Goal: Task Accomplishment & Management: Use online tool/utility

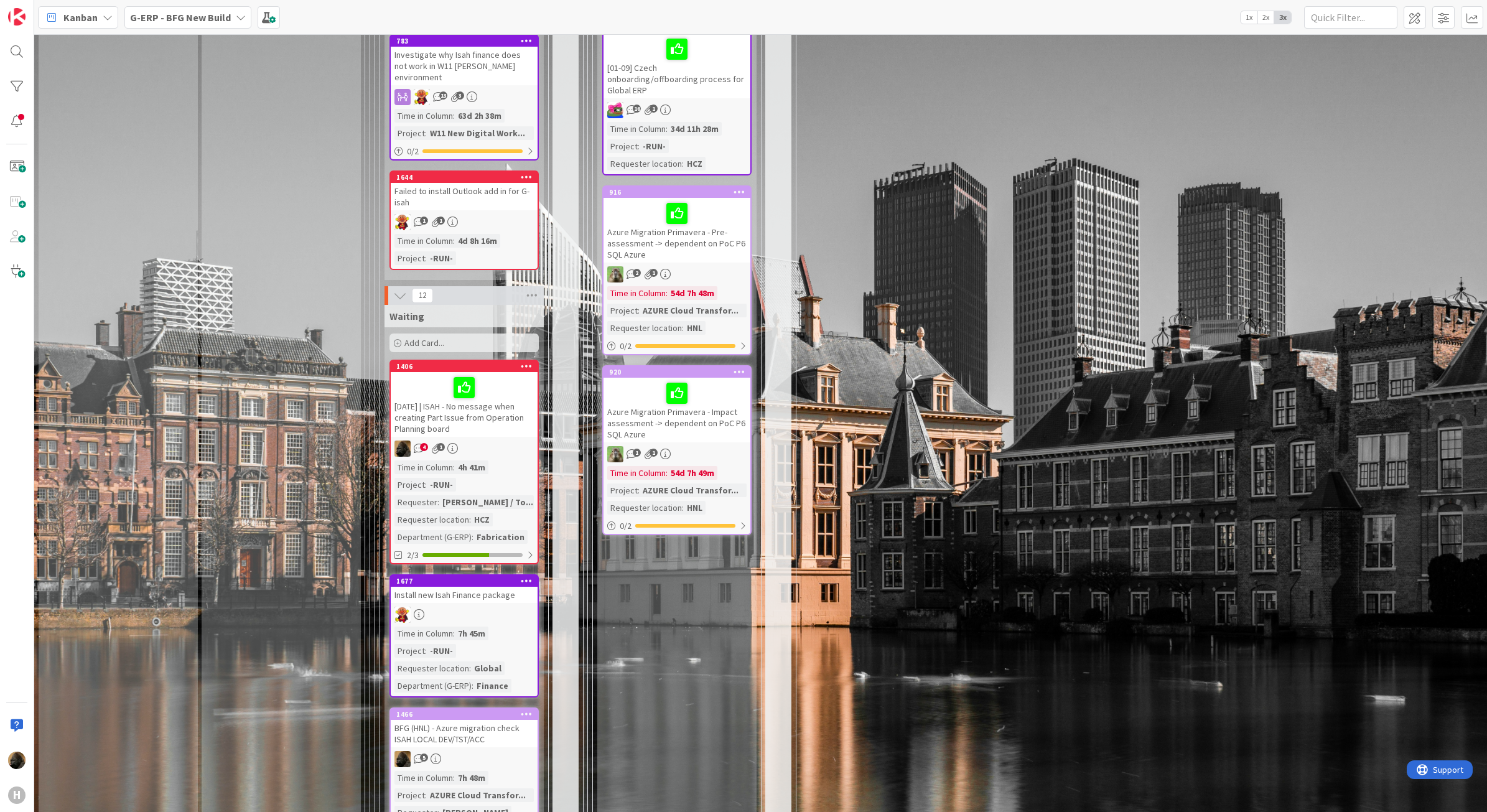
scroll to position [1867, 0]
click at [72, 10] on span "Kanban" at bounding box center [80, 18] width 34 height 15
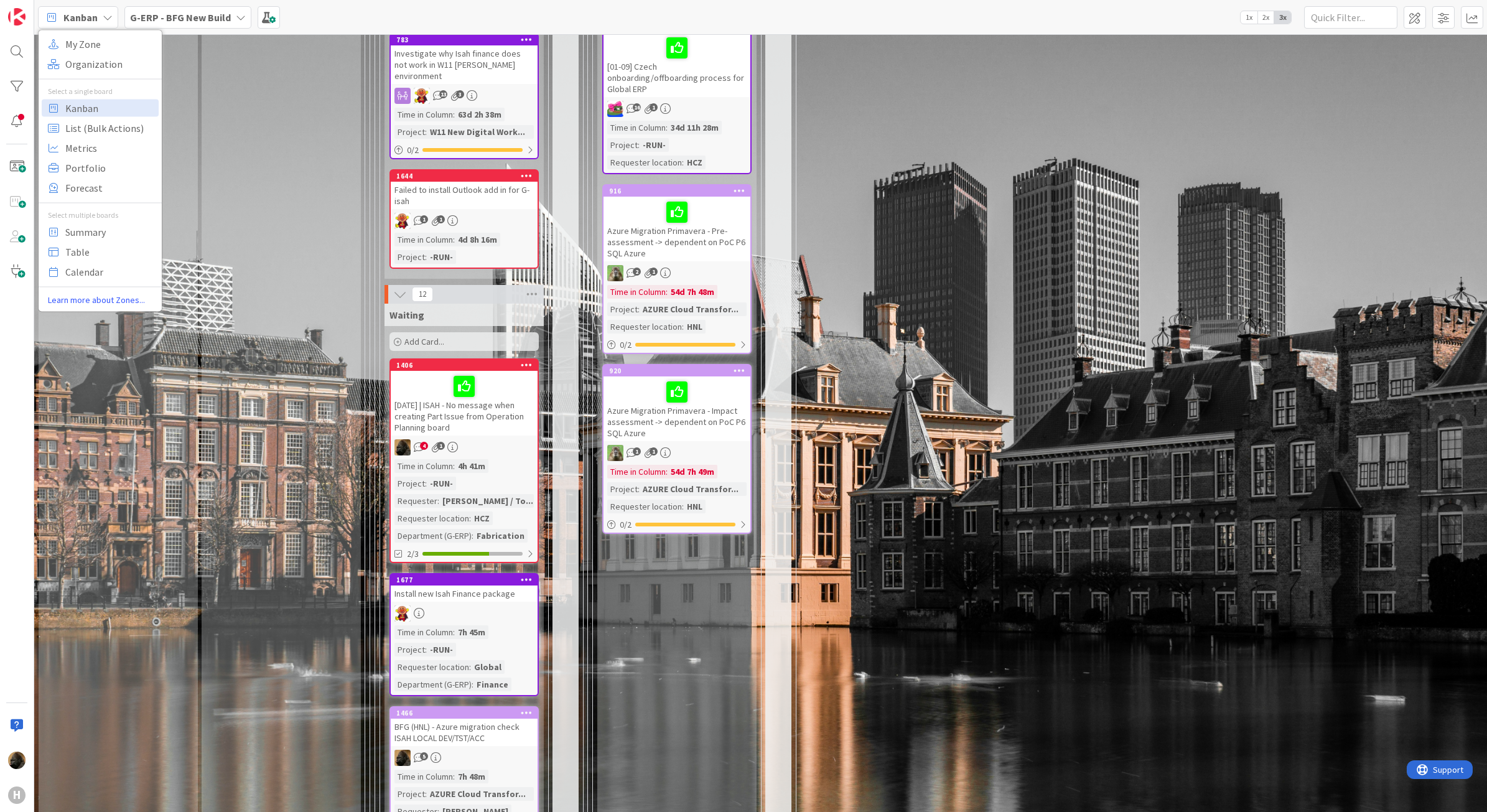
click at [179, 23] on b "G-ERP - BFG New Build" at bounding box center [181, 17] width 101 height 12
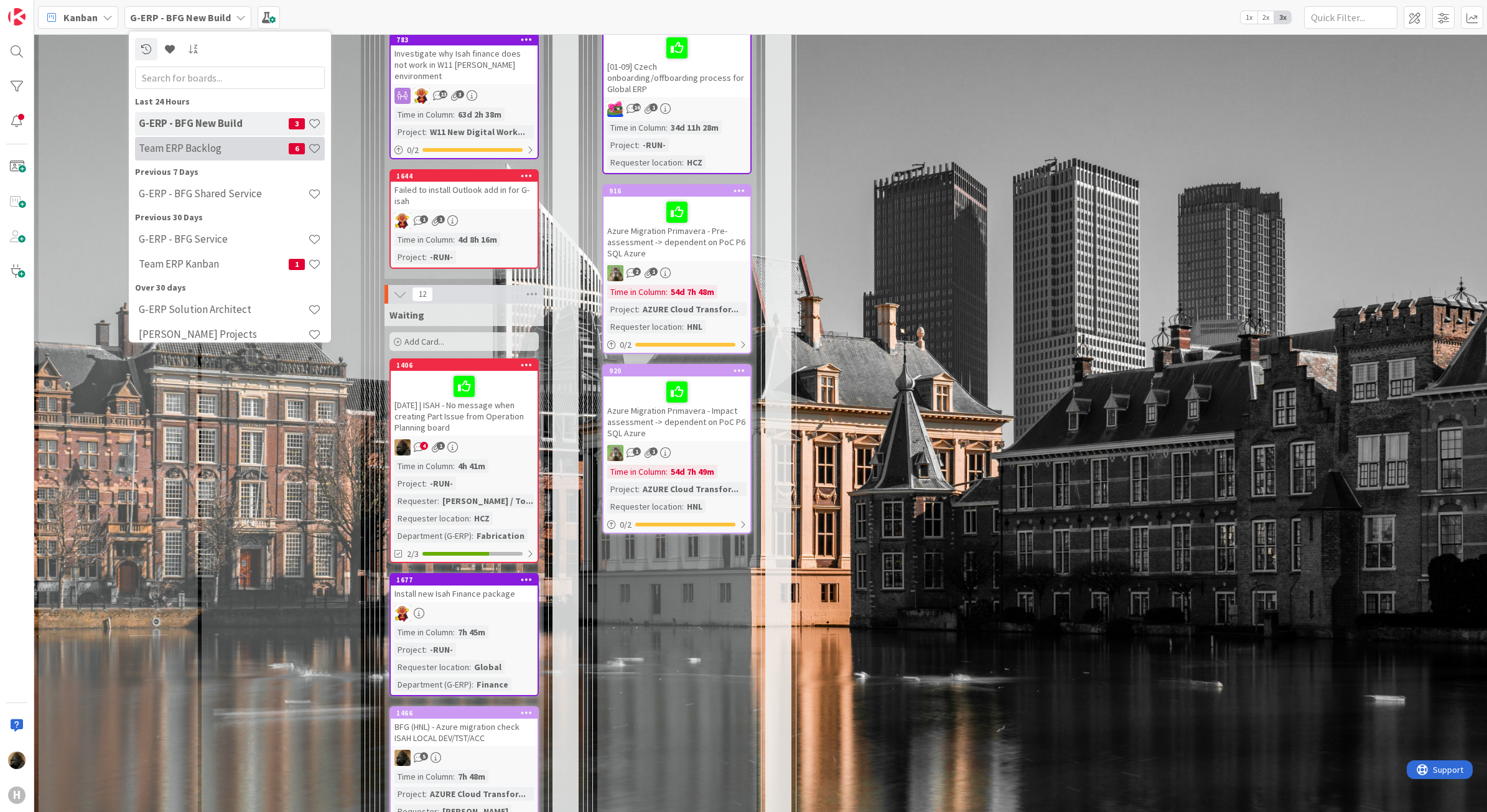
click at [190, 145] on h4 "Team ERP Backlog" at bounding box center [214, 147] width 150 height 12
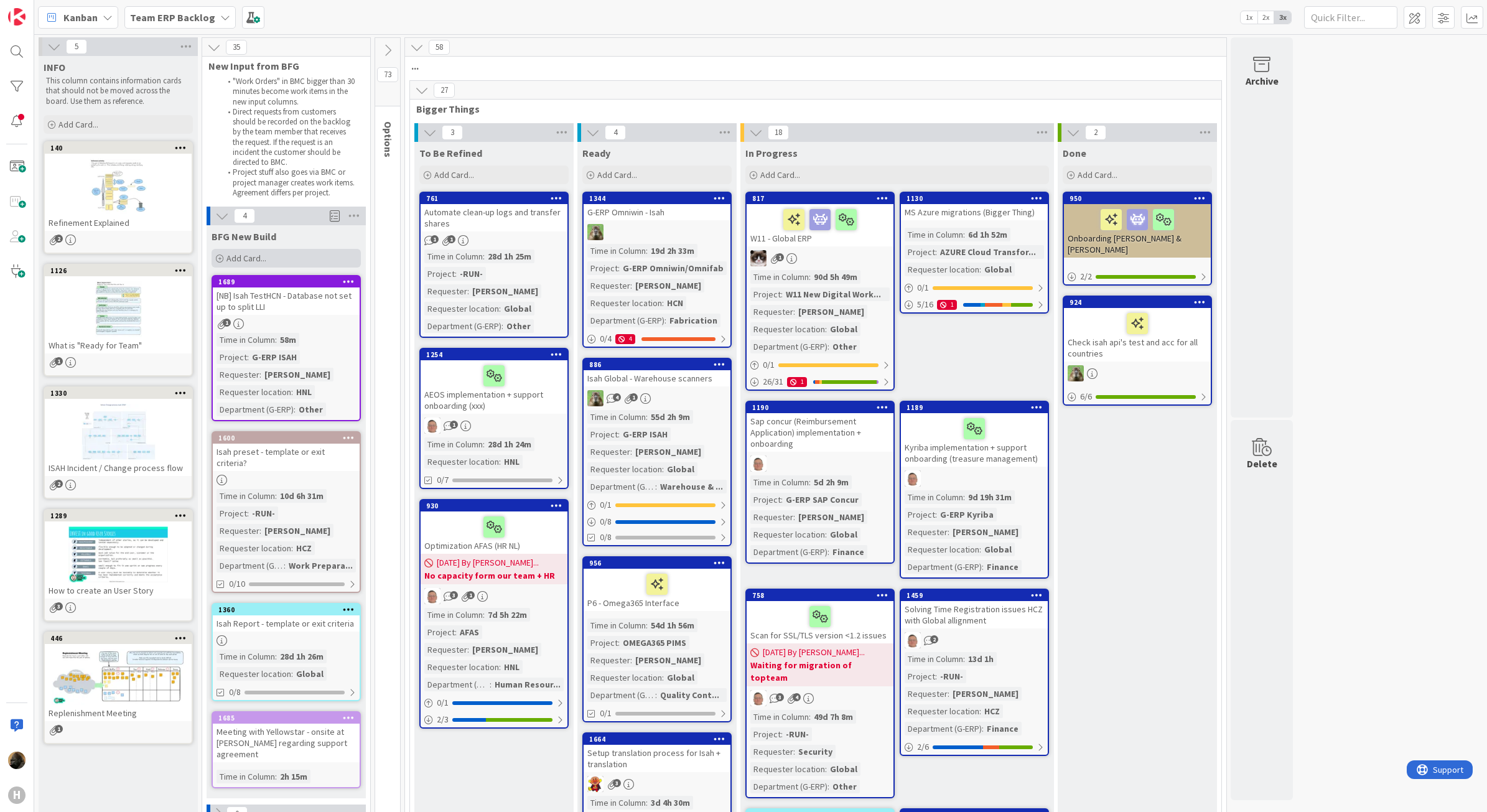
click at [309, 252] on div "Add Card..." at bounding box center [286, 258] width 149 height 19
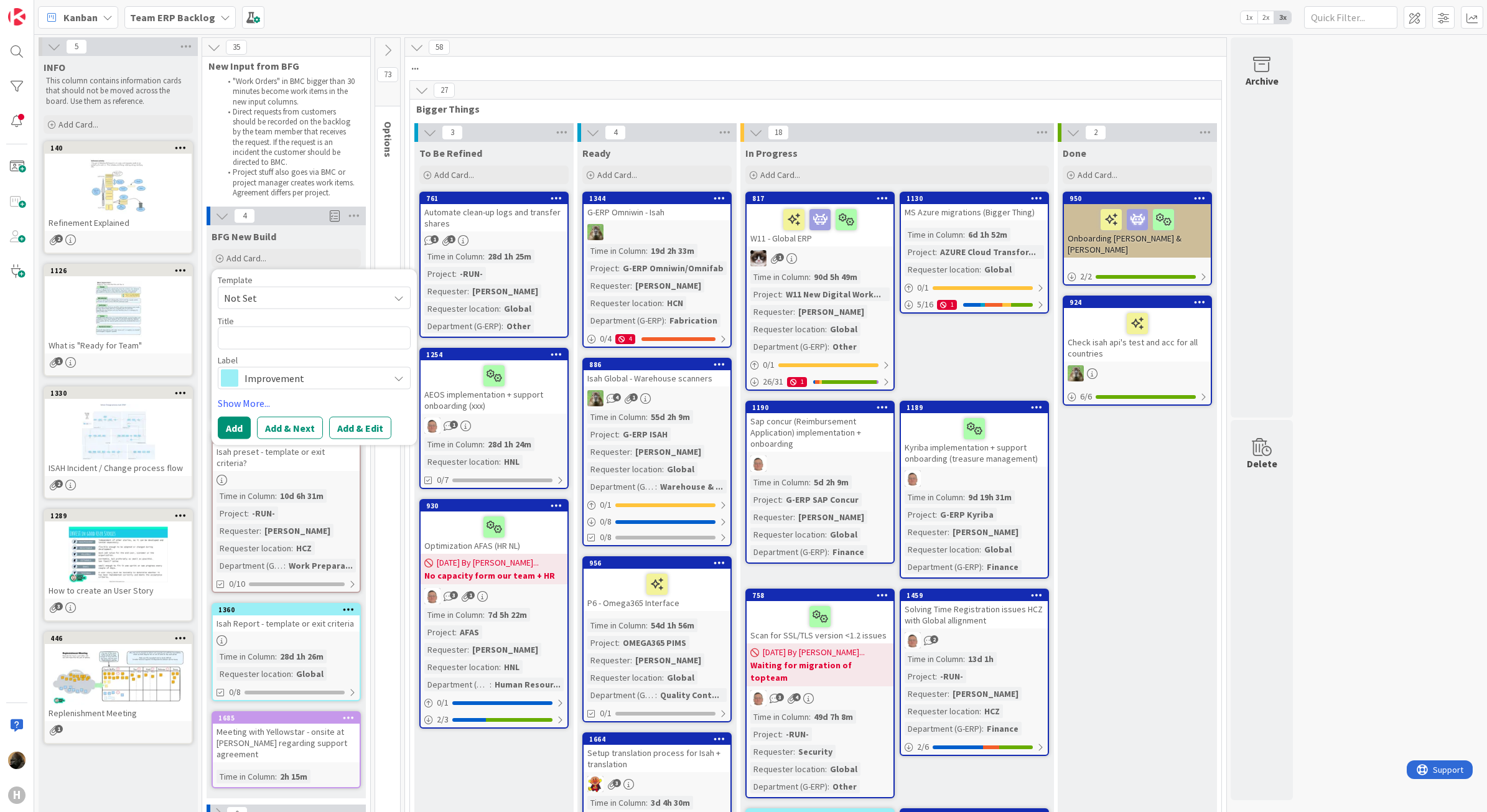
click at [303, 279] on div "Template" at bounding box center [314, 280] width 193 height 9
click at [308, 296] on span "Not Set" at bounding box center [302, 298] width 156 height 16
click at [315, 274] on div "Template Not Set Not Set BFG SS - Standard Template Isah Change - template Isah…" at bounding box center [314, 357] width 205 height 176
click at [314, 342] on textarea at bounding box center [314, 338] width 193 height 23
type textarea "x"
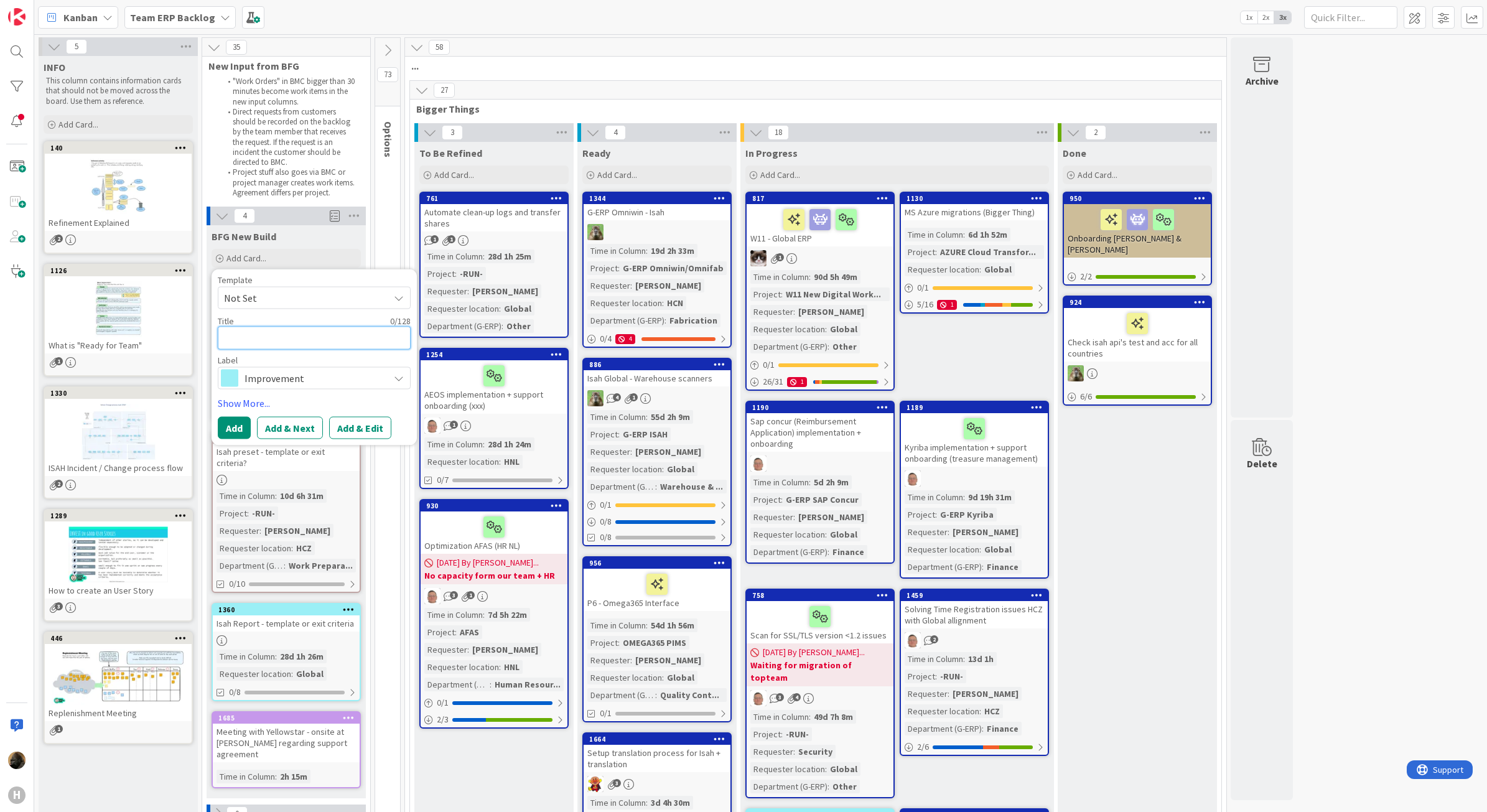
type textarea "S"
type textarea "x"
type textarea "SR"
type textarea "x"
type textarea "SRX"
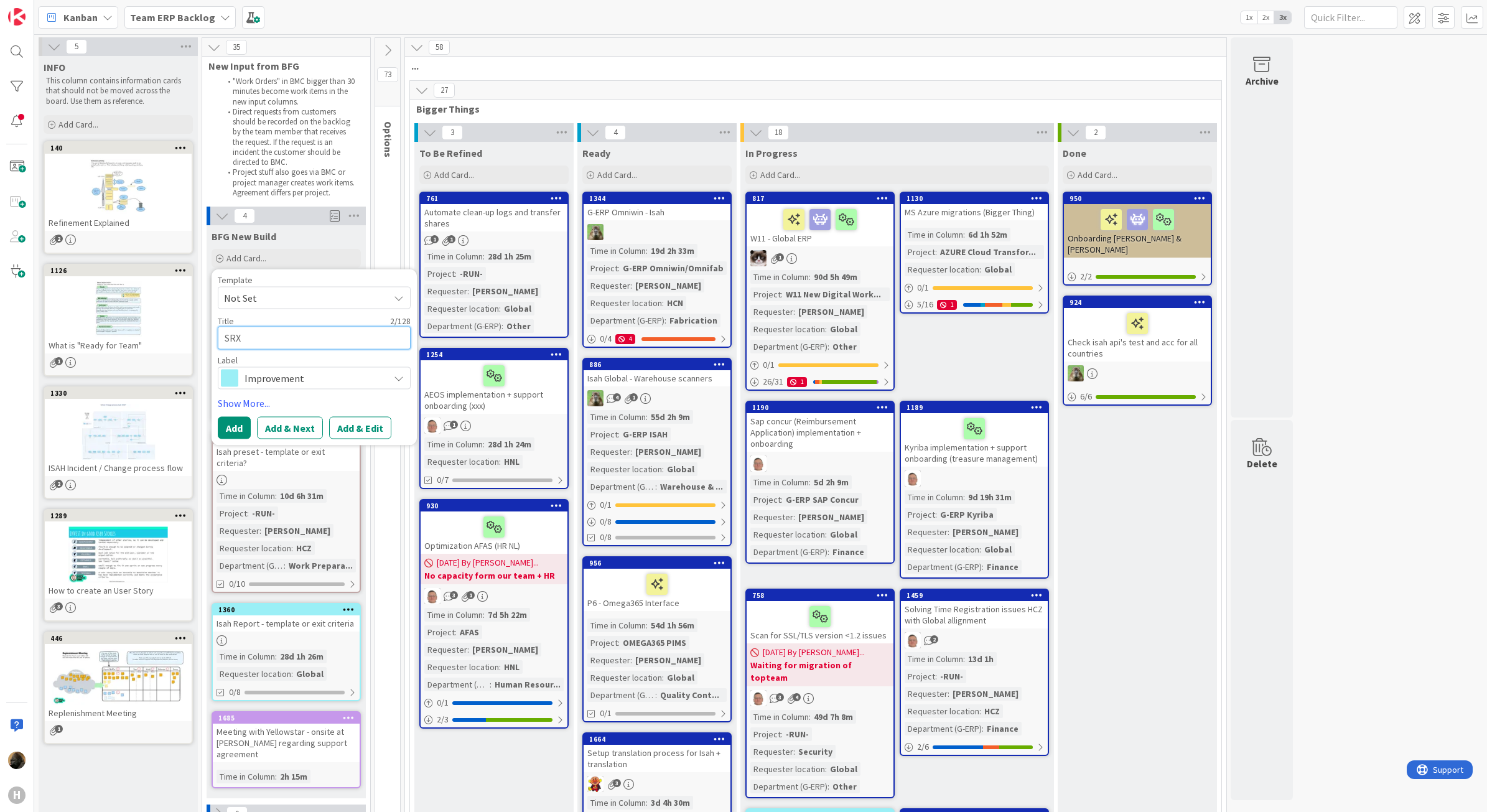
type textarea "x"
type textarea "SRXP"
type textarea "x"
type textarea "SRXP"
type textarea "x"
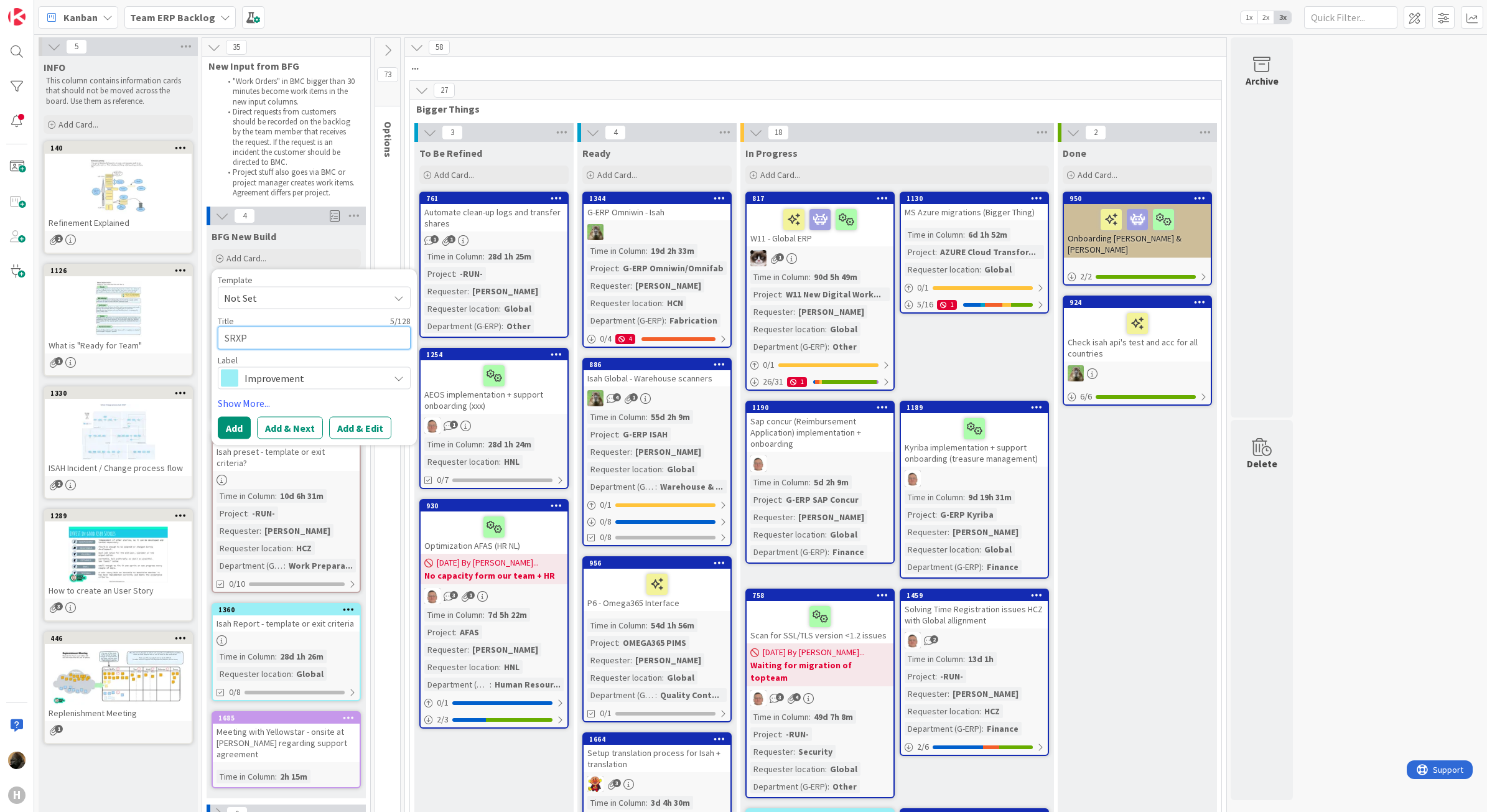
type textarea "SRXP S"
type textarea "x"
type textarea "SRXP SS"
type textarea "x"
type textarea "SRXP SSO"
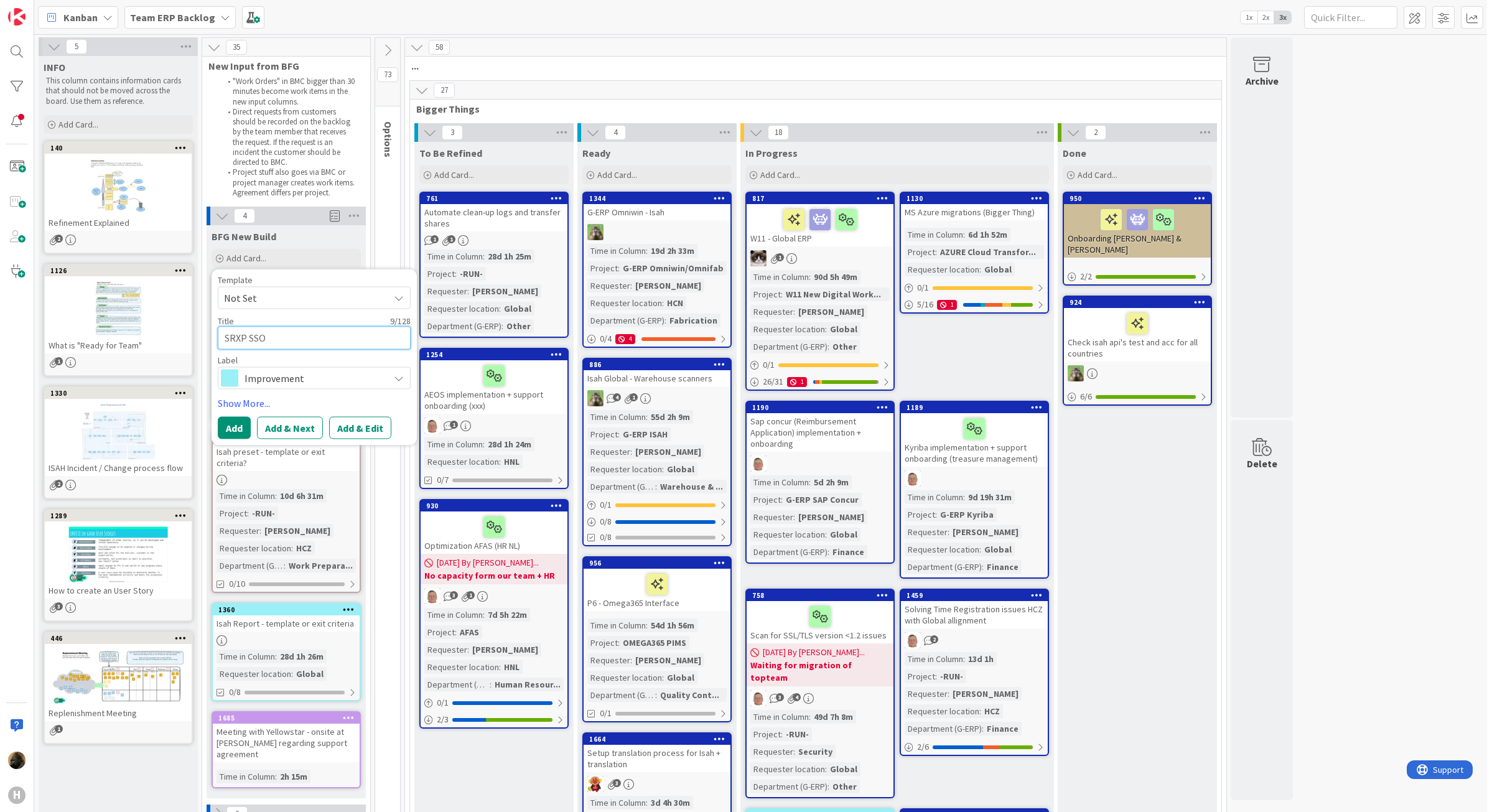
type textarea "x"
type textarea "SRXP SSO n"
type textarea "x"
type textarea "SRXP SSO no"
type textarea "x"
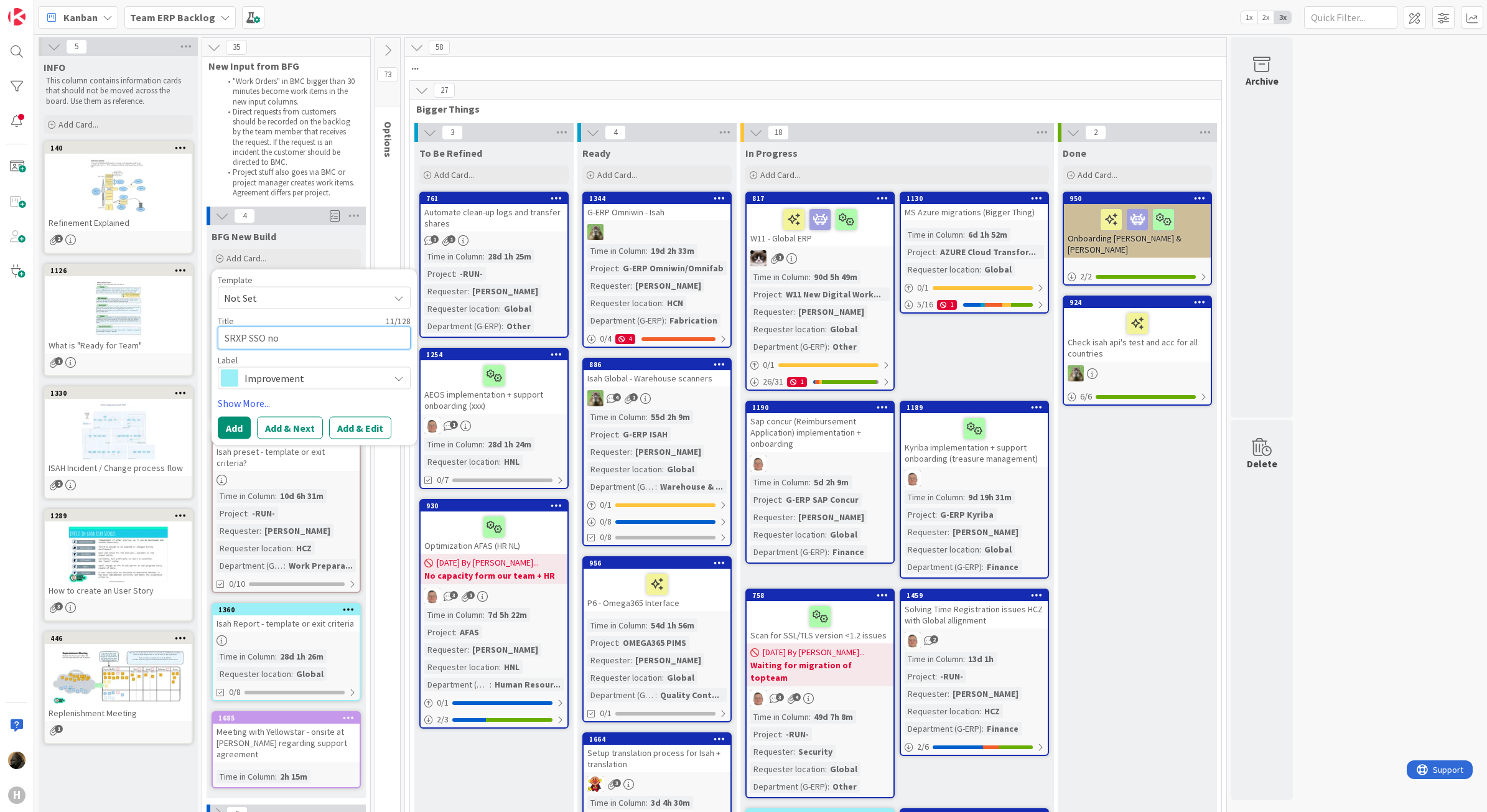
type textarea "SRXP SSO not"
type textarea "x"
type textarea "SRXP SSO not"
type textarea "x"
type textarea "SRXP SSO not w"
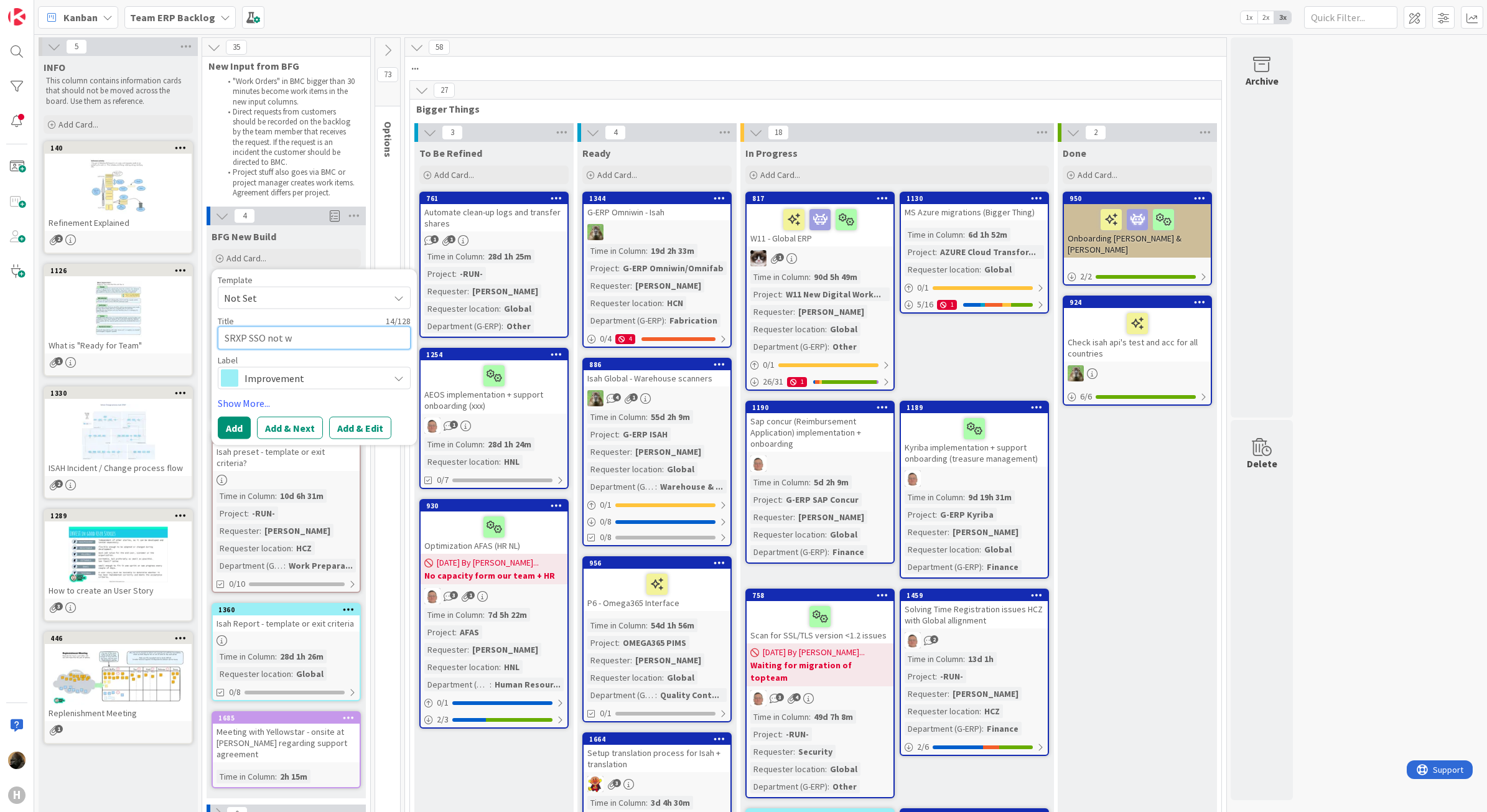
type textarea "x"
type textarea "SRXP SSO not wo"
type textarea "x"
type textarea "SRXP SSO not work"
type textarea "x"
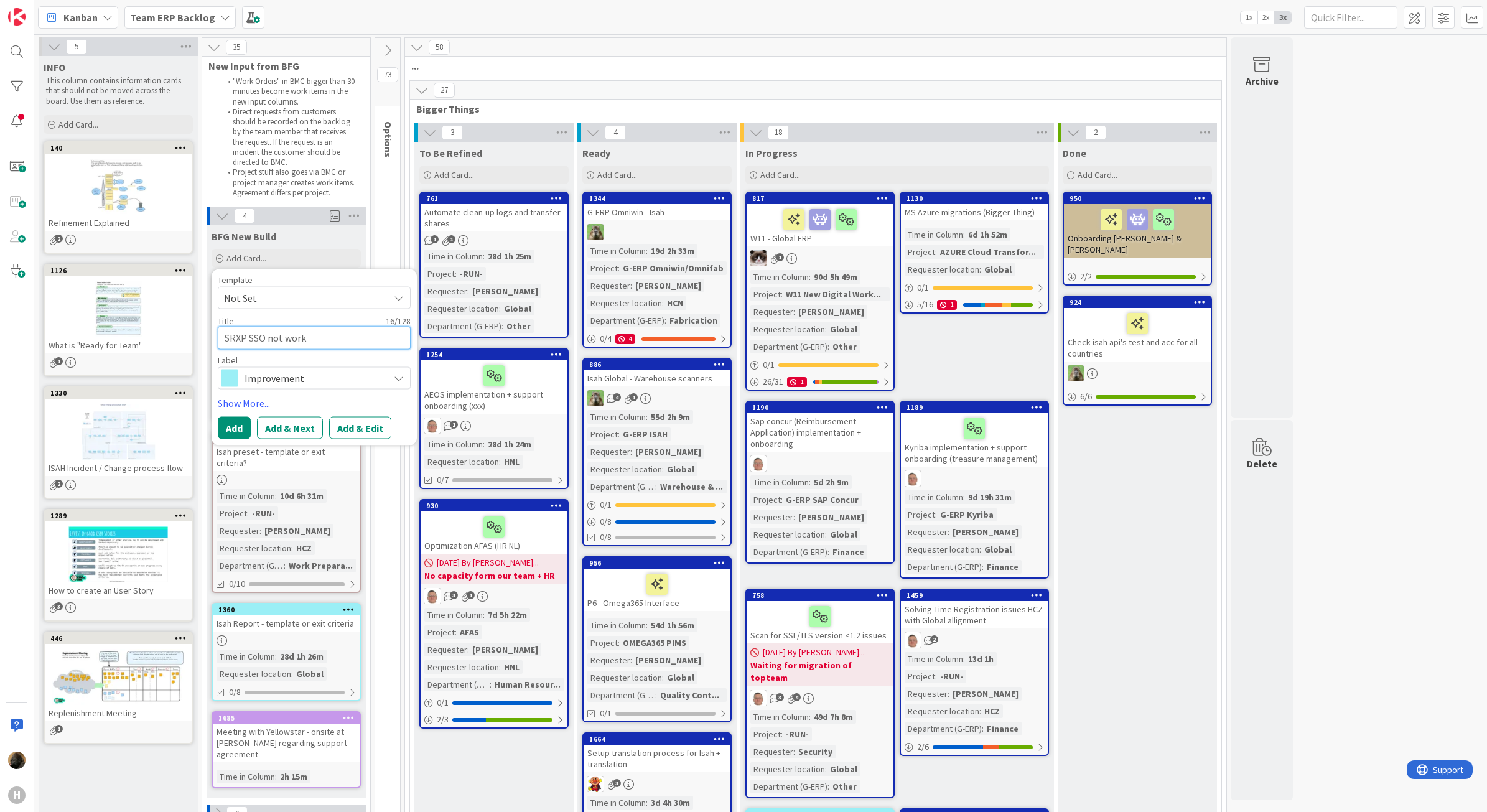
type textarea "SRXP SSO not worki"
type textarea "x"
type textarea "SRXP SSO not working"
type textarea "x"
type textarea "SRXP SSO not working"
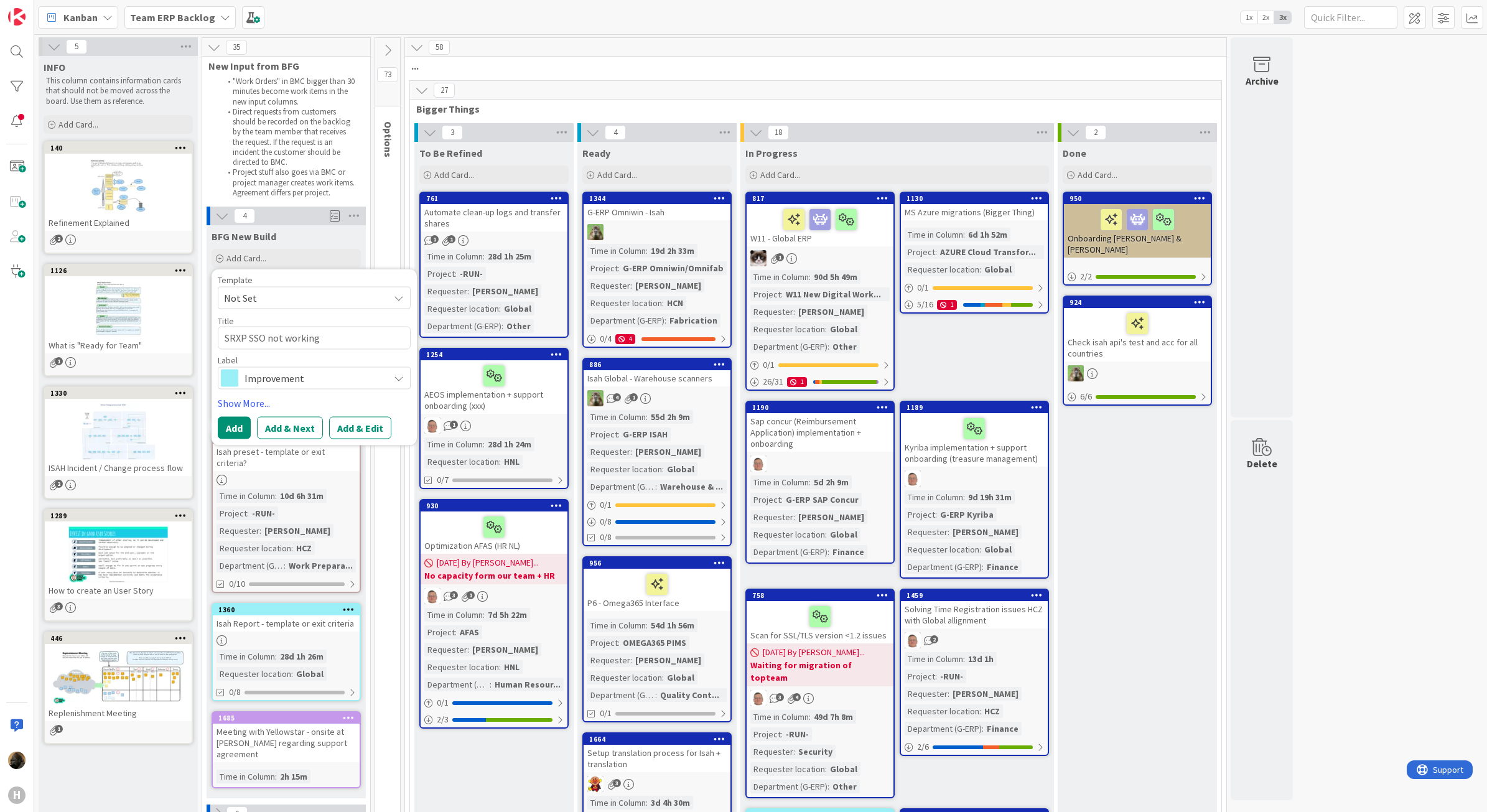
click at [328, 389] on div "Template Not Set Not Set BFG SS - Standard Template Isah Change - template Isah…" at bounding box center [314, 357] width 193 height 164
click at [328, 388] on div "Improvement" at bounding box center [314, 378] width 193 height 23
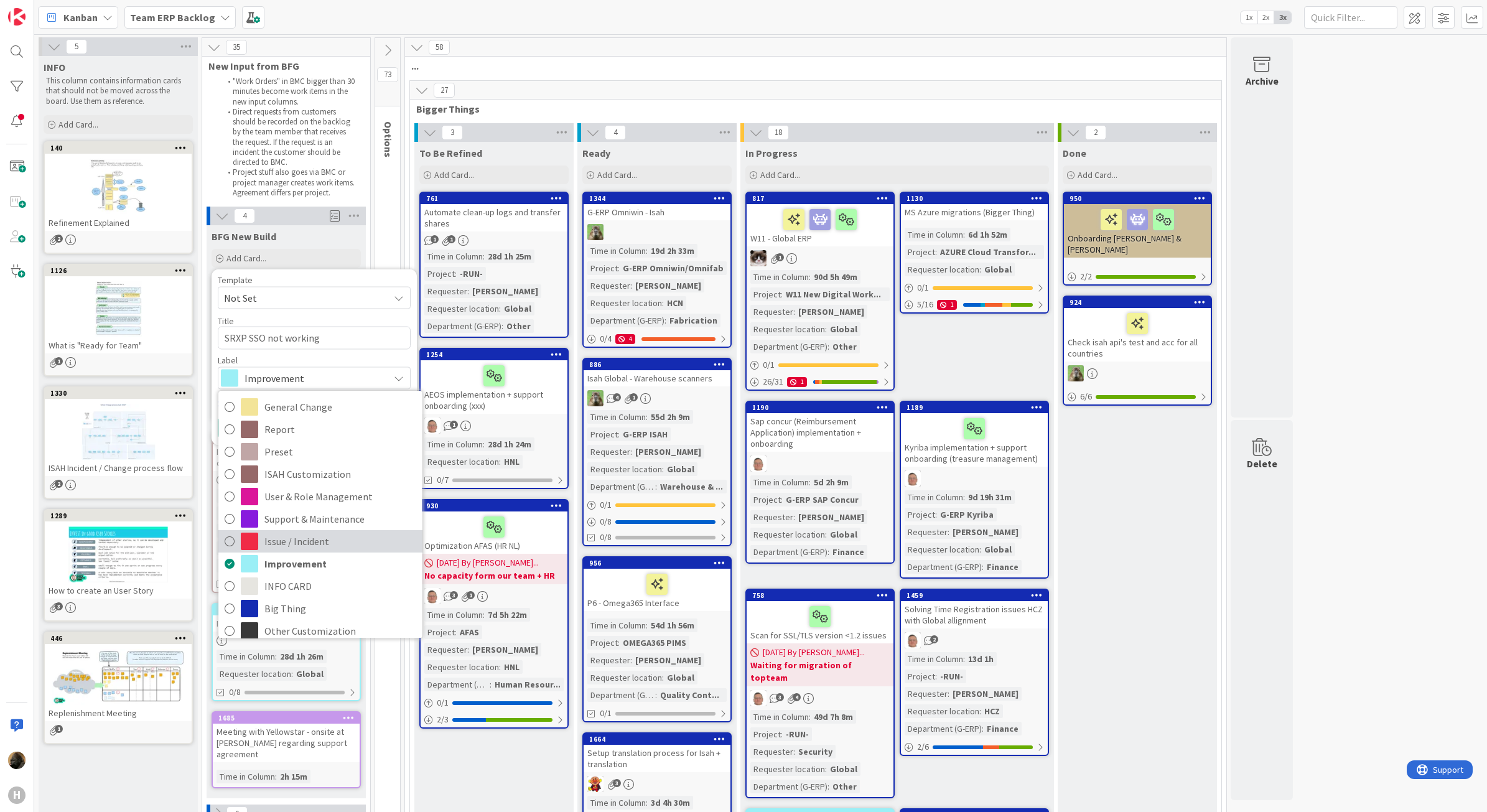
click at [342, 542] on span "Issue / Incident" at bounding box center [340, 542] width 152 height 19
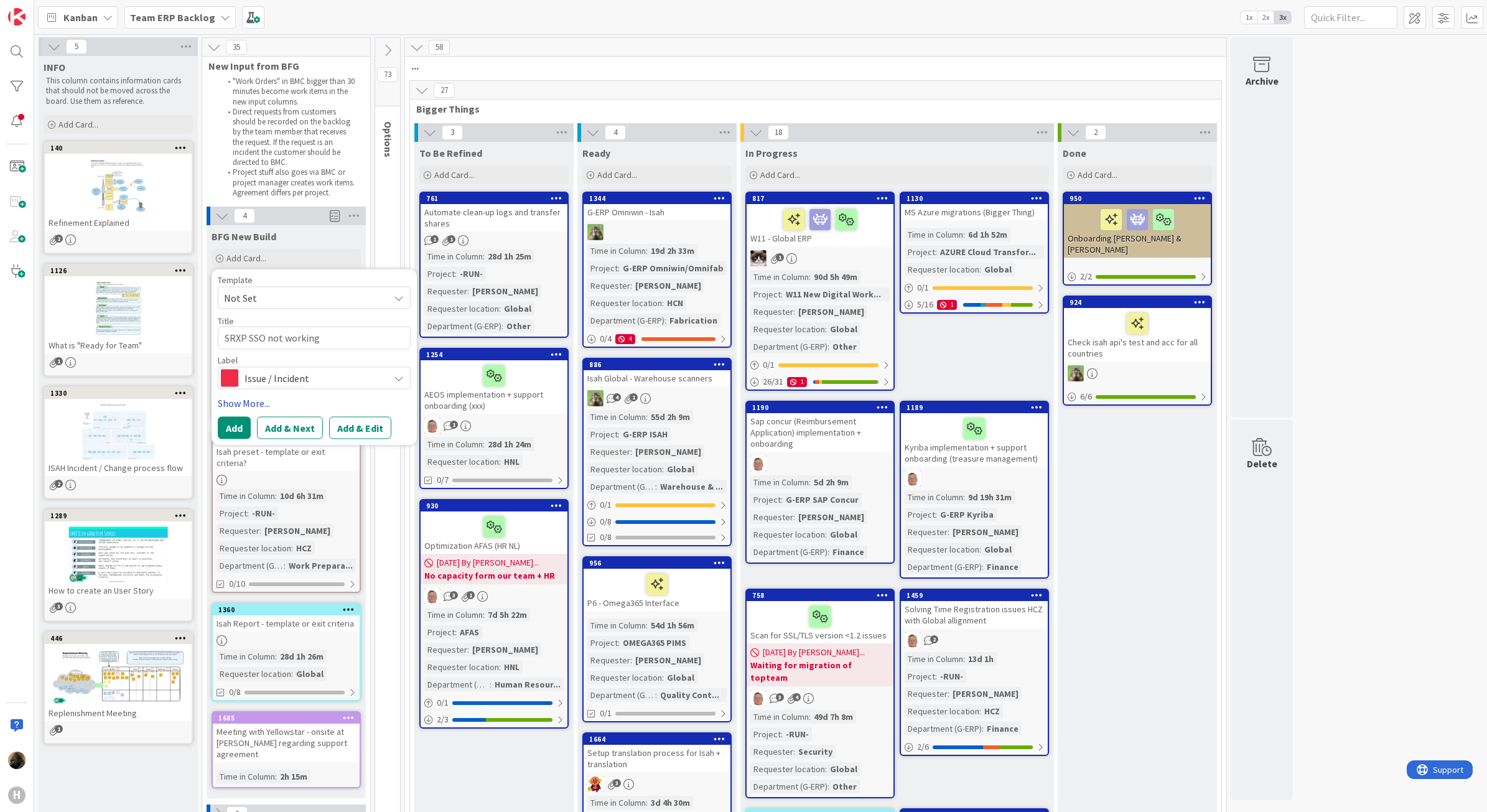
click at [254, 396] on link "Show More..." at bounding box center [314, 403] width 193 height 15
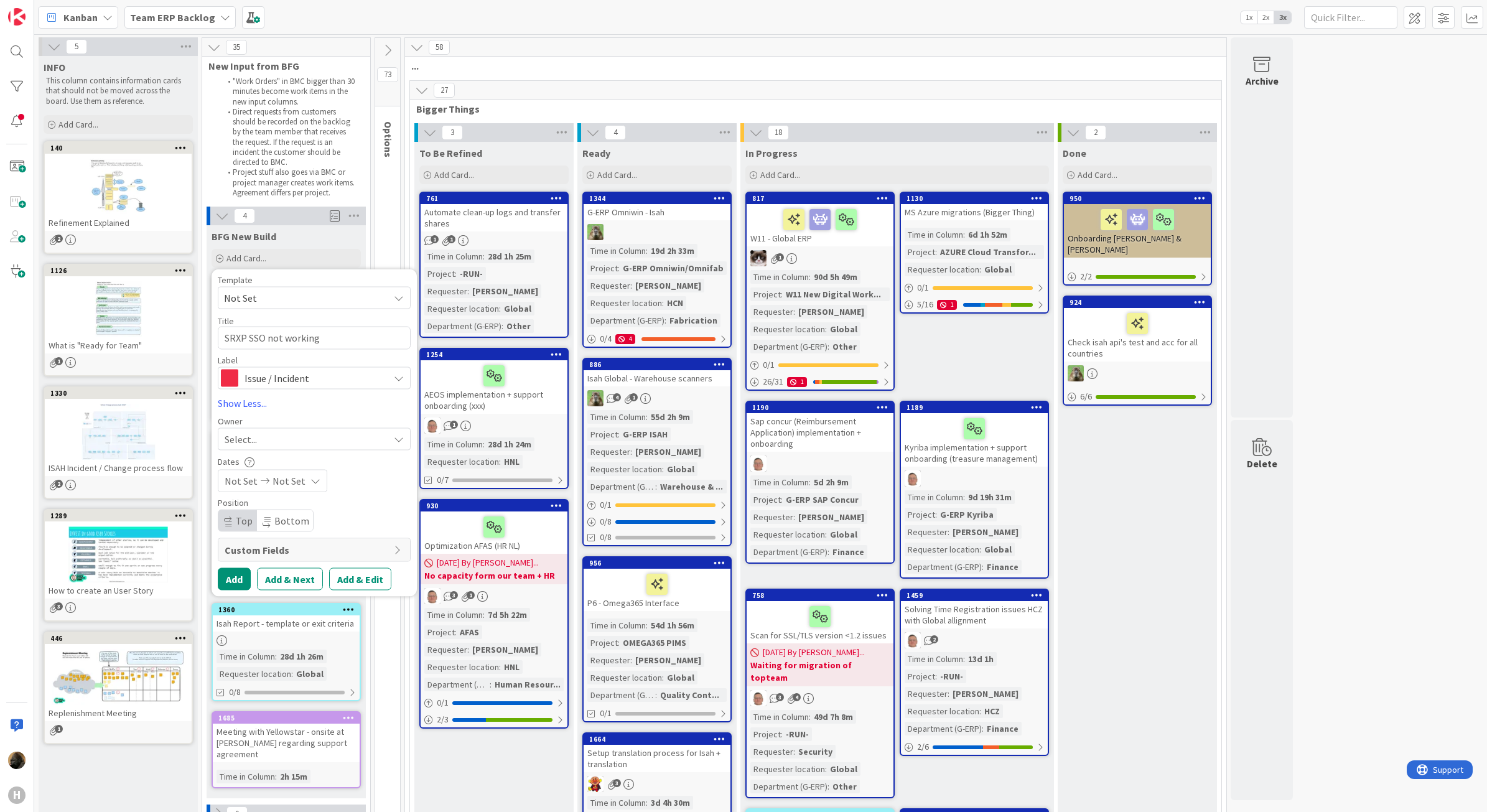
click at [316, 442] on div "Select..." at bounding box center [307, 439] width 164 height 15
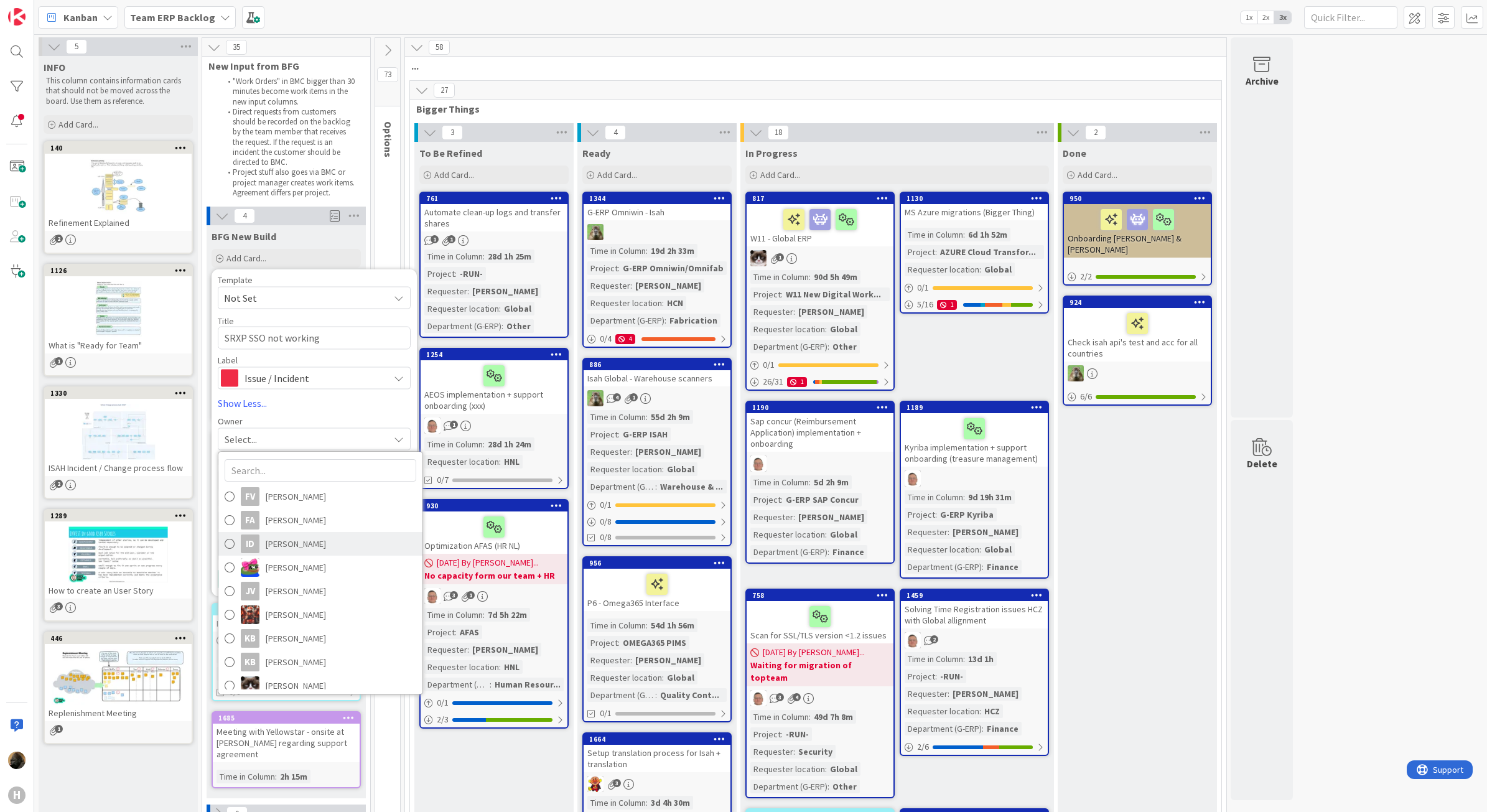
scroll to position [311, 0]
click at [316, 571] on link "[PERSON_NAME]" at bounding box center [320, 562] width 204 height 24
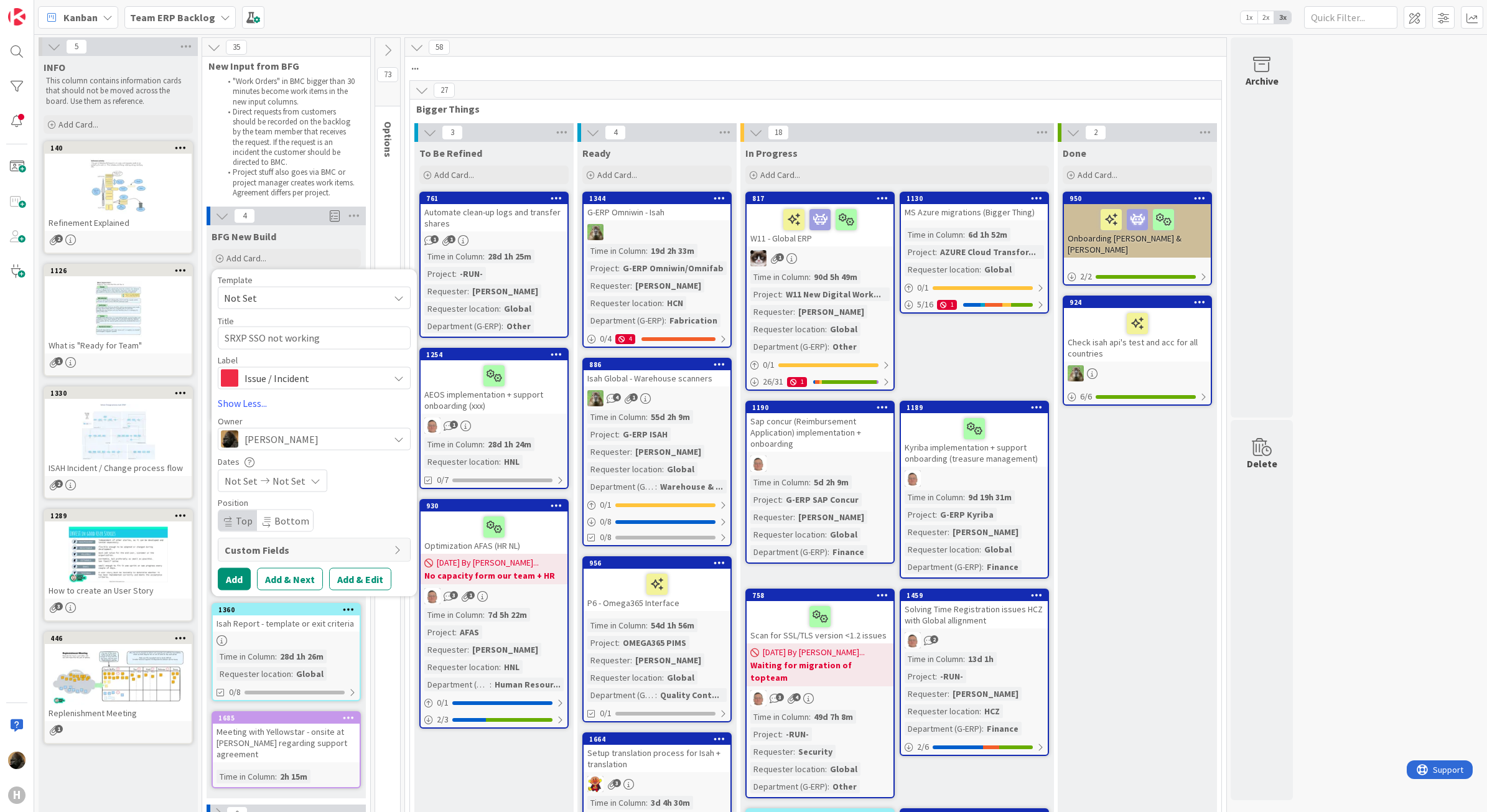
click at [347, 551] on span "Custom Fields" at bounding box center [306, 549] width 163 height 15
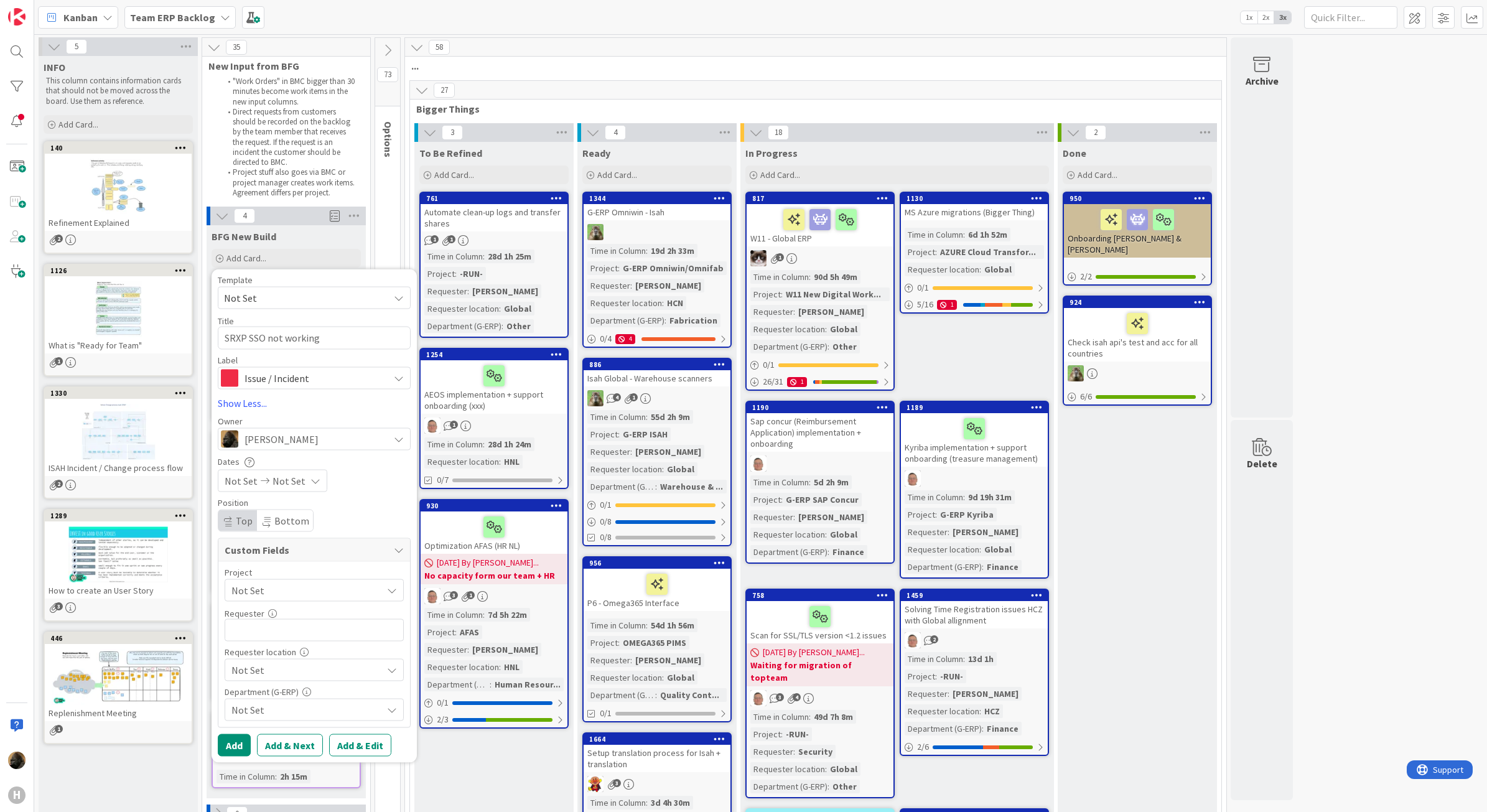
click at [327, 590] on span "Not Set" at bounding box center [303, 590] width 145 height 17
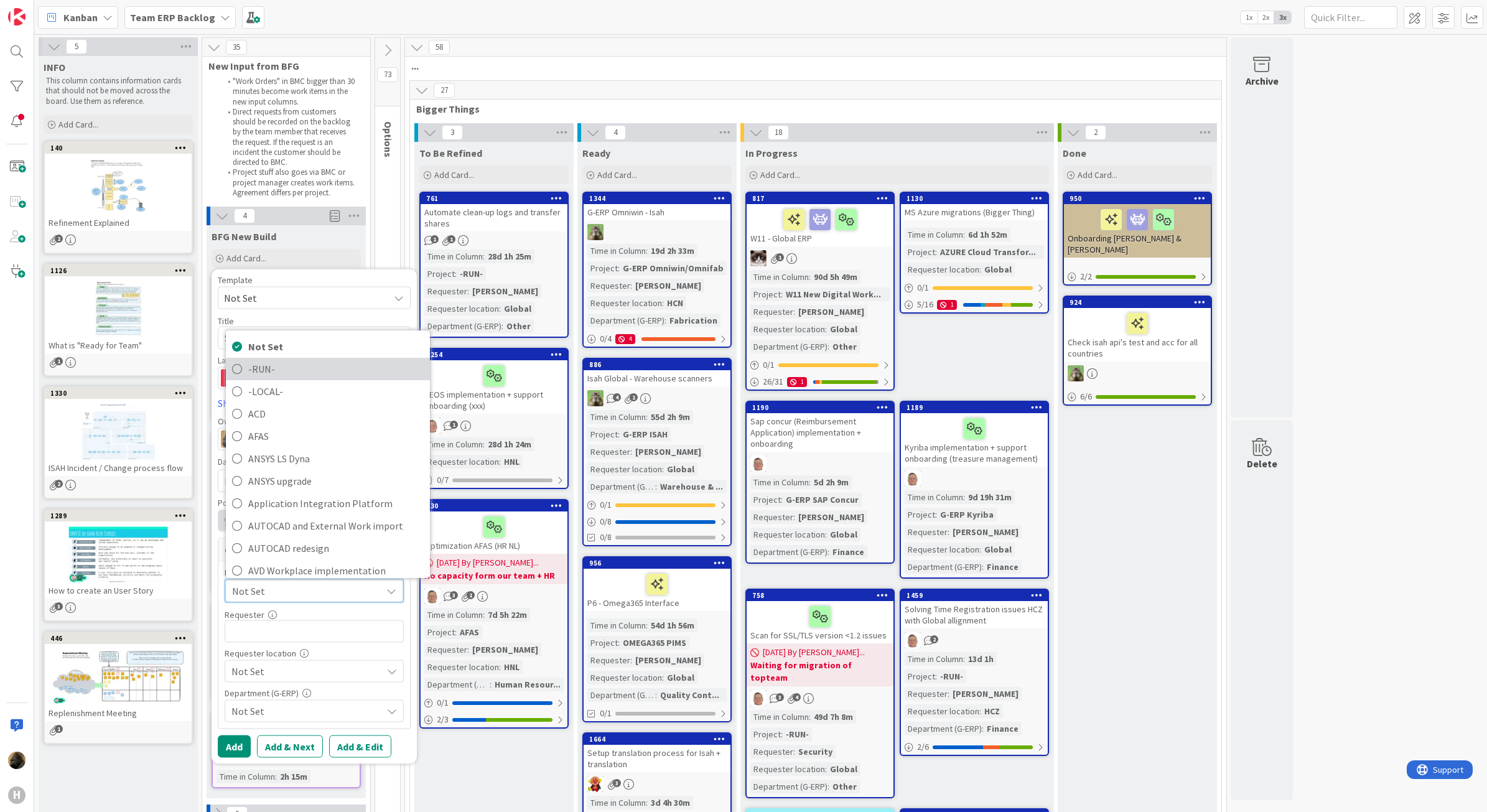
click at [328, 367] on span "-RUN-" at bounding box center [337, 370] width 176 height 19
type textarea "x"
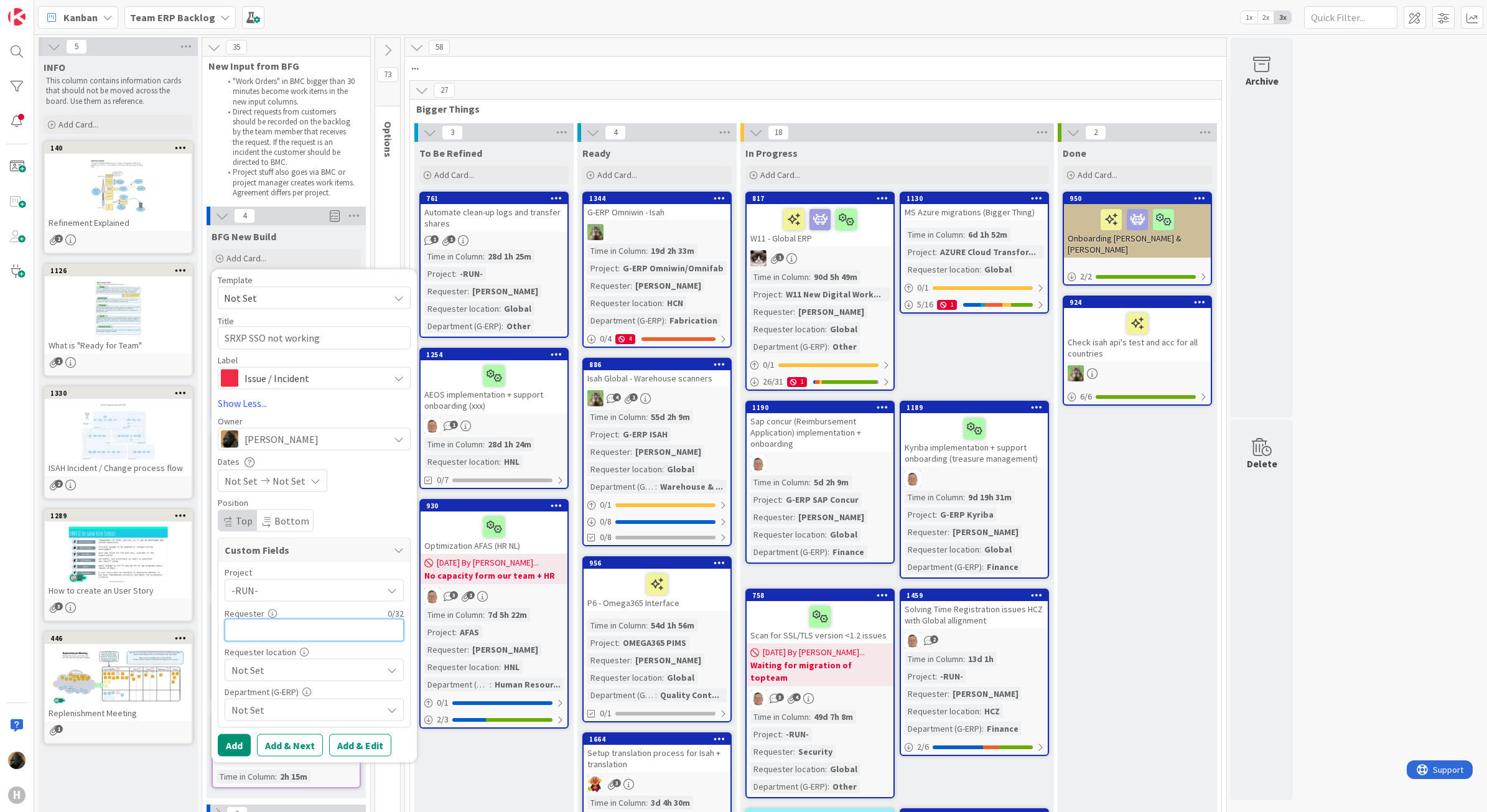
click at [286, 626] on input "text" at bounding box center [315, 630] width 180 height 23
type input "[MEDICAL_DATA][PERSON_NAME]"
type textarea "x"
drag, startPoint x: 314, startPoint y: 635, endPoint x: 181, endPoint y: 619, distance: 134.0
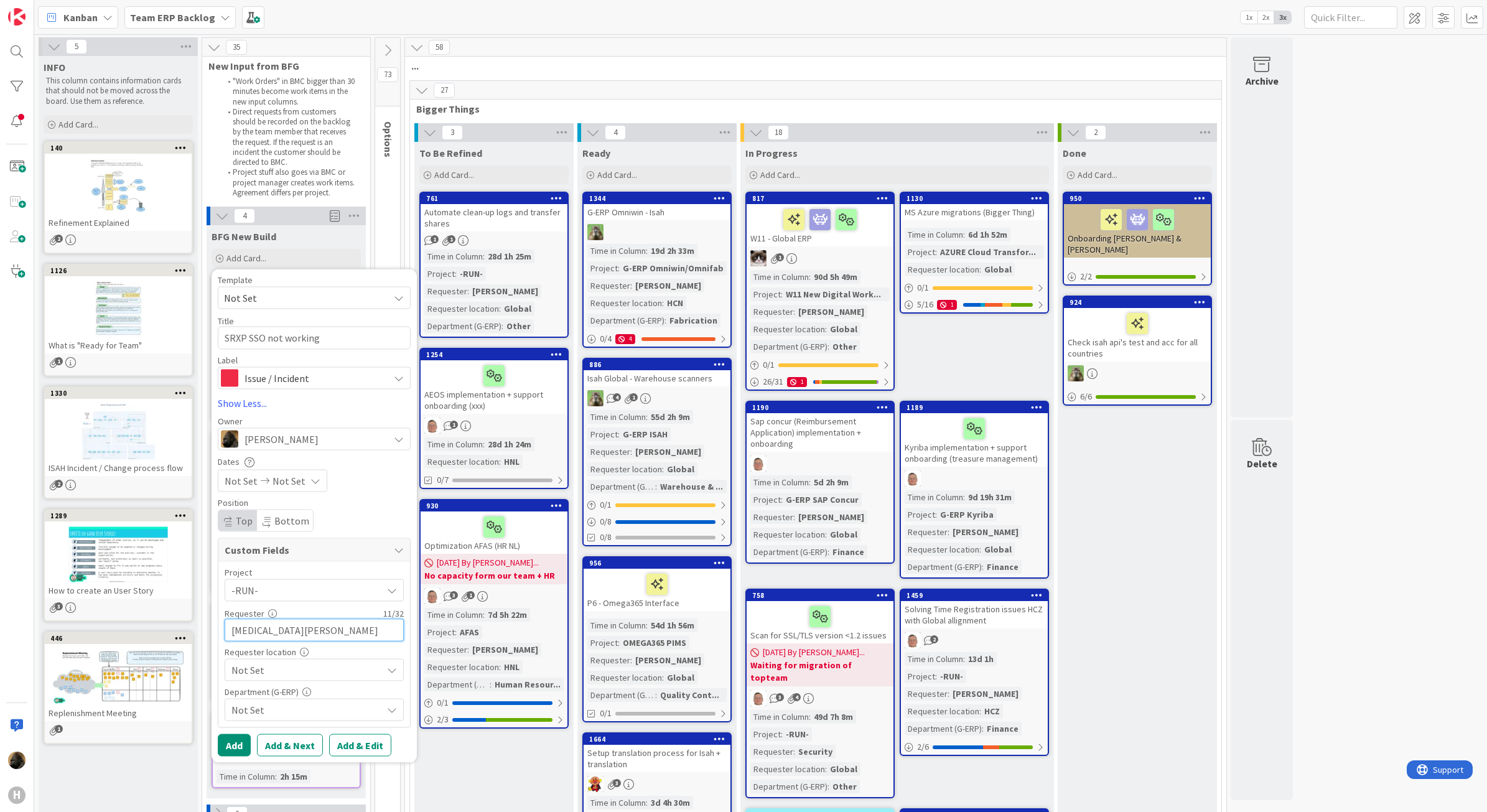
paste input "ovsky"
type input "[MEDICAL_DATA][PERSON_NAME]"
click at [272, 598] on span "Not Set" at bounding box center [303, 590] width 145 height 17
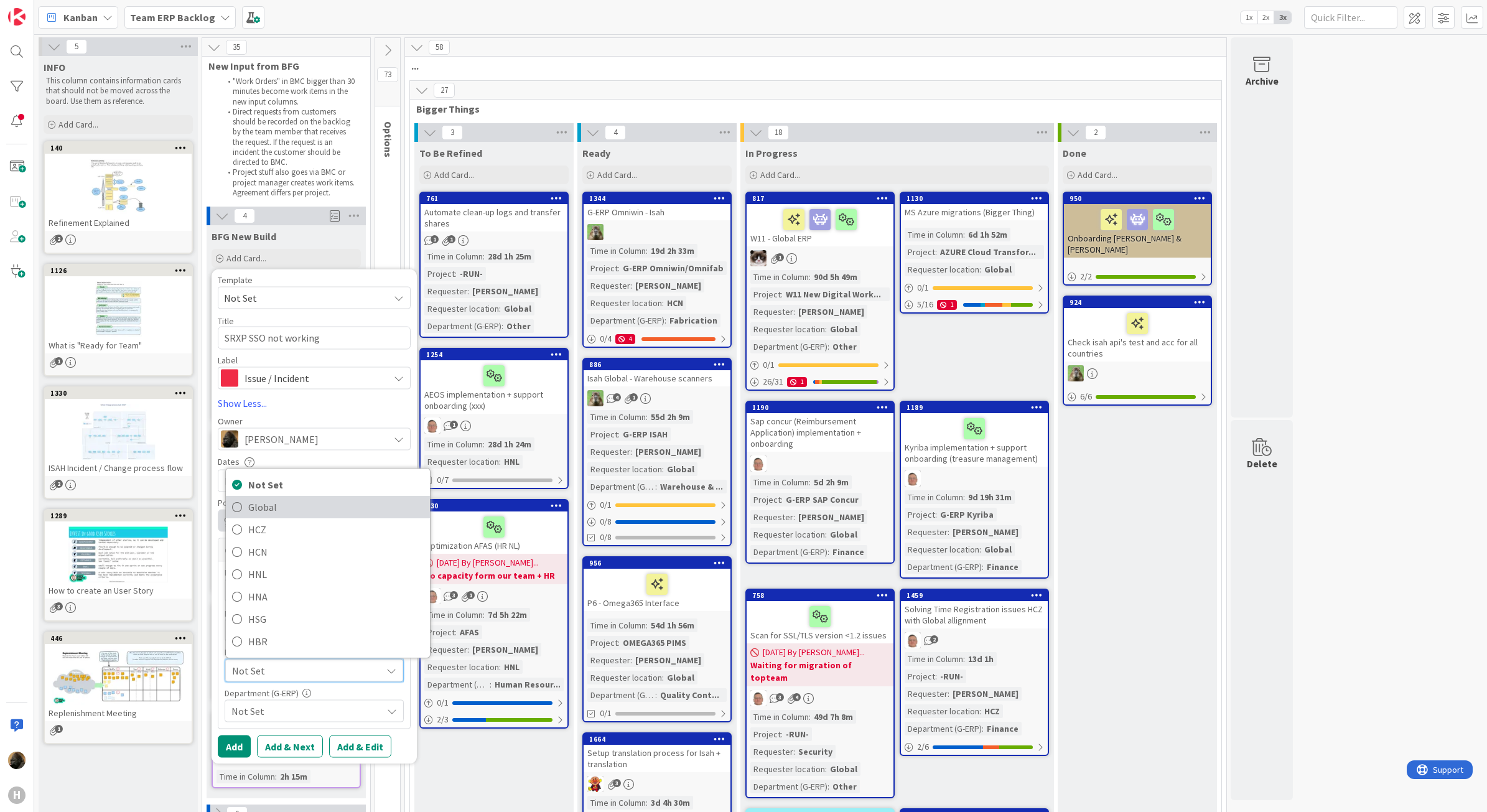
click at [284, 499] on span "Global" at bounding box center [337, 508] width 176 height 19
click at [285, 598] on span "Global" at bounding box center [303, 590] width 145 height 17
click at [274, 600] on span "HNA" at bounding box center [337, 596] width 176 height 19
click at [271, 710] on span "Not Set" at bounding box center [306, 710] width 150 height 15
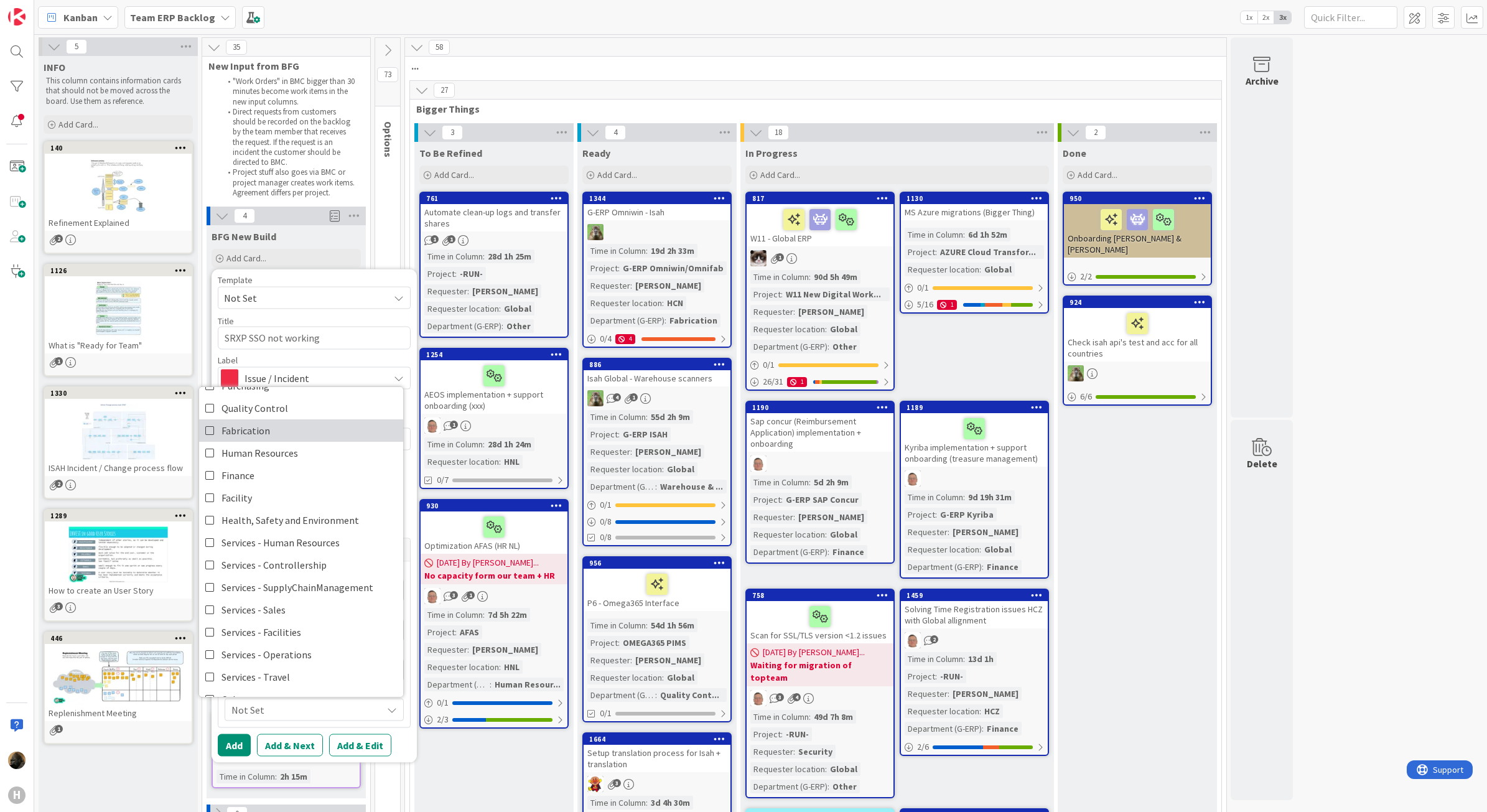
scroll to position [103, 0]
click at [254, 448] on link "Finance" at bounding box center [302, 457] width 204 height 23
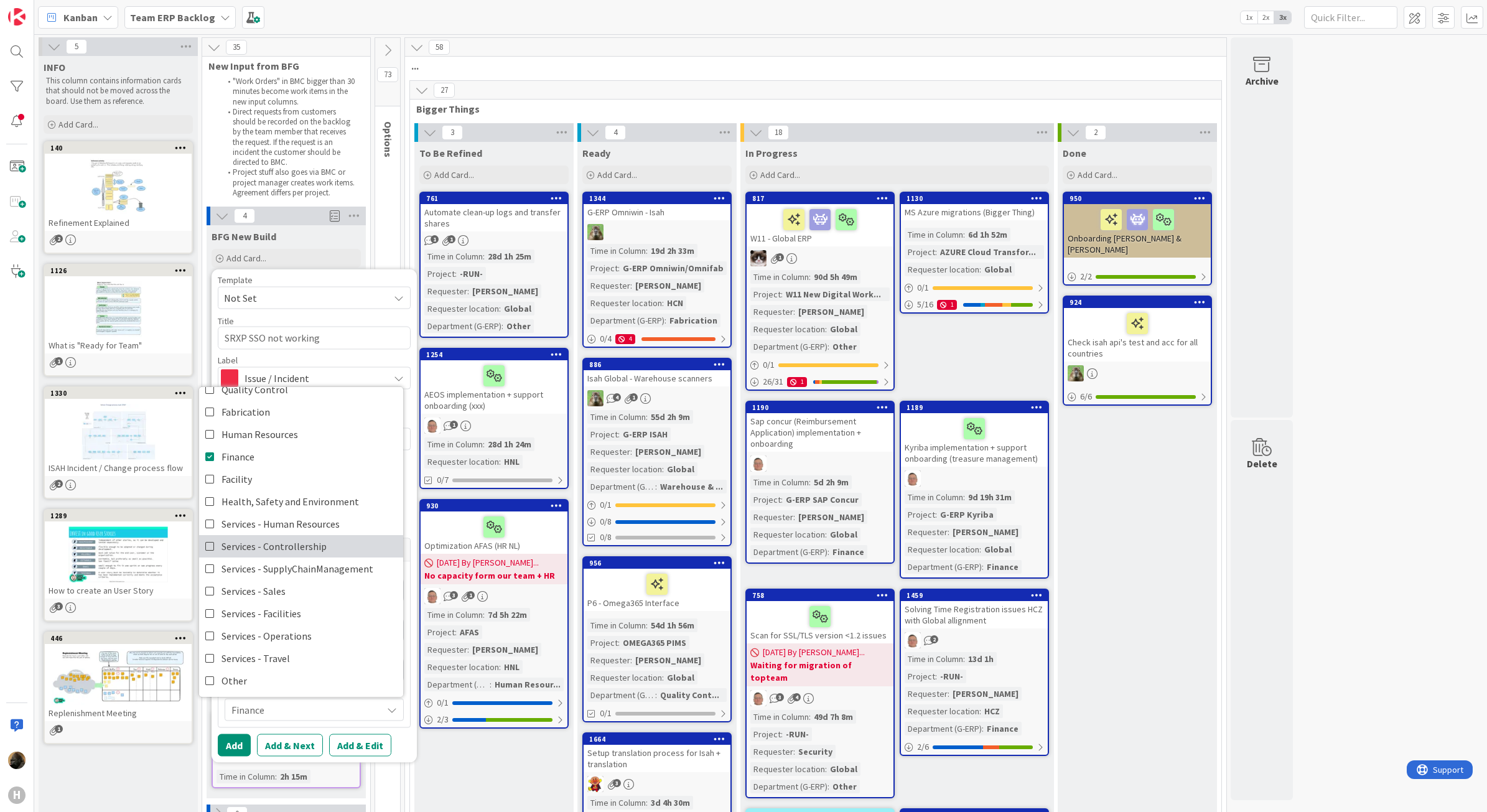
click at [305, 539] on span "Services - Controllership" at bounding box center [273, 546] width 105 height 19
click at [209, 459] on icon at bounding box center [210, 457] width 10 height 19
click at [353, 729] on div "Template Not Set Not Set BFG SS - Standard Template Isah Change - template Isah…" at bounding box center [314, 516] width 193 height 481
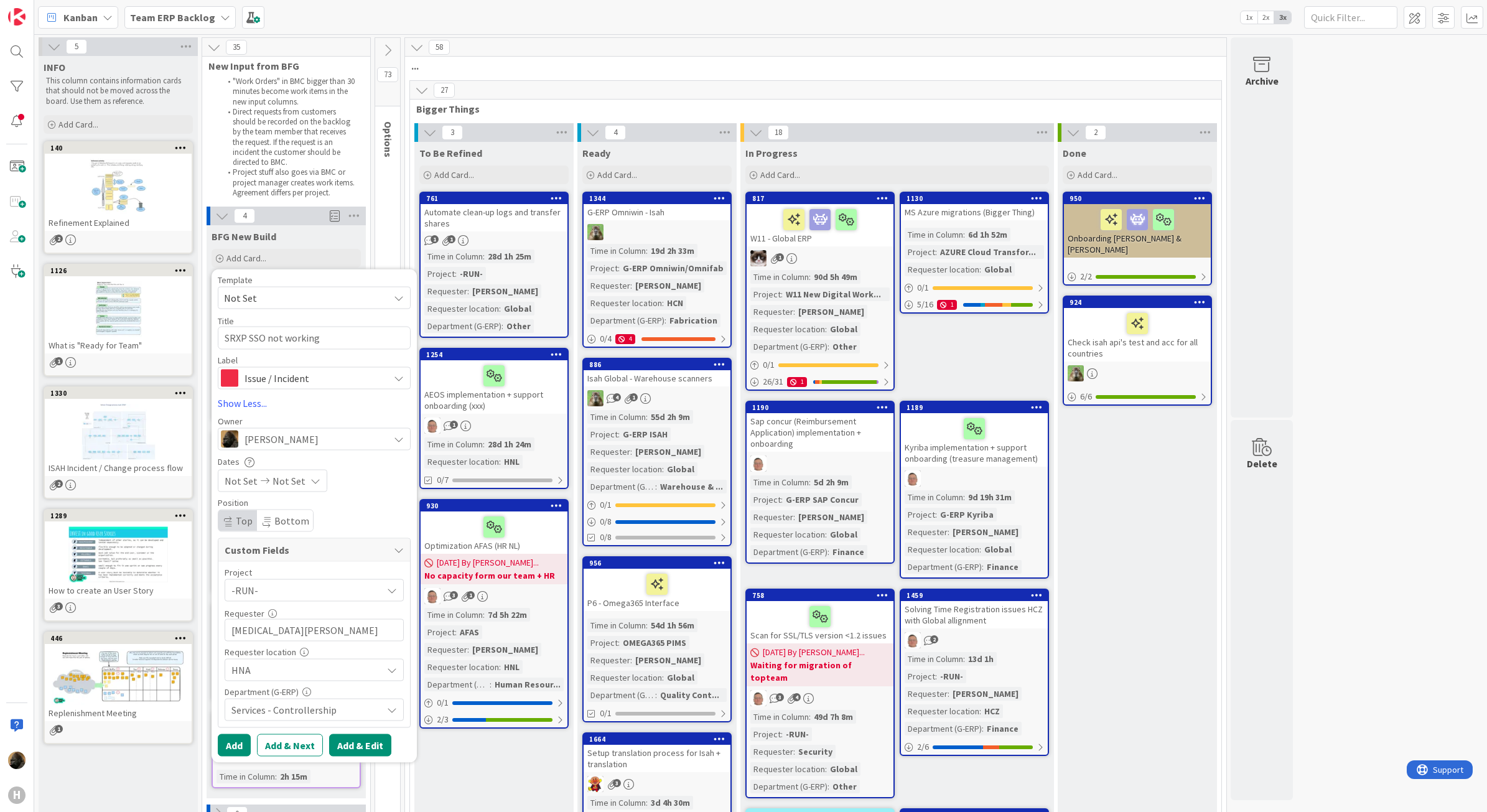
click at [358, 742] on button "Add & Edit" at bounding box center [360, 745] width 62 height 23
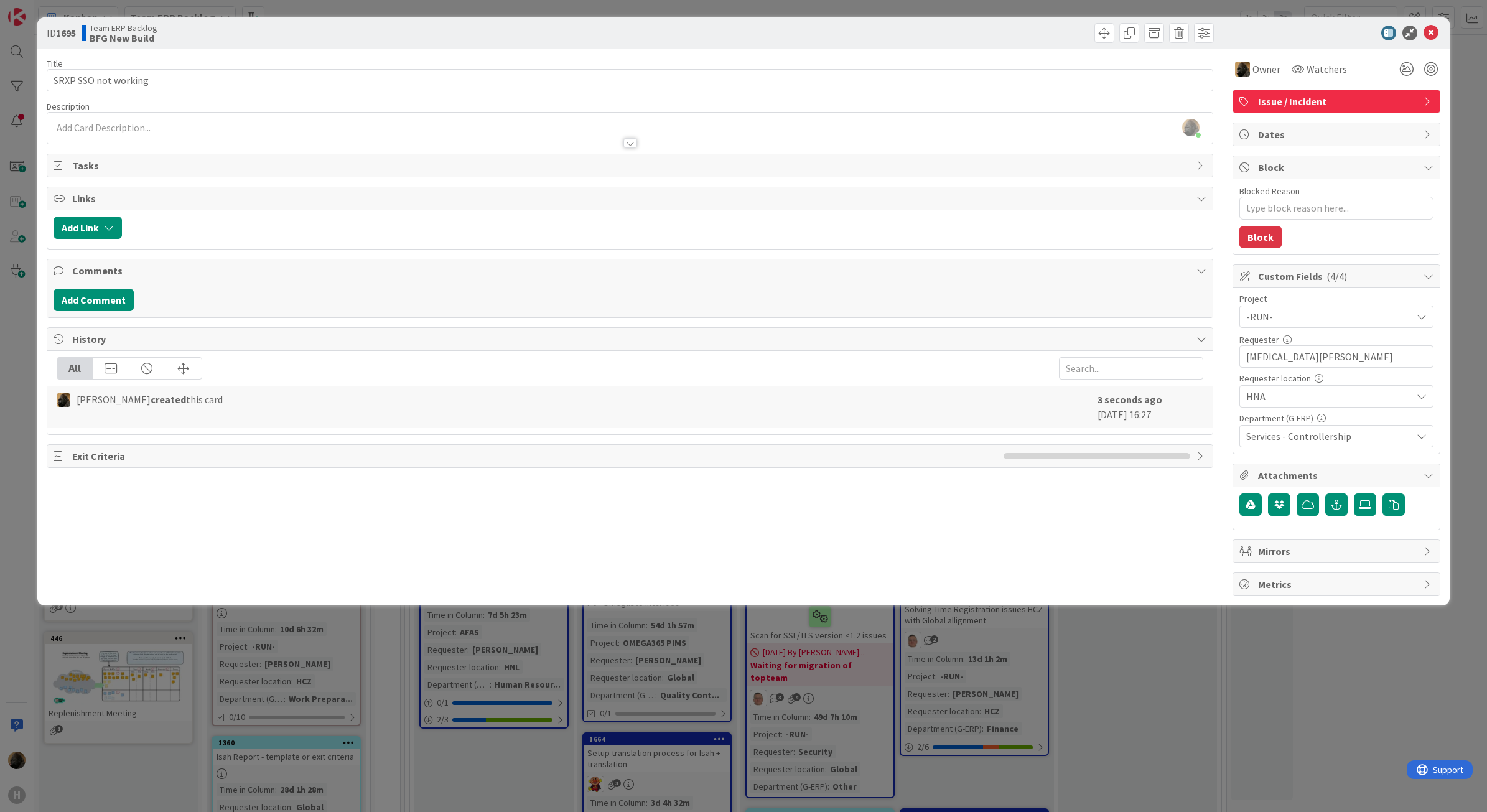
click at [771, 716] on div "ID 1695 Team ERP Backlog BFG New Build Title 20 / 128 SRXP SSO not working Desc…" at bounding box center [743, 406] width 1487 height 812
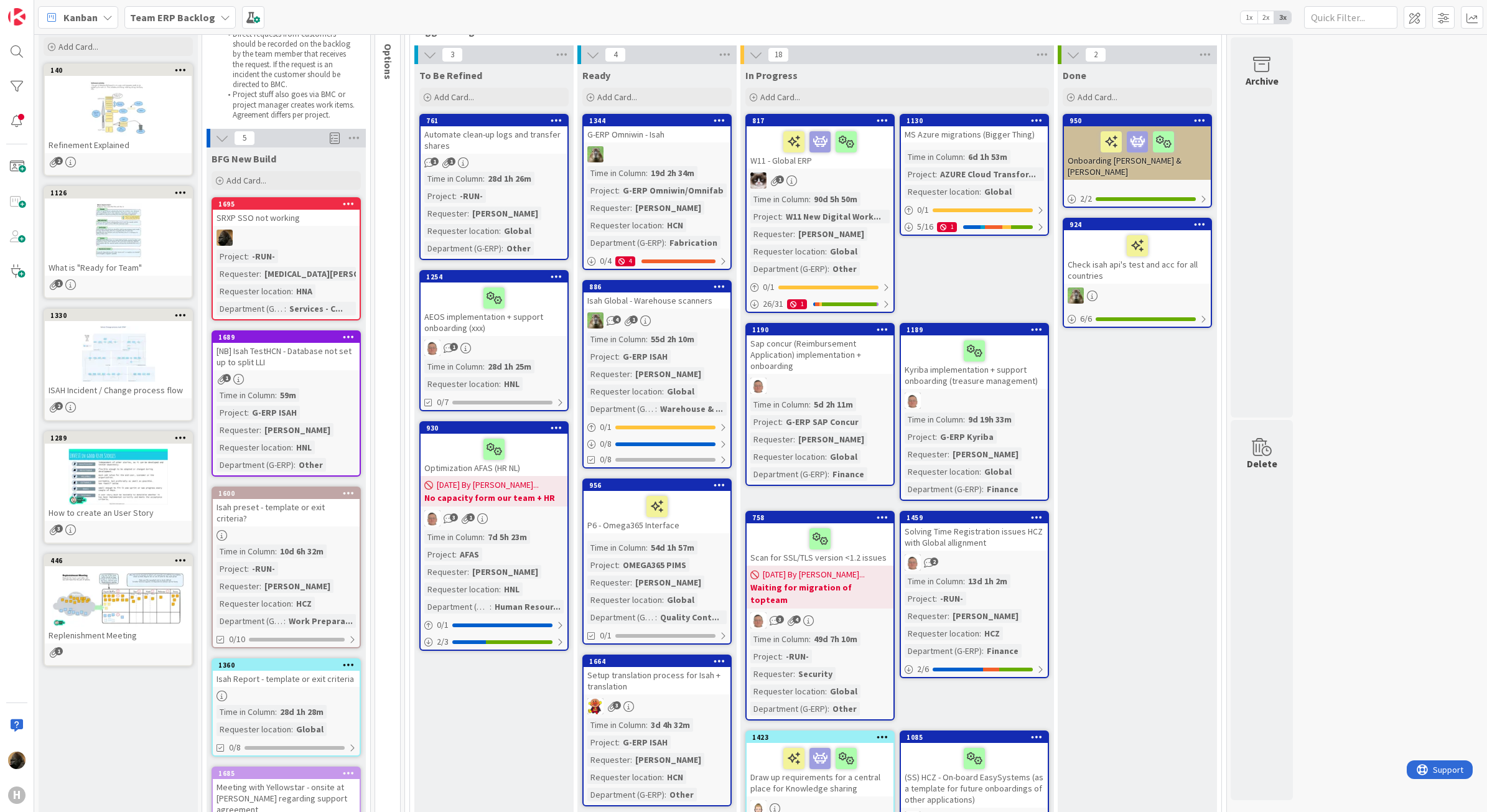
click at [274, 217] on div "SRXP SSO not working" at bounding box center [285, 217] width 147 height 16
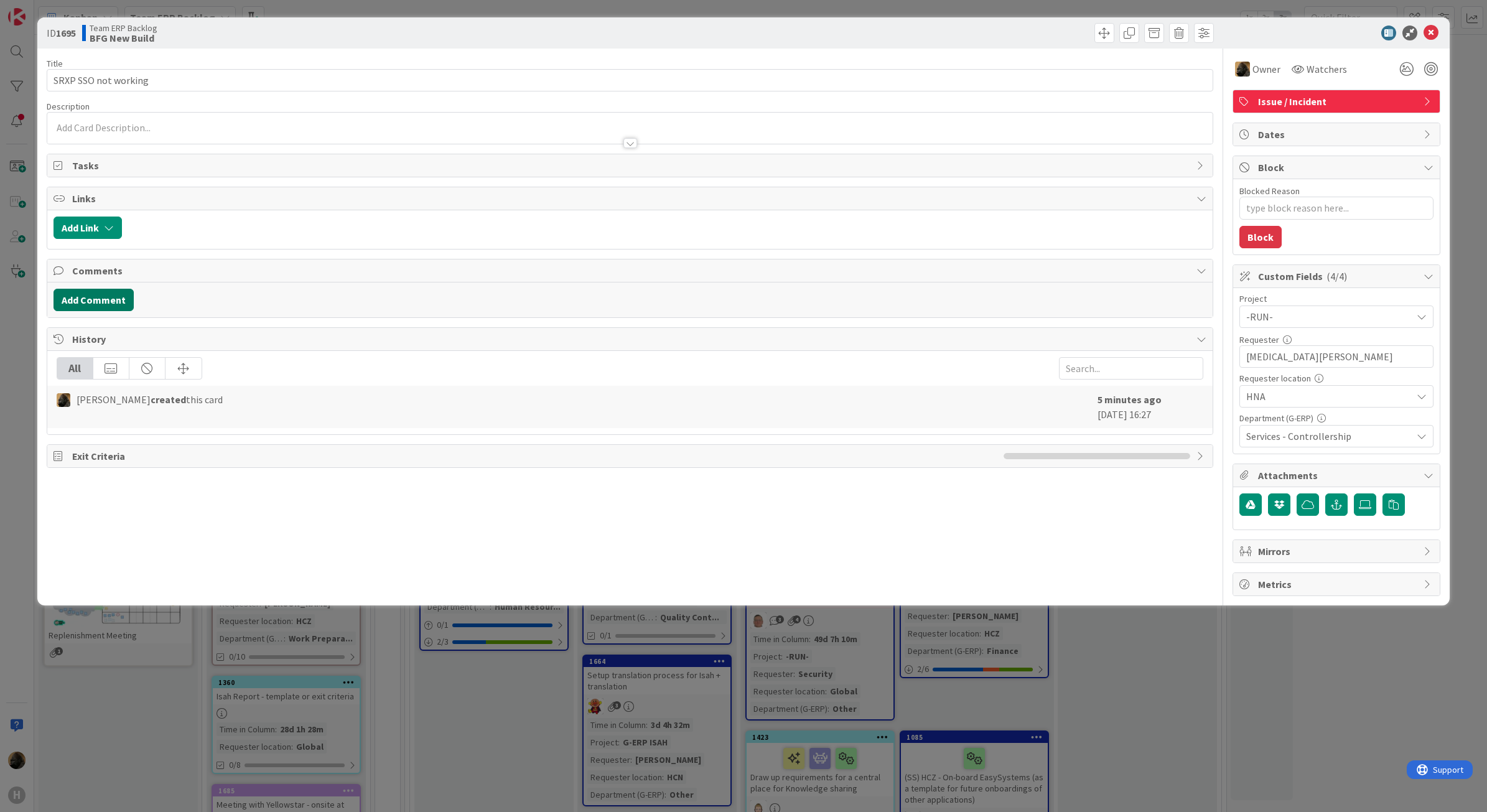
click at [85, 302] on button "Add Comment" at bounding box center [94, 300] width 80 height 23
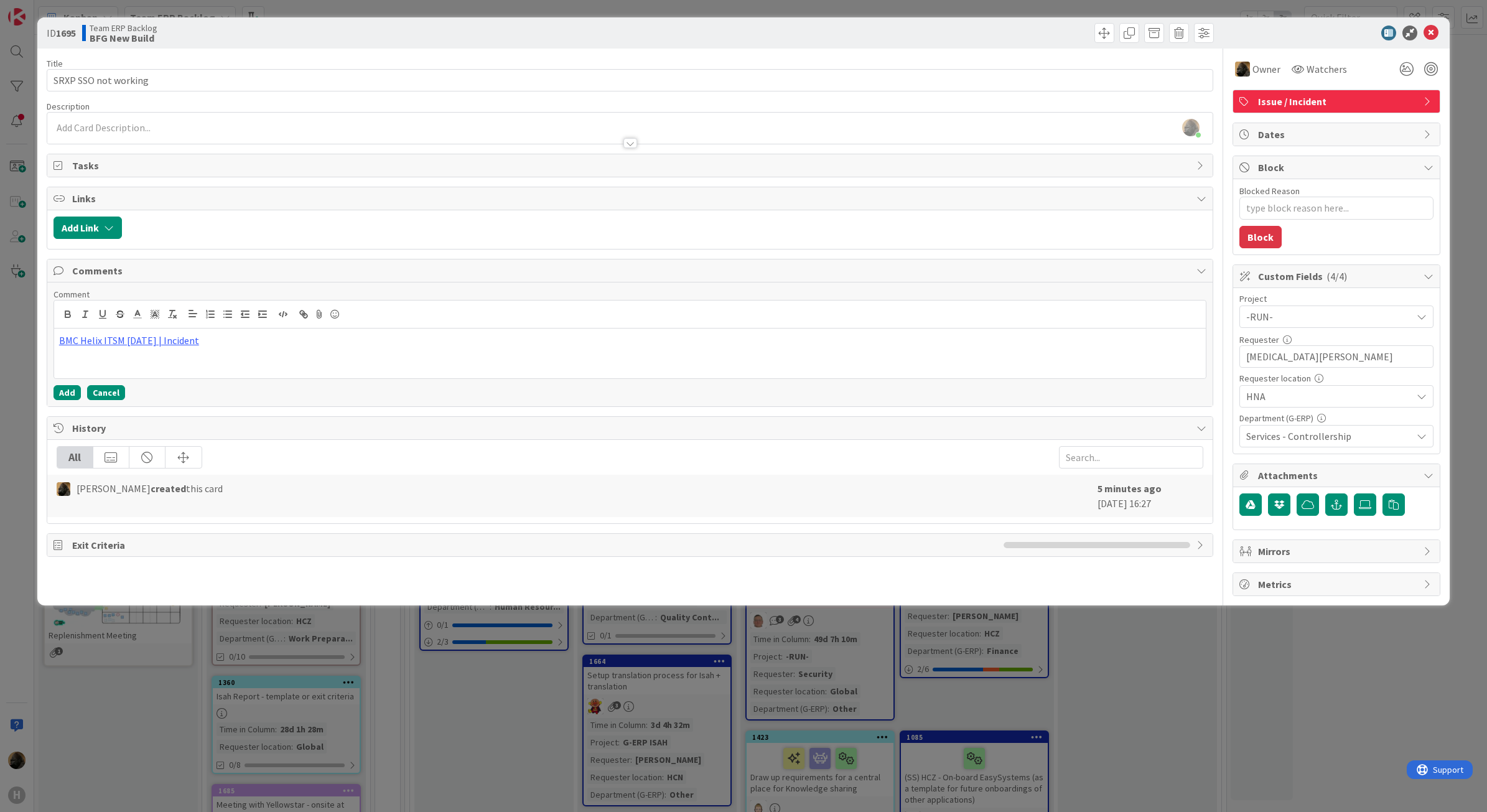
click at [113, 394] on button "Cancel" at bounding box center [106, 393] width 38 height 15
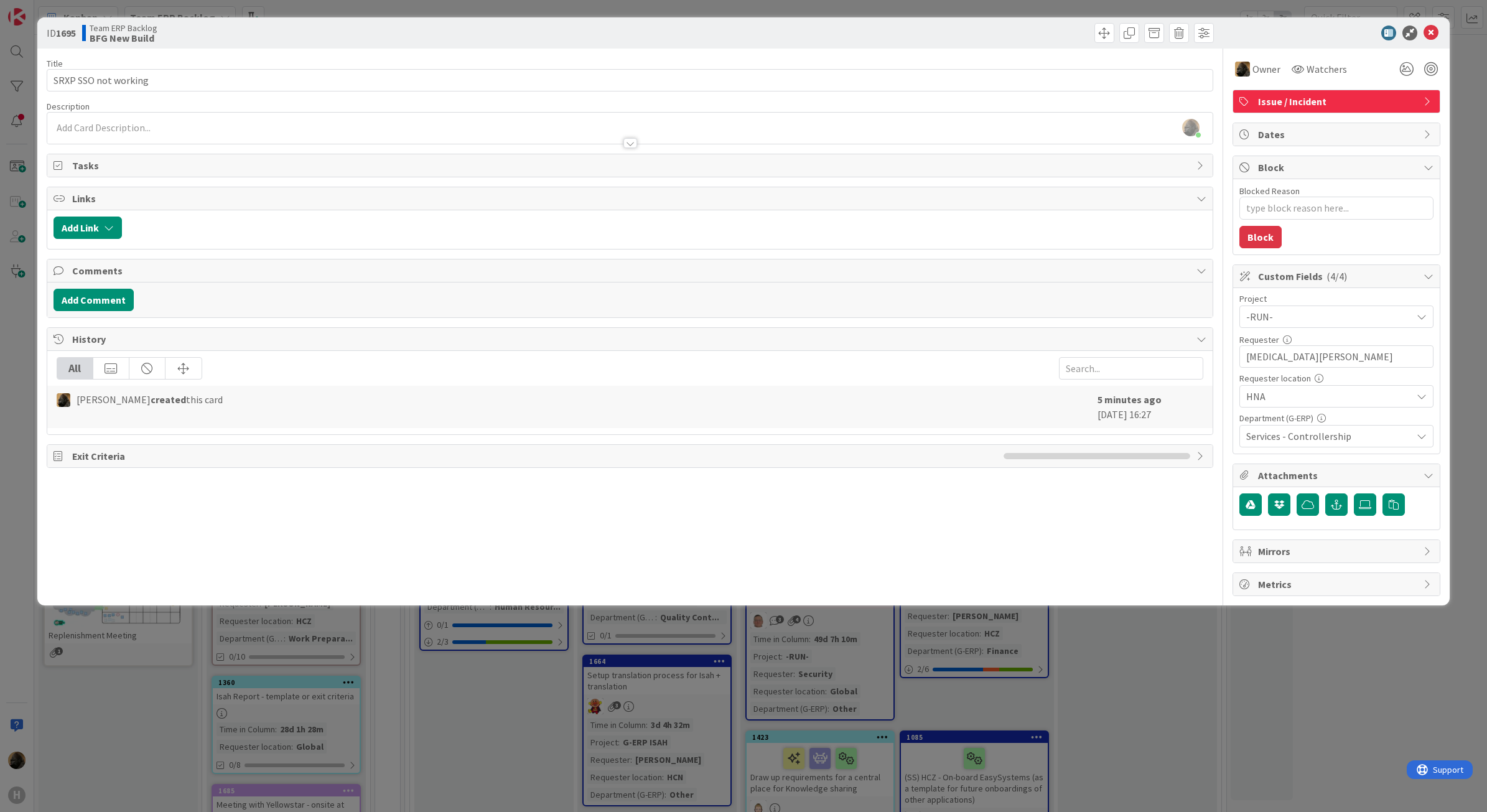
click at [119, 123] on div "[PERSON_NAME] just joined" at bounding box center [631, 128] width 1167 height 31
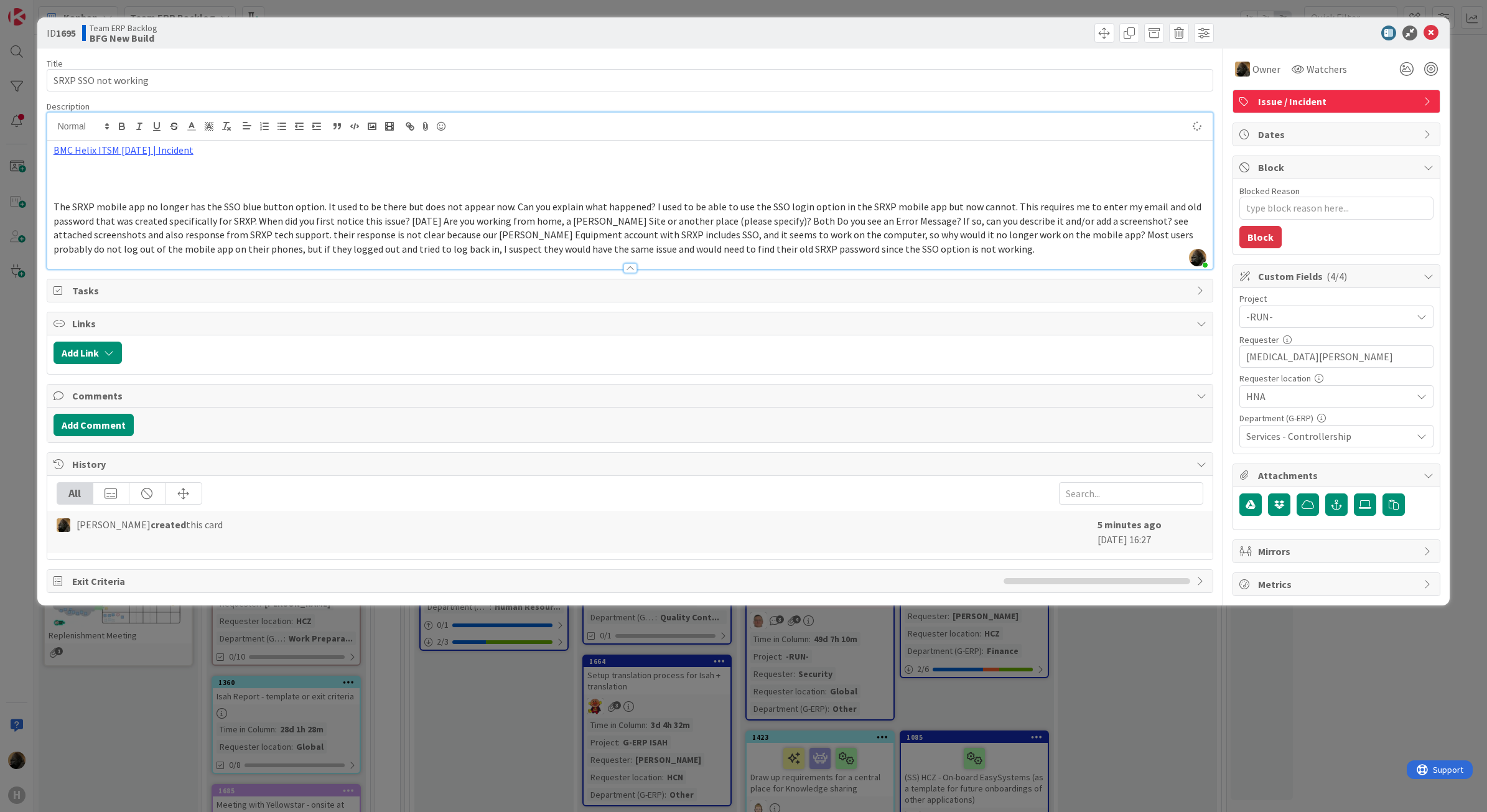
type textarea "x"
click at [809, 222] on span "The SRXP mobile app no longer has the SSO blue button option. It used to be the…" at bounding box center [629, 228] width 1150 height 55
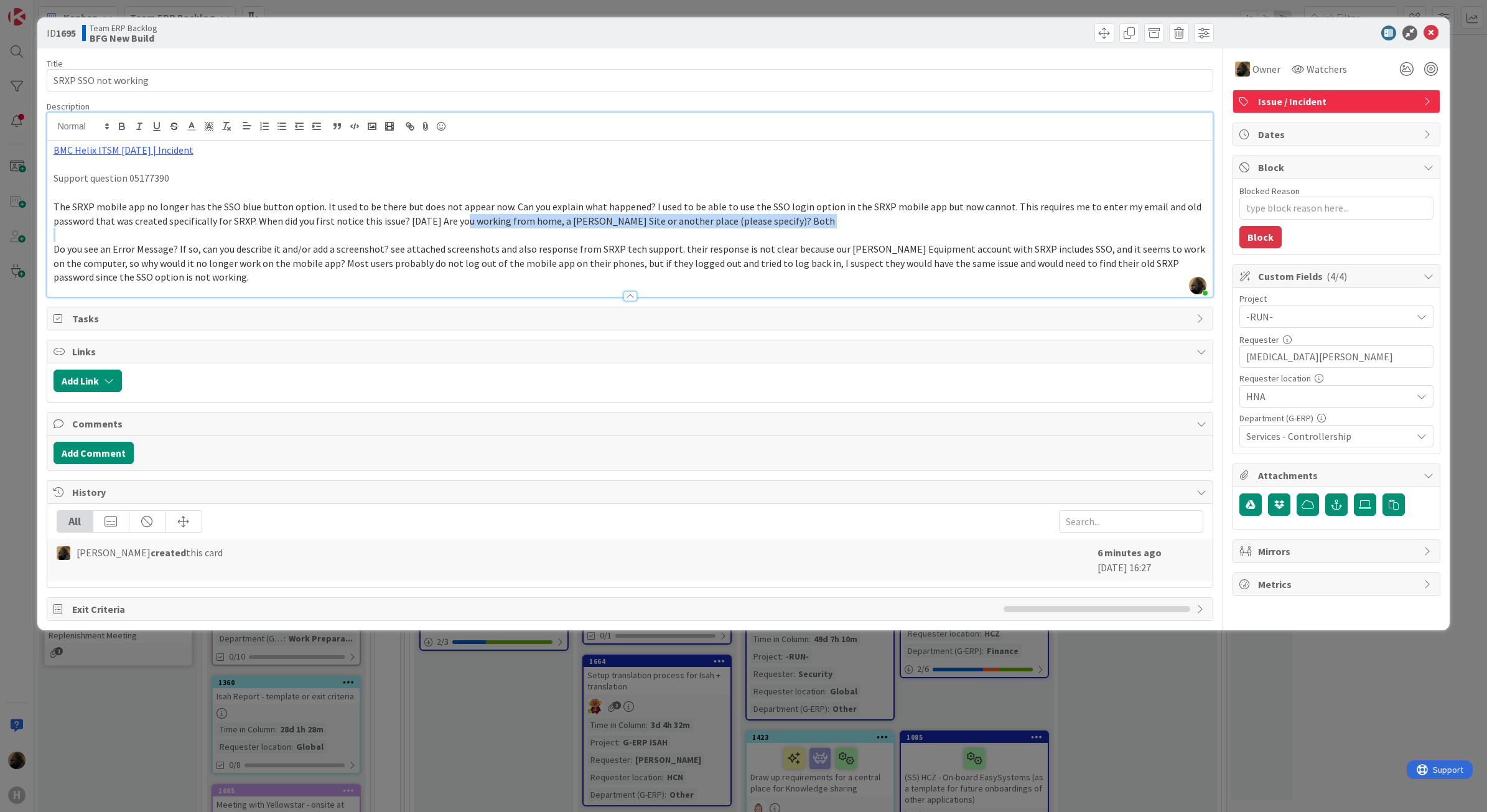
drag, startPoint x: 464, startPoint y: 223, endPoint x: 993, endPoint y: 228, distance: 529.0
click at [993, 228] on div "BMC Helix ITSM [DATE] | Incident Support question [PHONE_NUMBER] The SRXP mobil…" at bounding box center [631, 218] width 1167 height 156
click at [251, 221] on span "The SRXP mobile app no longer has the SSO blue button option. It used to be the…" at bounding box center [629, 214] width 1150 height 26
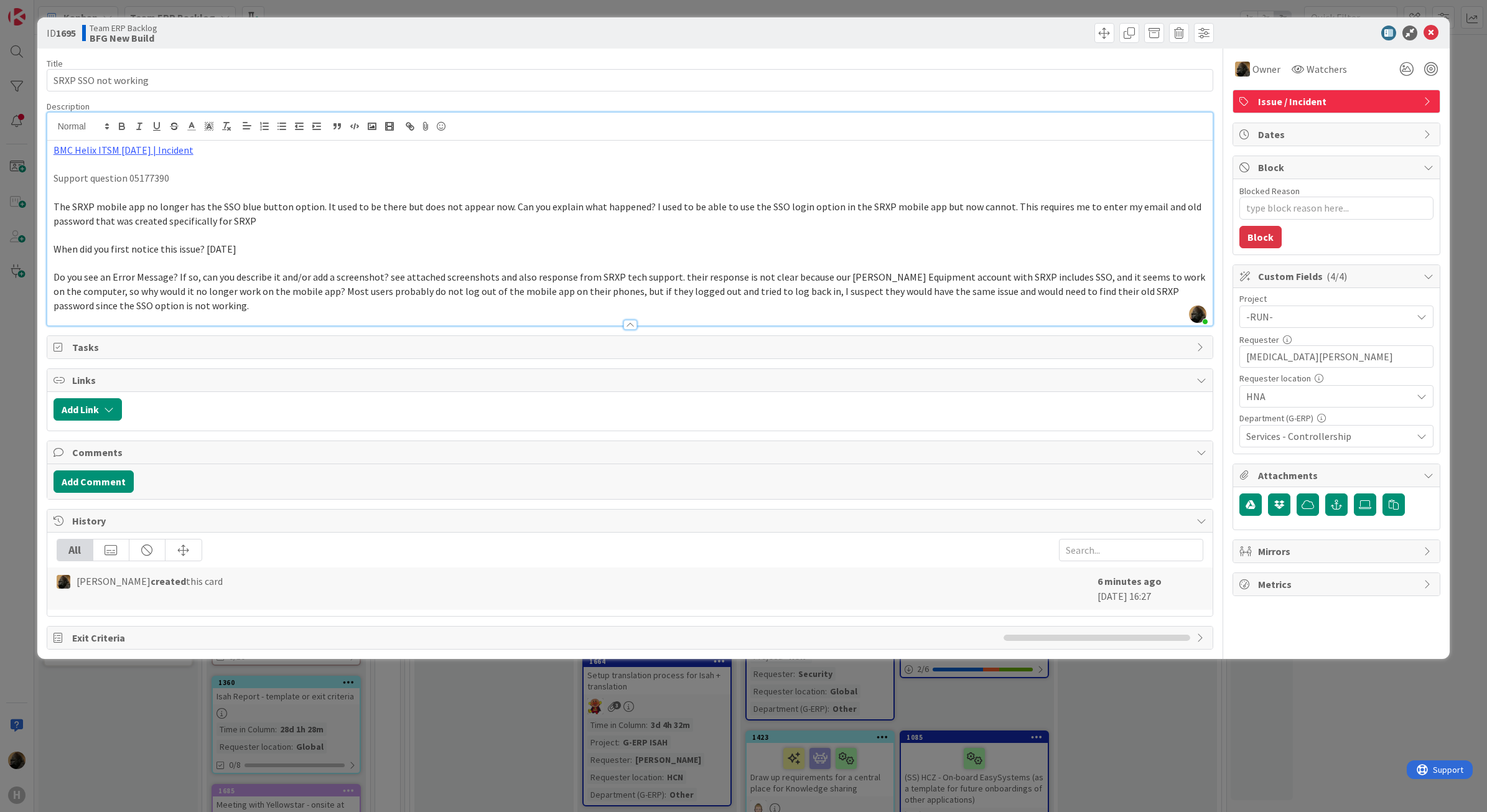
click at [501, 212] on span "The SRXP mobile app no longer has the SSO blue button option. It used to be the…" at bounding box center [629, 214] width 1150 height 26
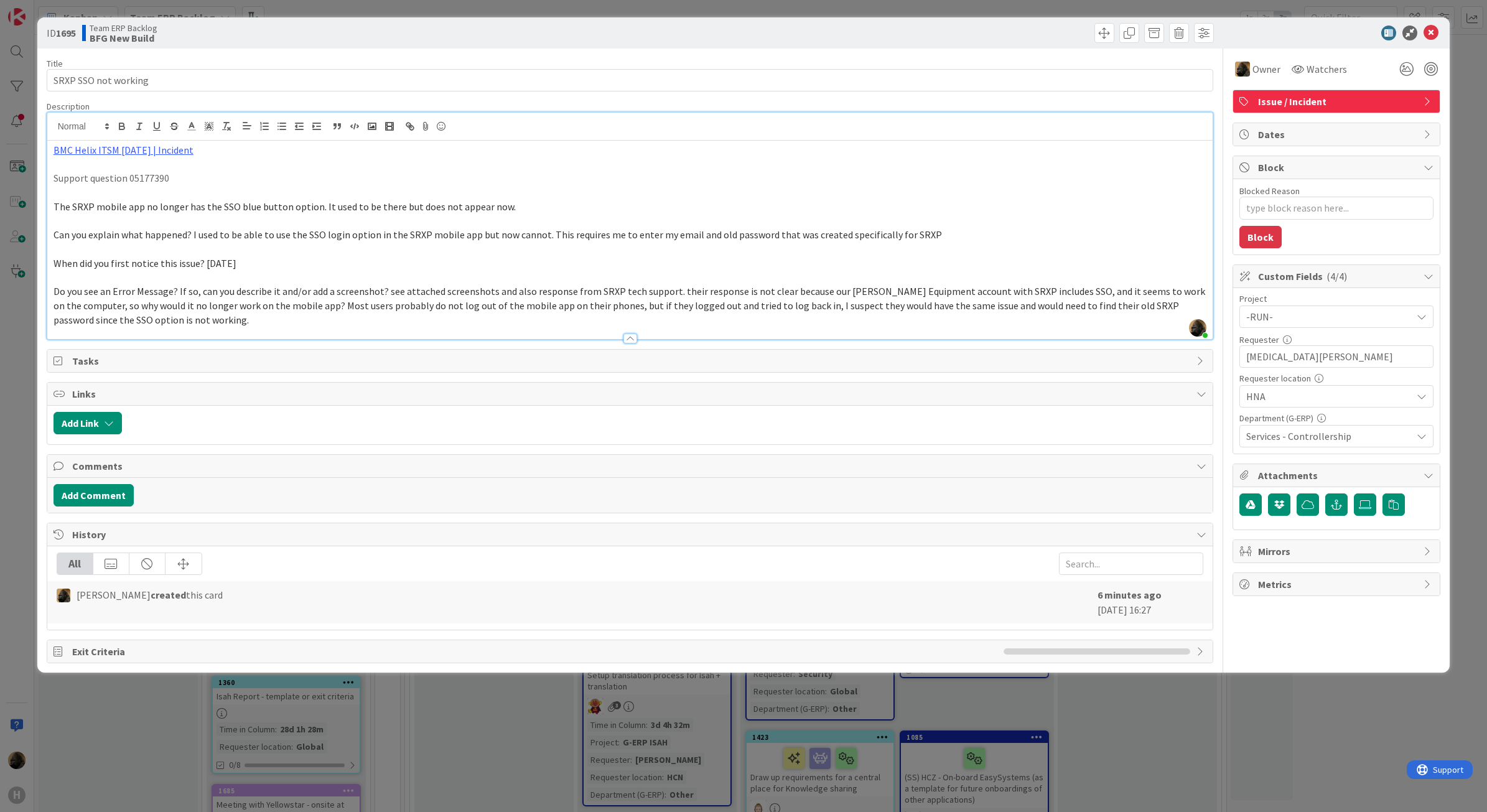
click at [9, 427] on div "ID 1695 Team ERP Backlog BFG New Build Title 20 / 128 SRXP SSO not working Desc…" at bounding box center [743, 406] width 1487 height 812
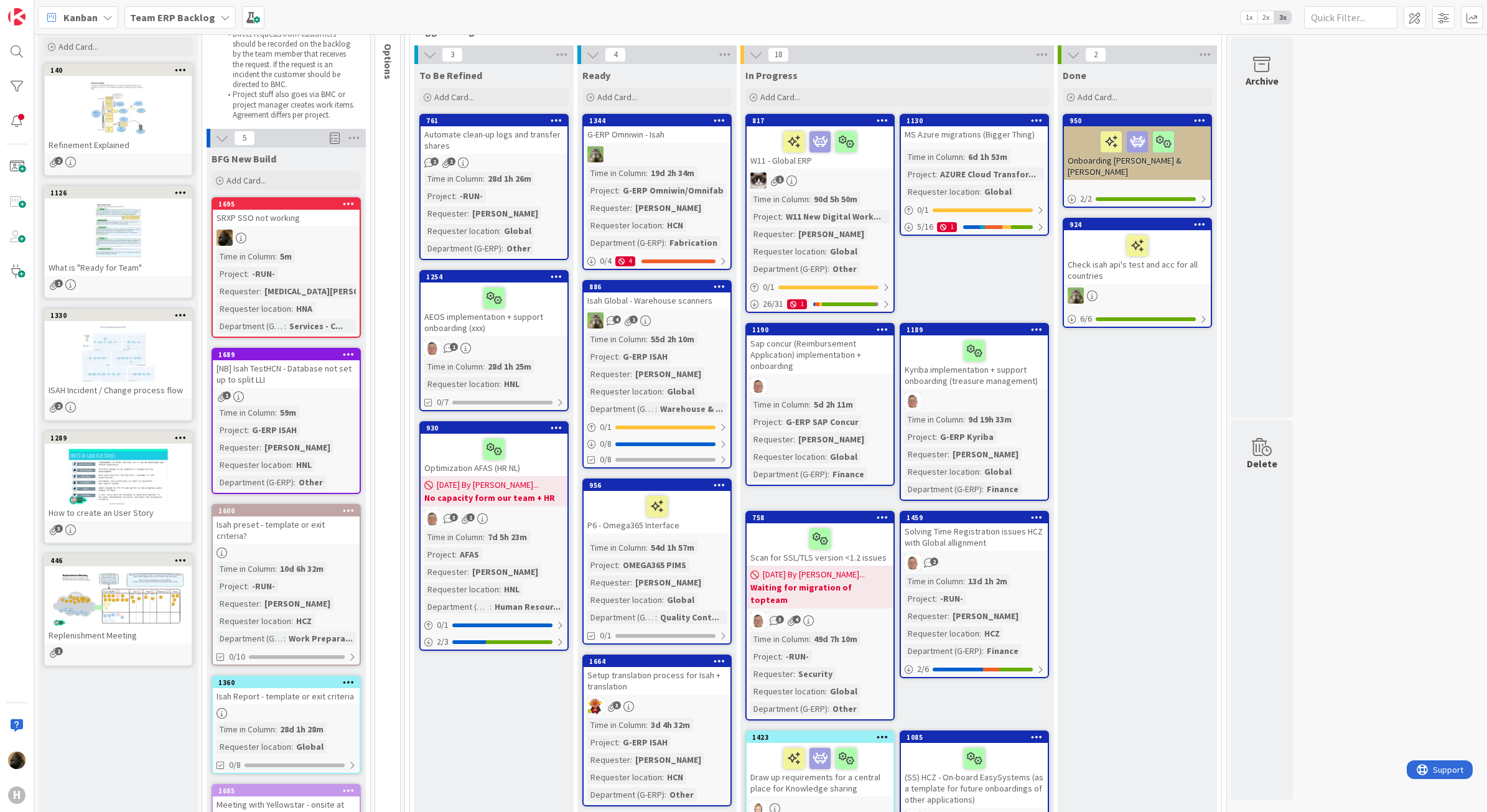
click at [358, 199] on div "1695" at bounding box center [285, 204] width 147 height 11
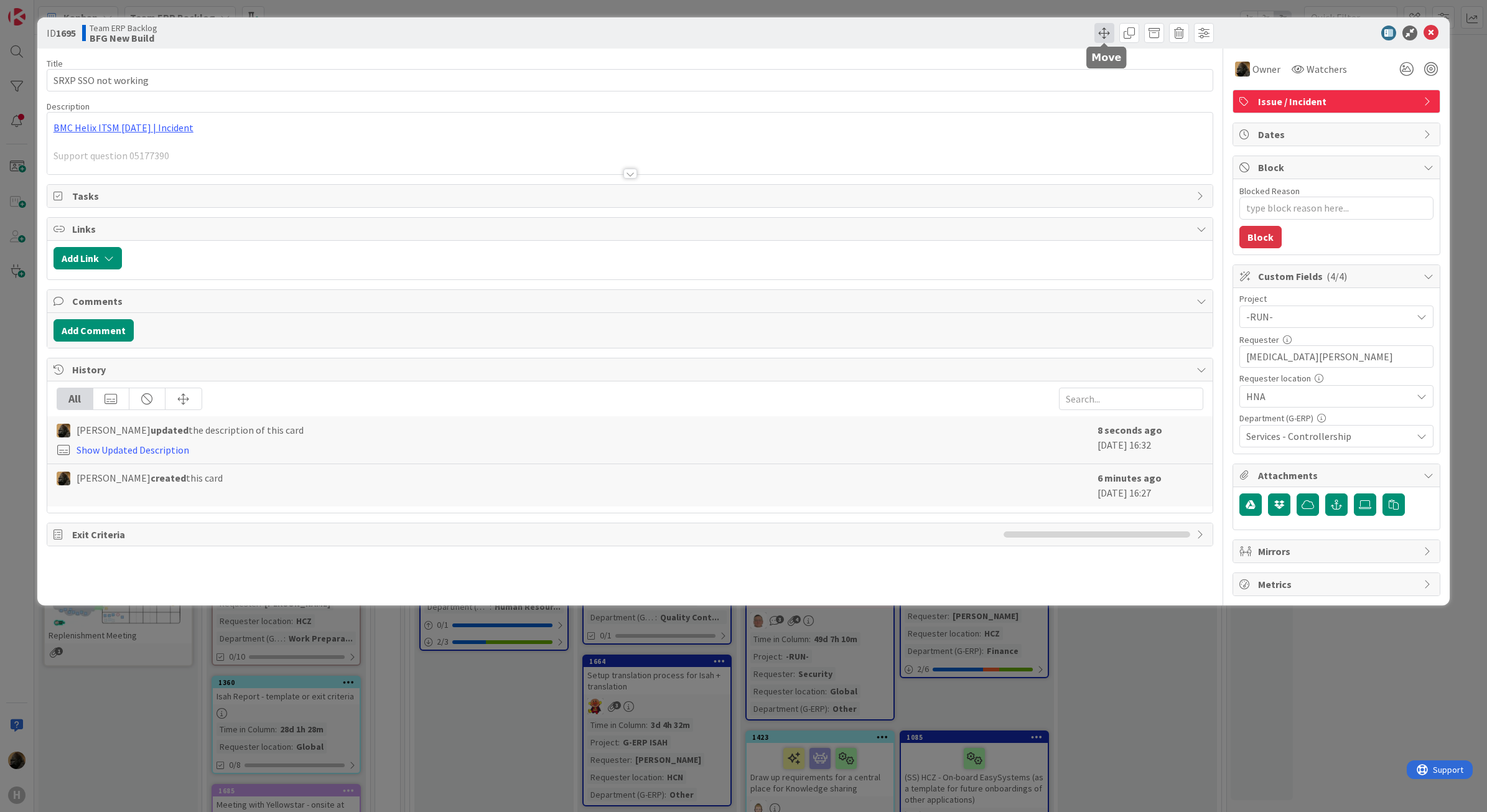
click at [1097, 36] on span at bounding box center [1104, 32] width 20 height 20
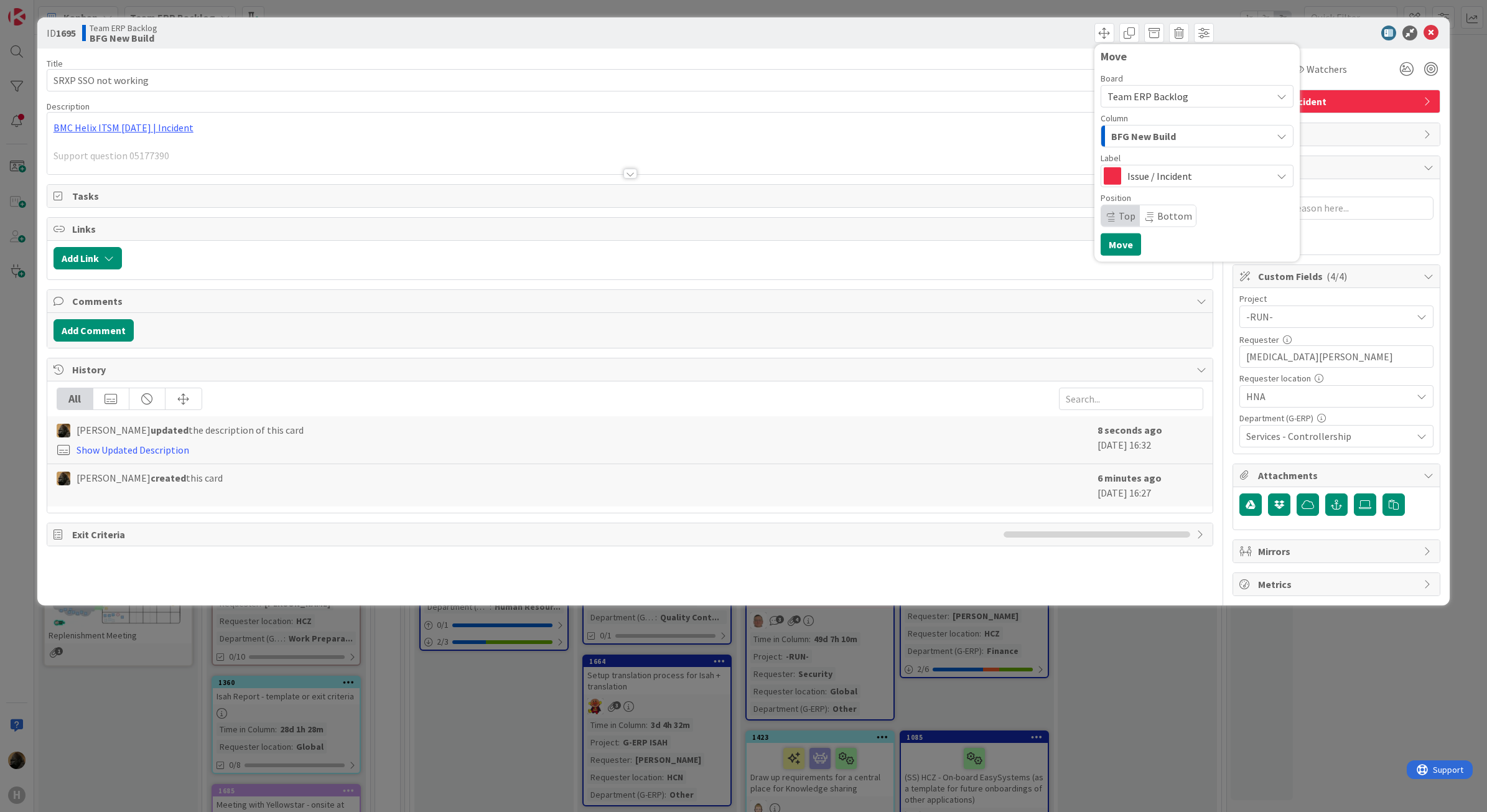
click at [1163, 132] on span "BFG New Build" at bounding box center [1144, 136] width 64 height 16
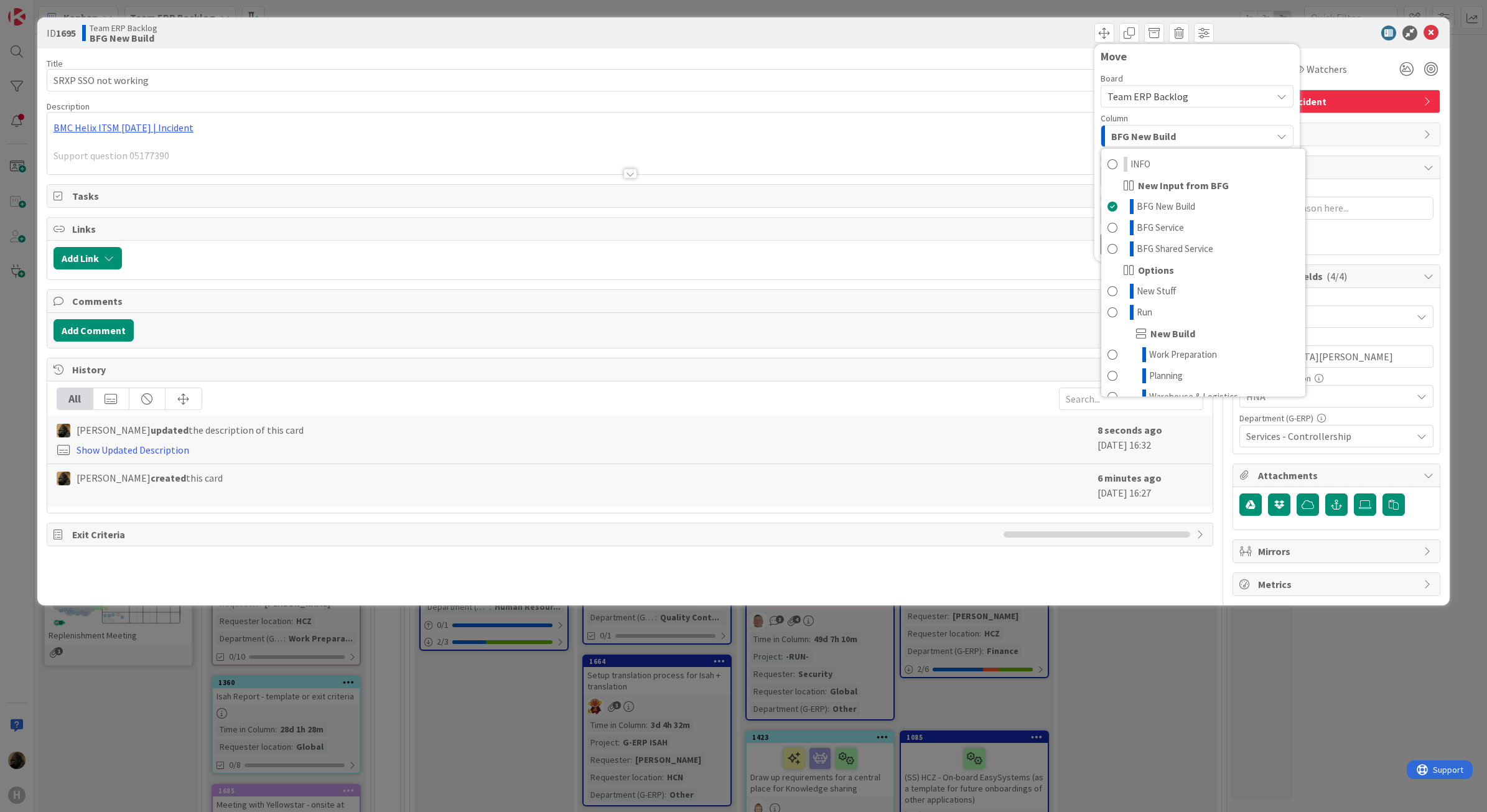
click at [1163, 132] on span "BFG New Build" at bounding box center [1144, 136] width 64 height 16
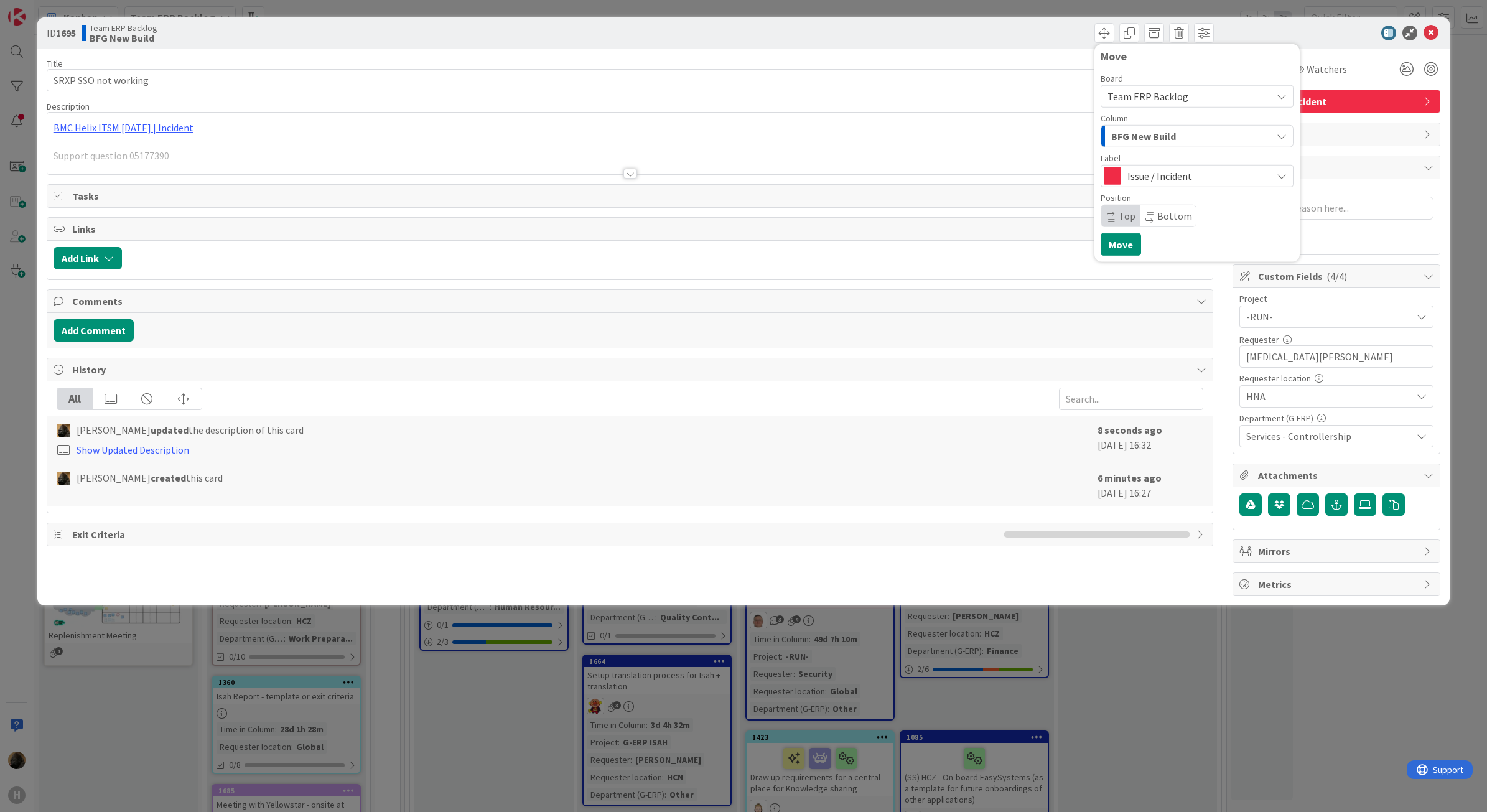
click at [1170, 99] on span "Team ERP Backlog" at bounding box center [1149, 95] width 81 height 12
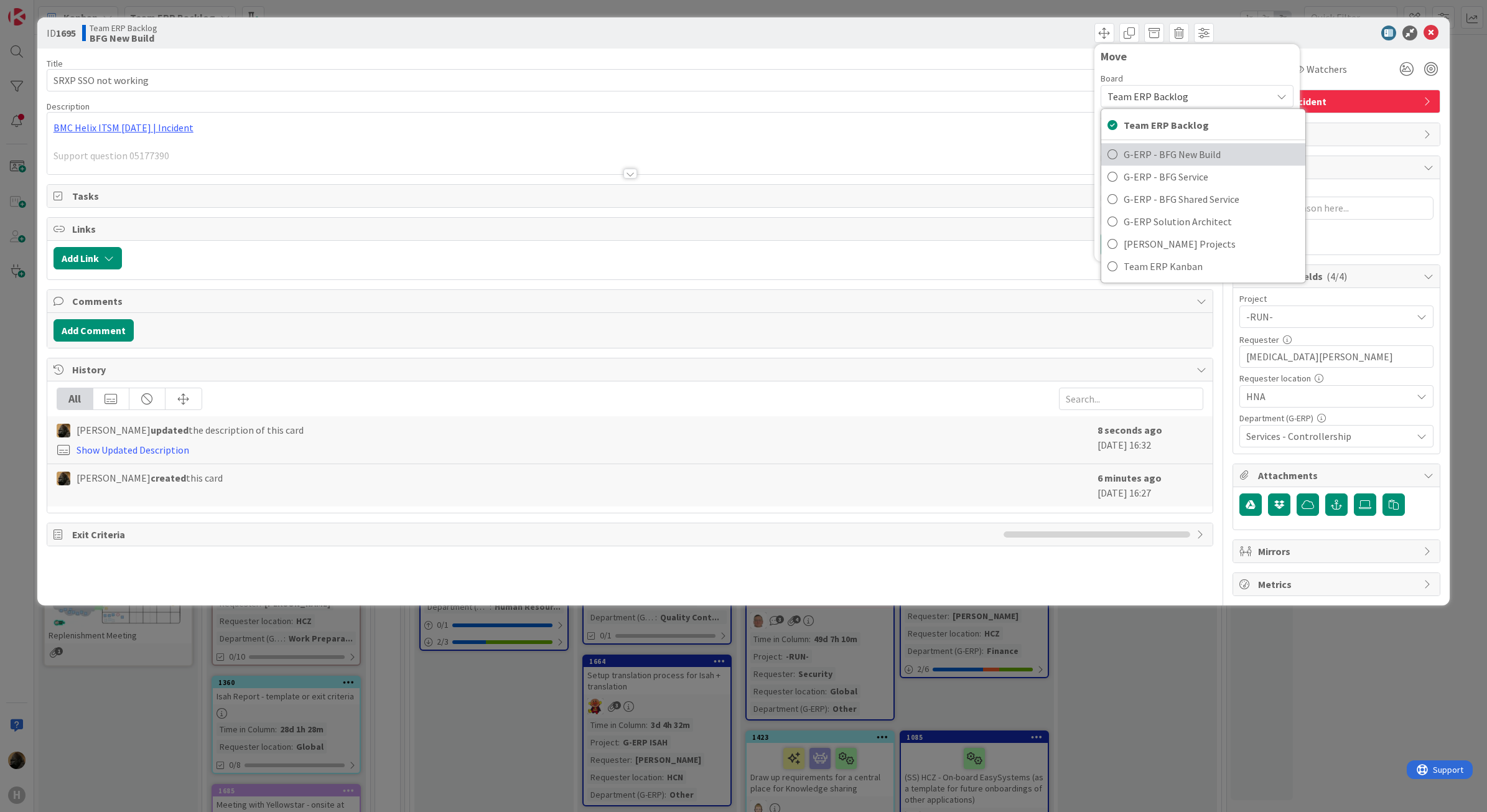
click at [1193, 153] on span "G-ERP - BFG New Build" at bounding box center [1212, 154] width 176 height 19
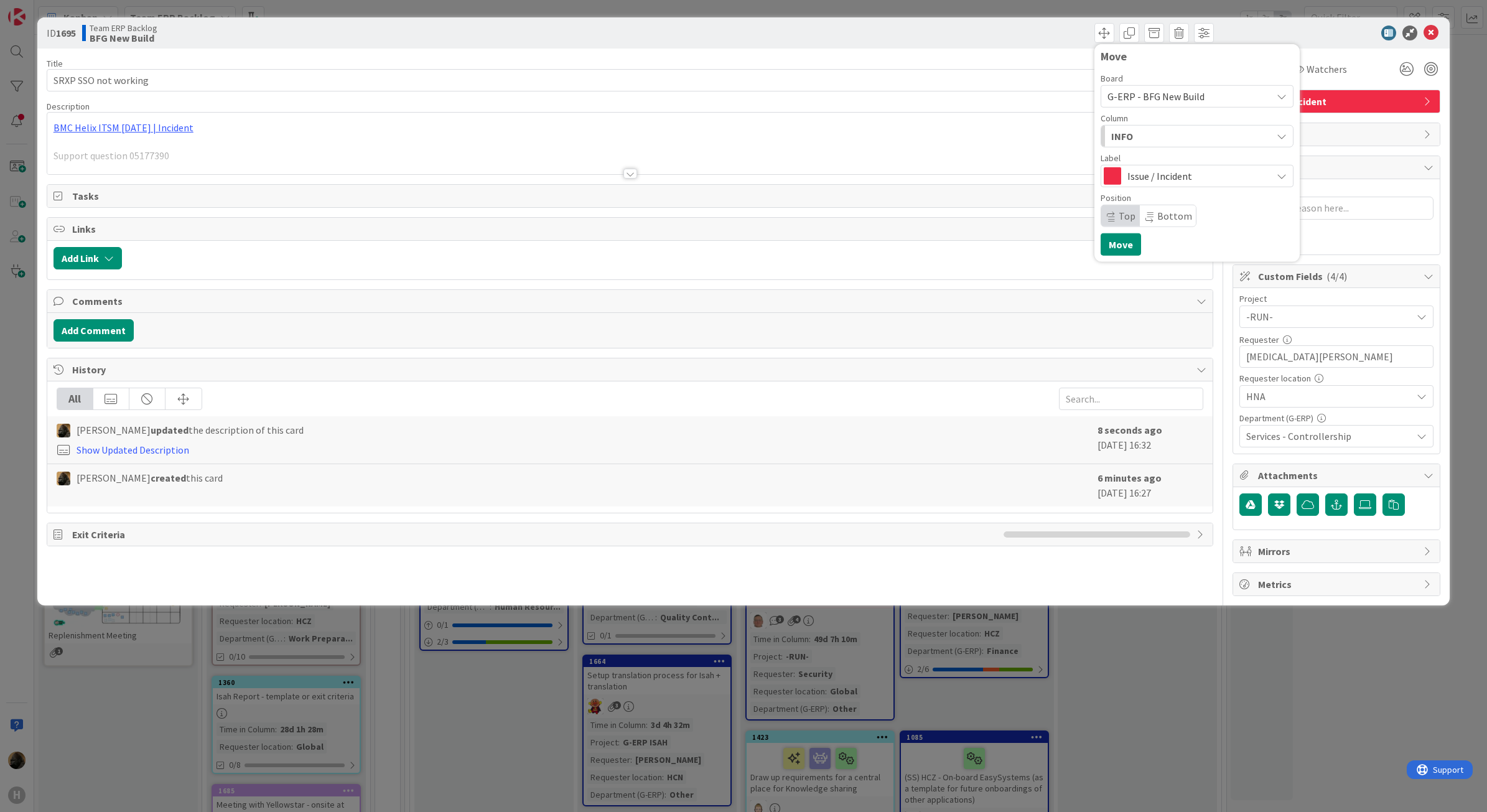
click at [1164, 137] on div "INFO" at bounding box center [1190, 136] width 164 height 20
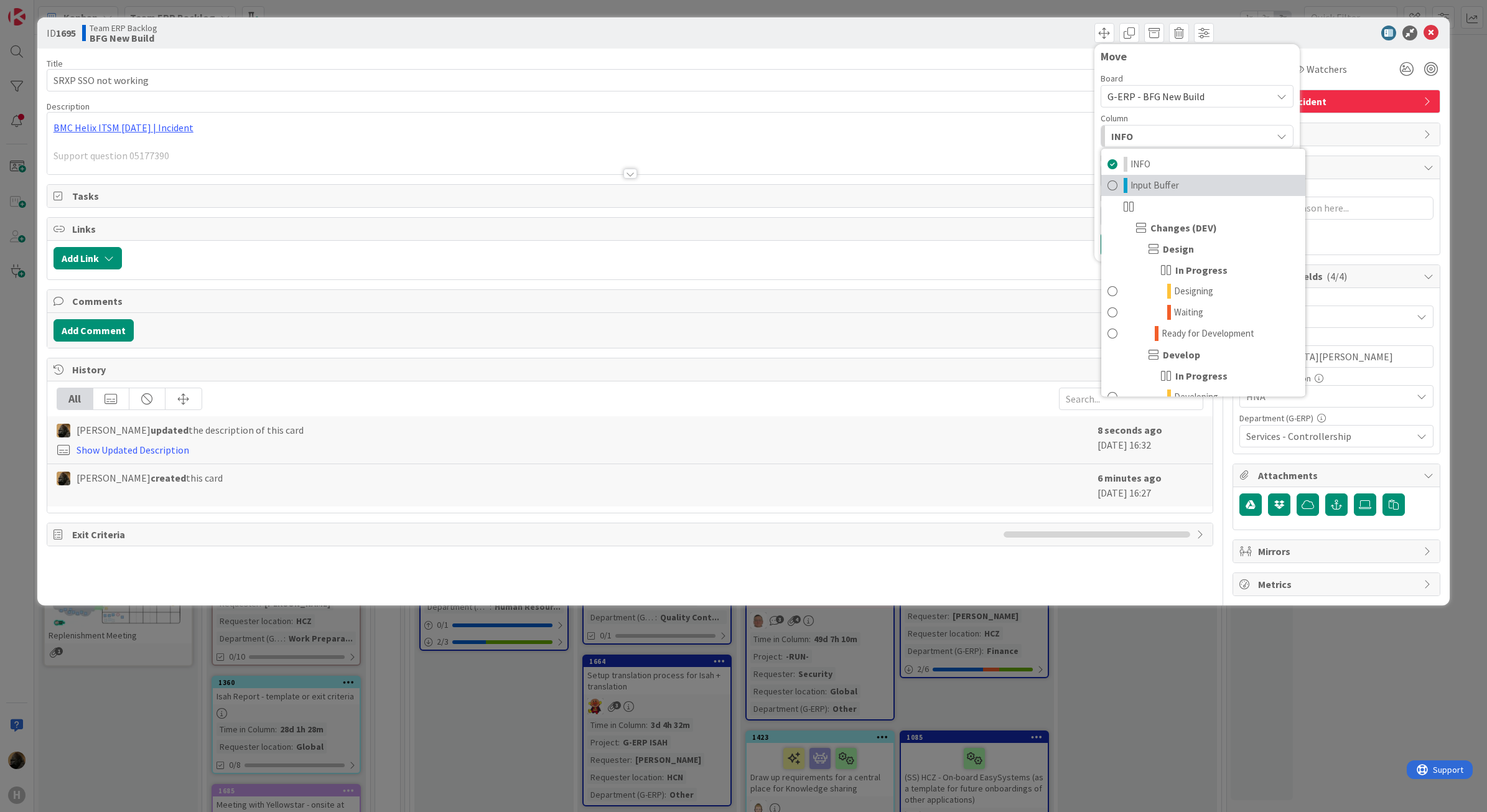
click at [1168, 191] on span "Input Buffer" at bounding box center [1154, 185] width 48 height 15
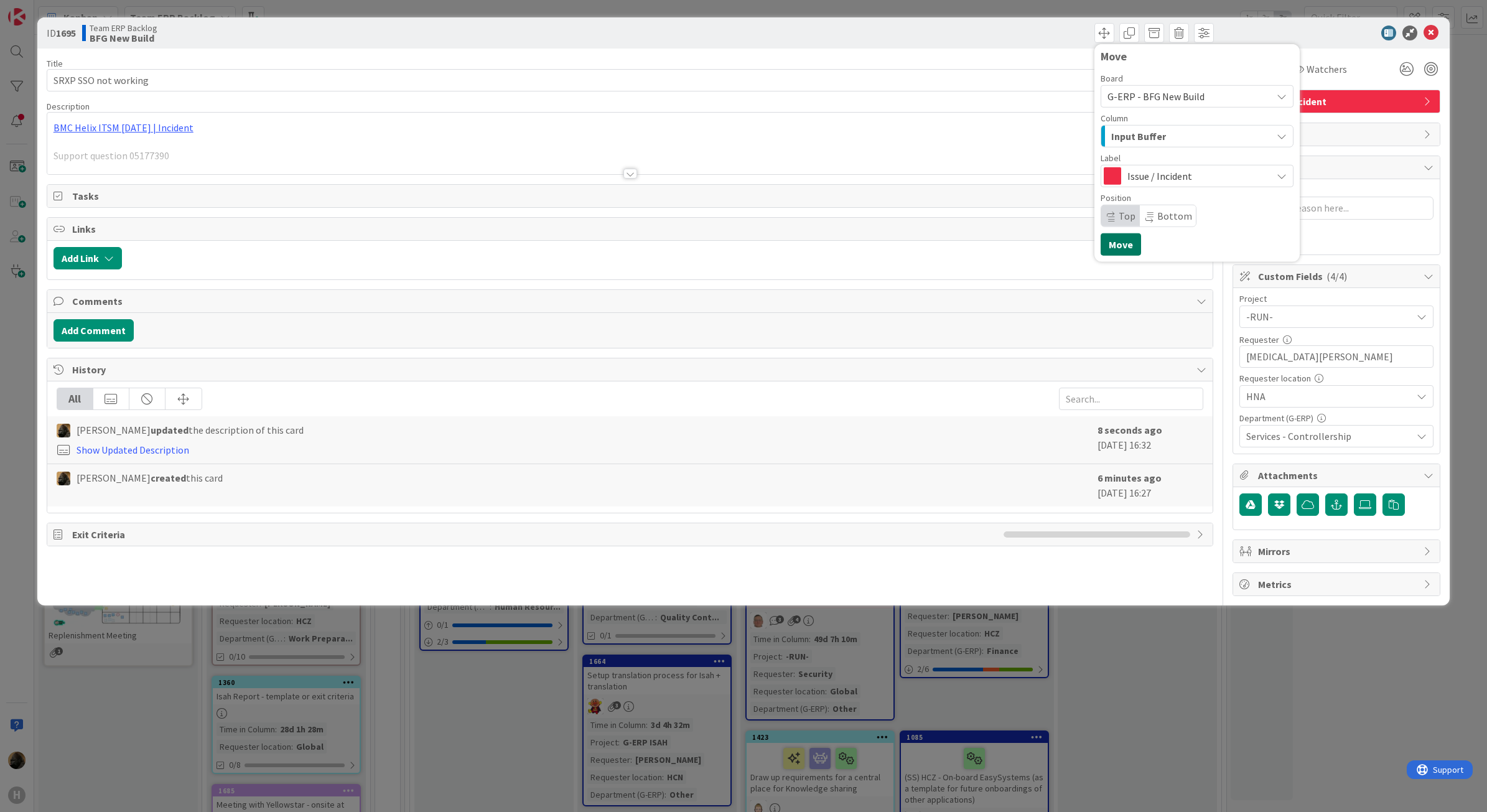
click at [1117, 249] on button "Move" at bounding box center [1121, 245] width 41 height 23
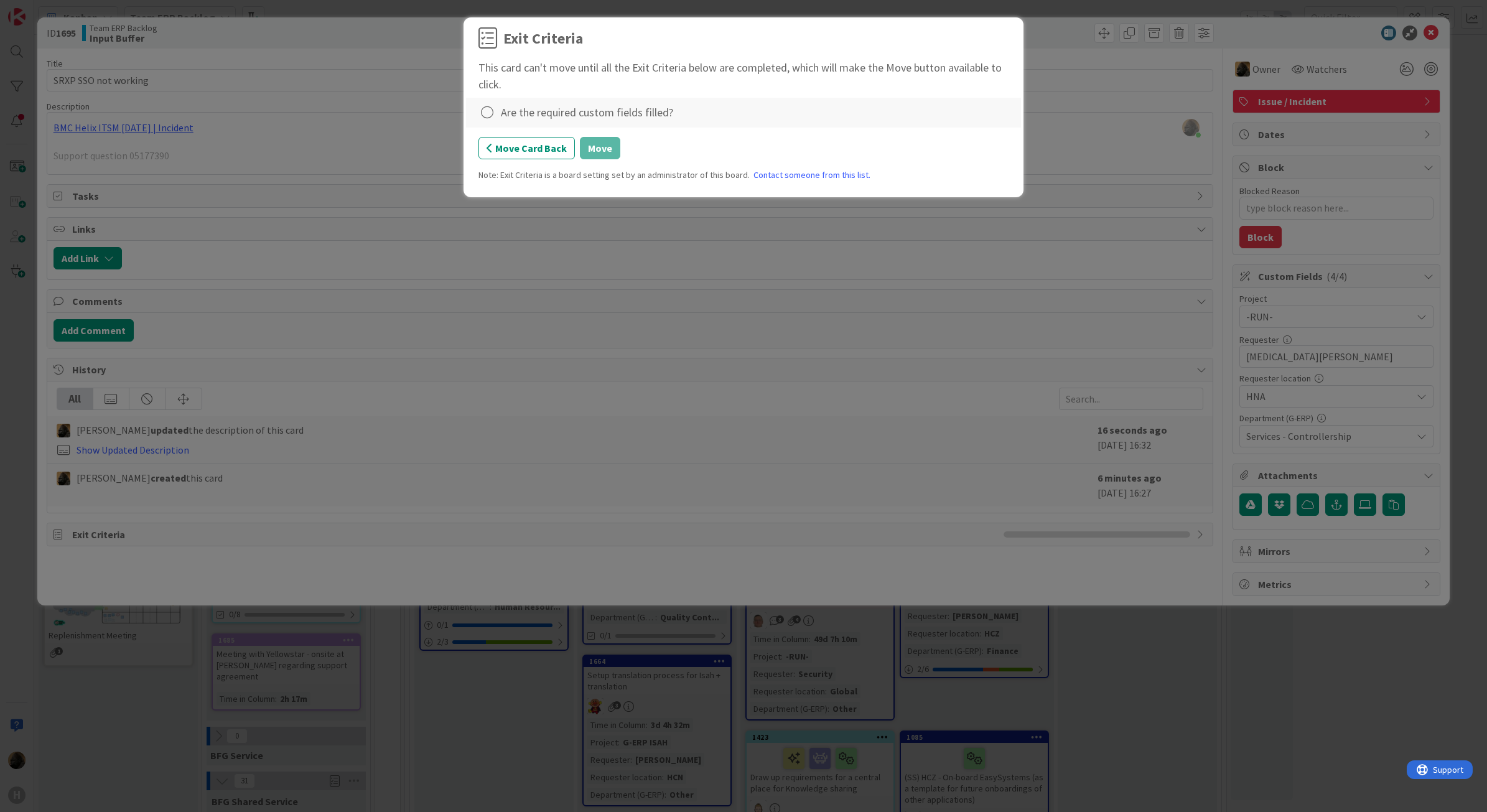
click at [579, 112] on div "Are the required custom fields filled?" at bounding box center [587, 112] width 172 height 17
click at [479, 113] on icon at bounding box center [487, 112] width 17 height 17
click at [577, 134] on link "Complete" at bounding box center [556, 138] width 156 height 18
click at [588, 148] on button "Move" at bounding box center [600, 148] width 41 height 23
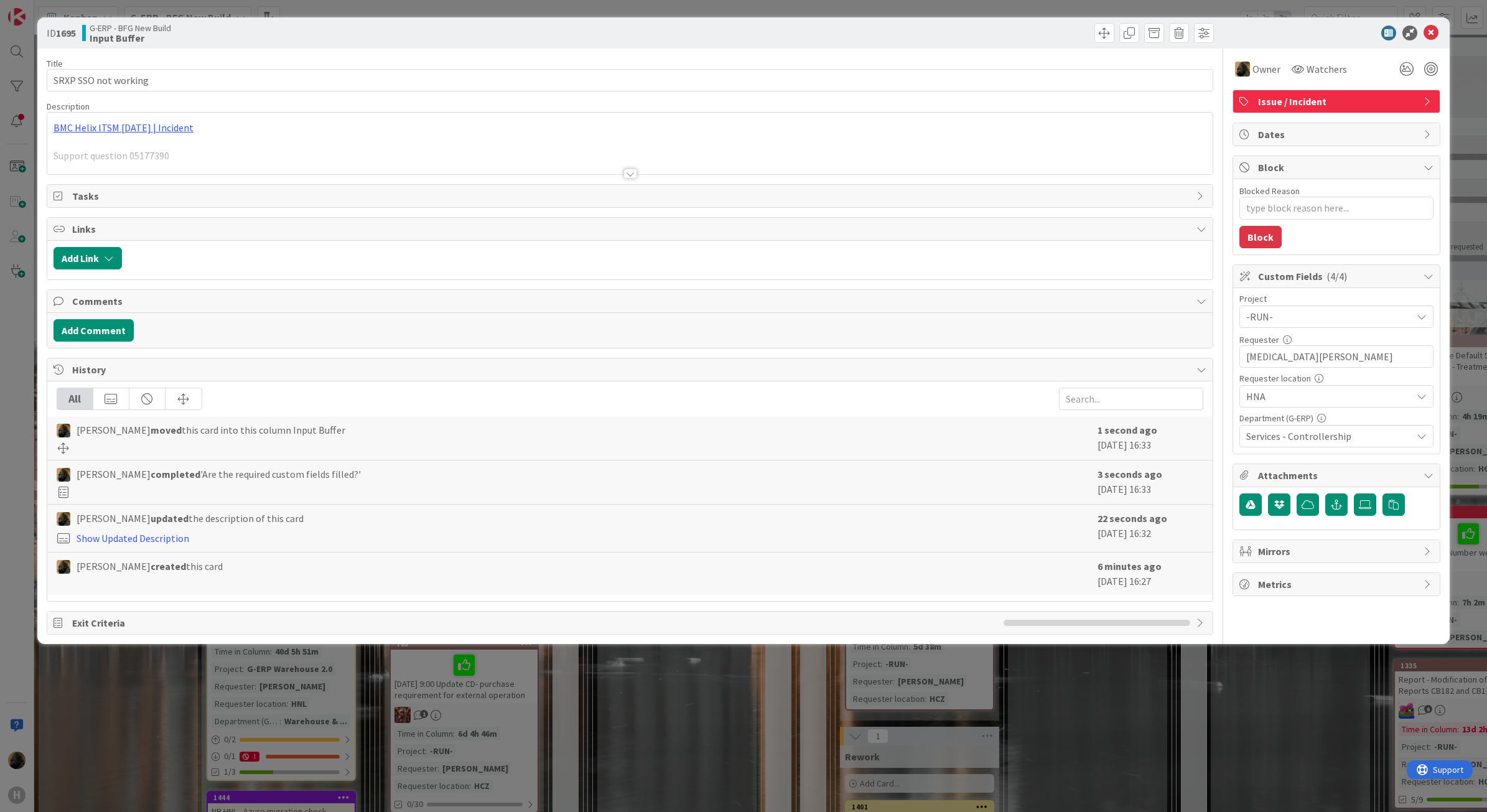
drag, startPoint x: 710, startPoint y: 717, endPoint x: 683, endPoint y: 718, distance: 27.0
click at [710, 718] on div "ID 1695 G-ERP - BFG New Build Input Buffer Title 20 / 128 SRXP SSO not working …" at bounding box center [743, 406] width 1487 height 812
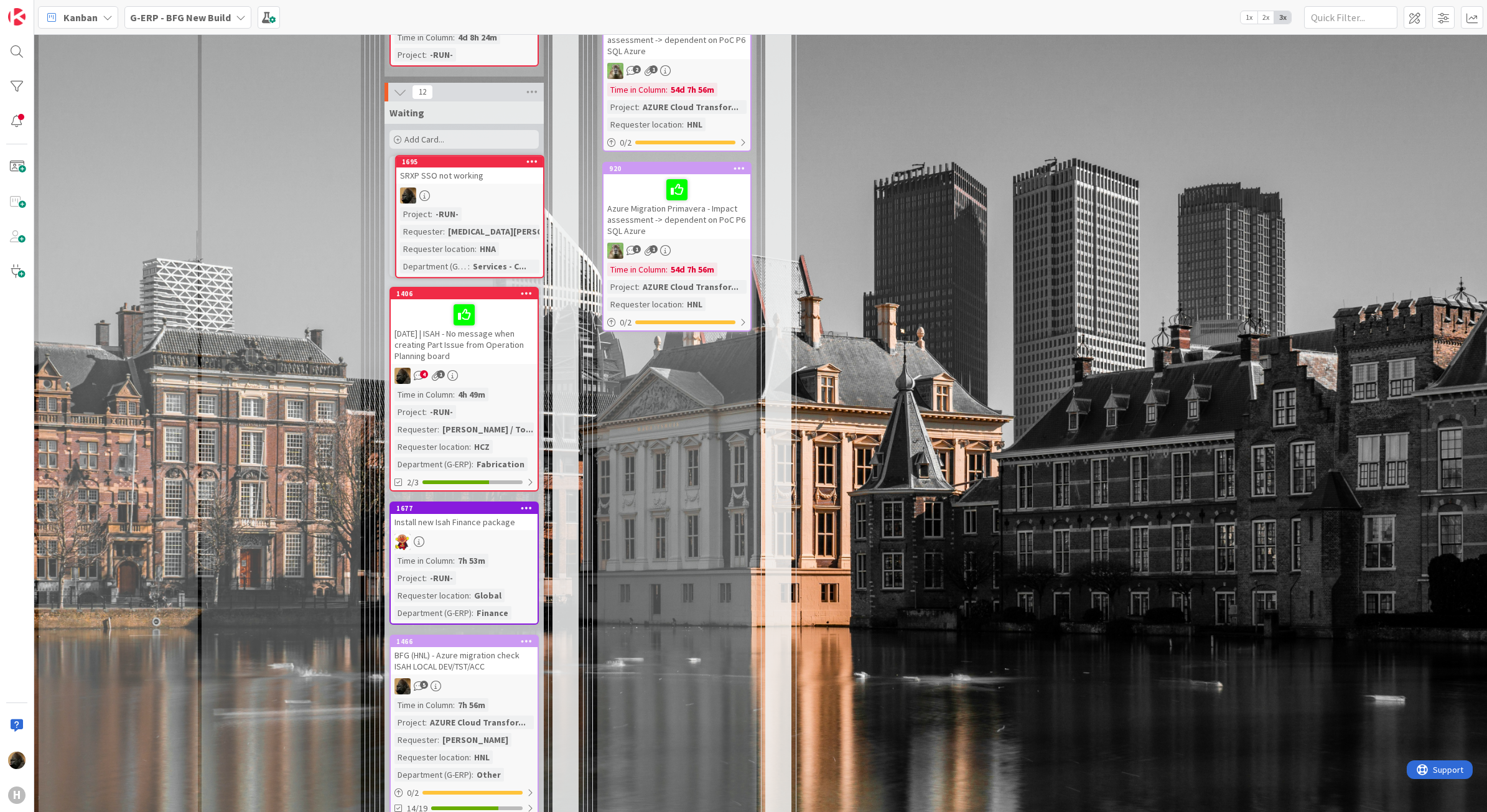
scroll to position [2061, 0]
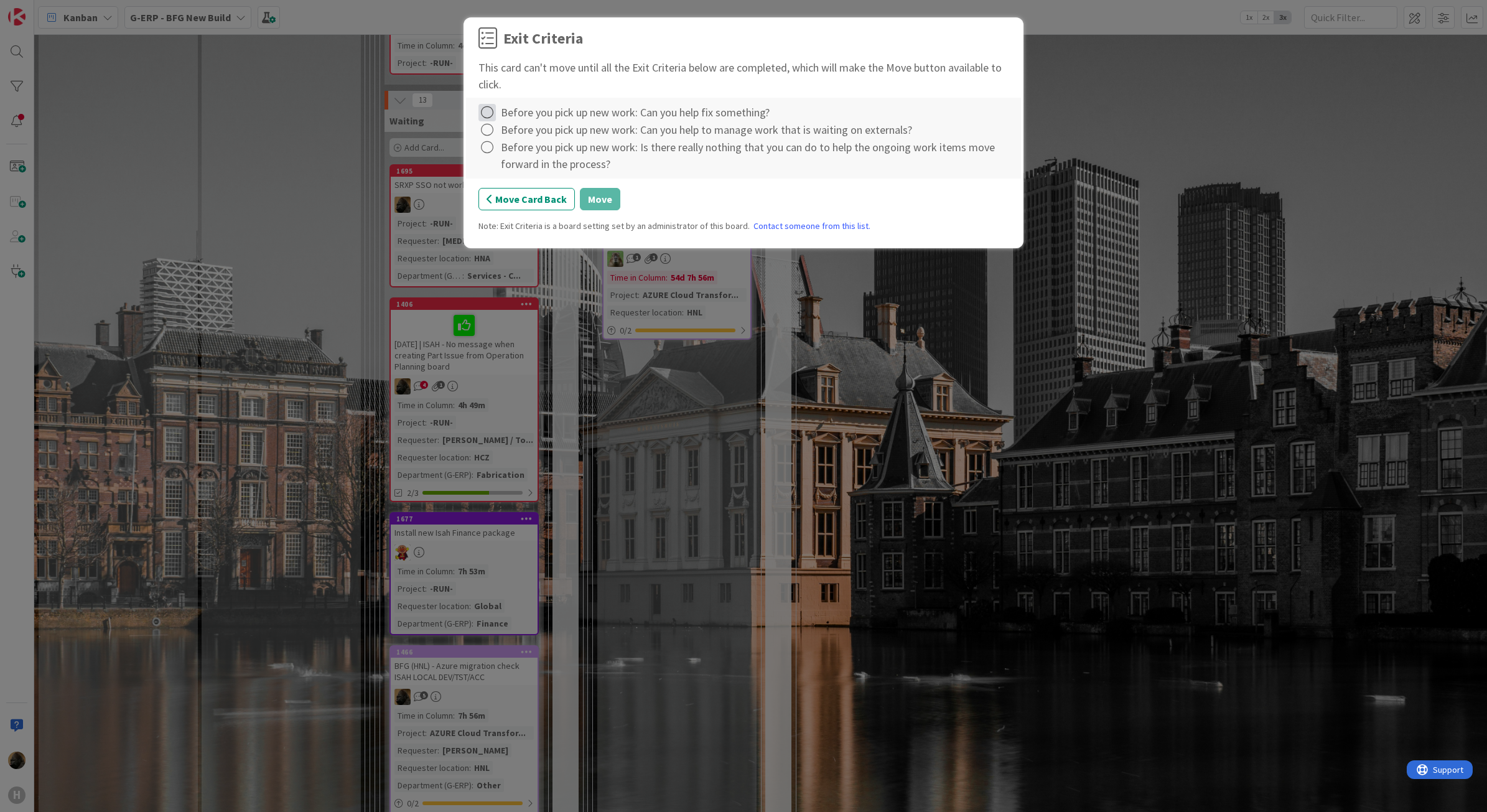
click at [486, 111] on icon at bounding box center [487, 112] width 17 height 17
click at [499, 138] on link "Complete" at bounding box center [556, 138] width 156 height 18
click at [487, 131] on icon at bounding box center [487, 130] width 17 height 17
click at [498, 149] on link "Complete" at bounding box center [556, 155] width 156 height 18
click at [486, 147] on icon at bounding box center [487, 147] width 17 height 17
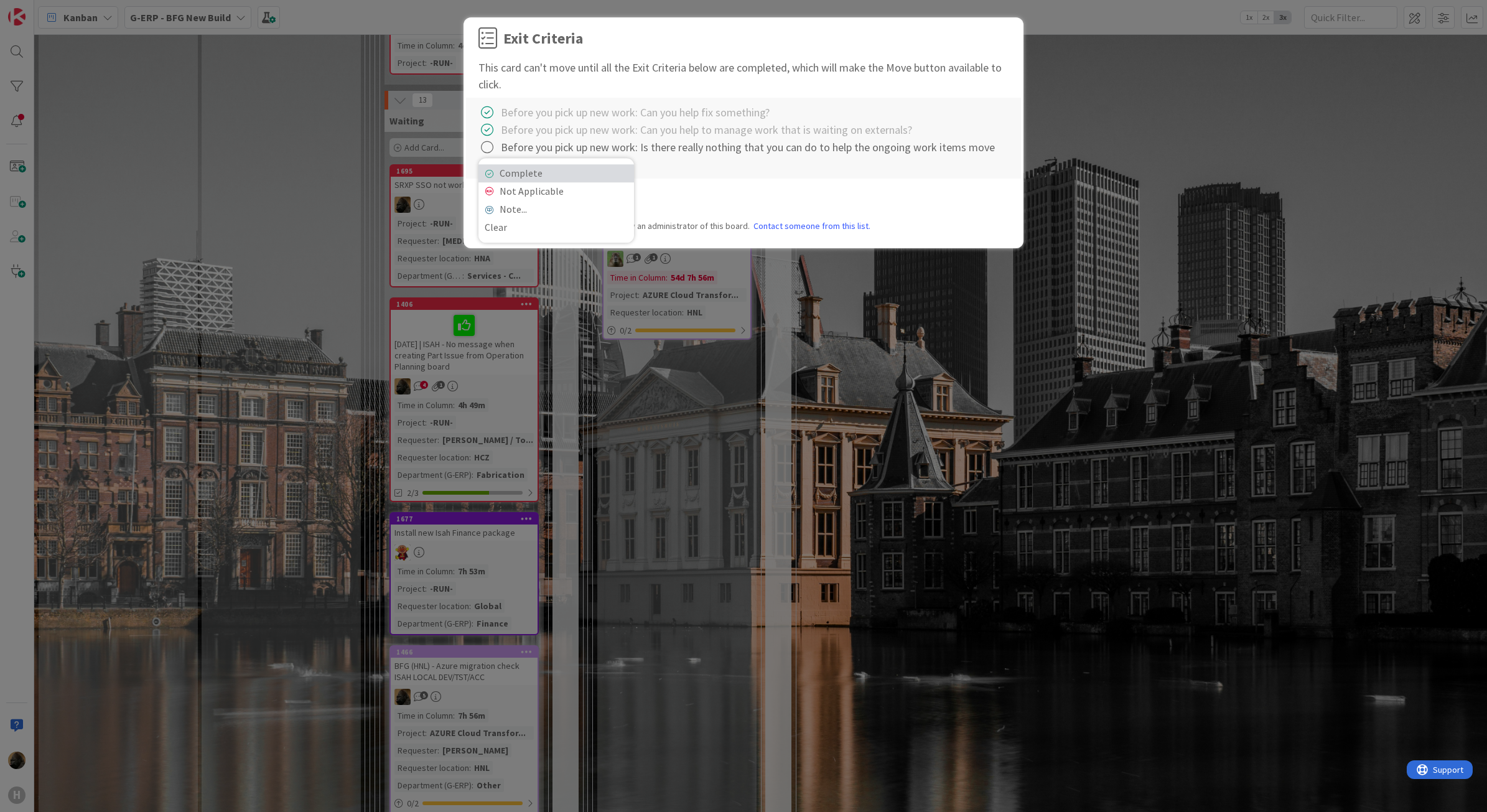
click at [505, 176] on link "Complete" at bounding box center [556, 173] width 156 height 18
click at [609, 210] on button "Move" at bounding box center [600, 199] width 41 height 23
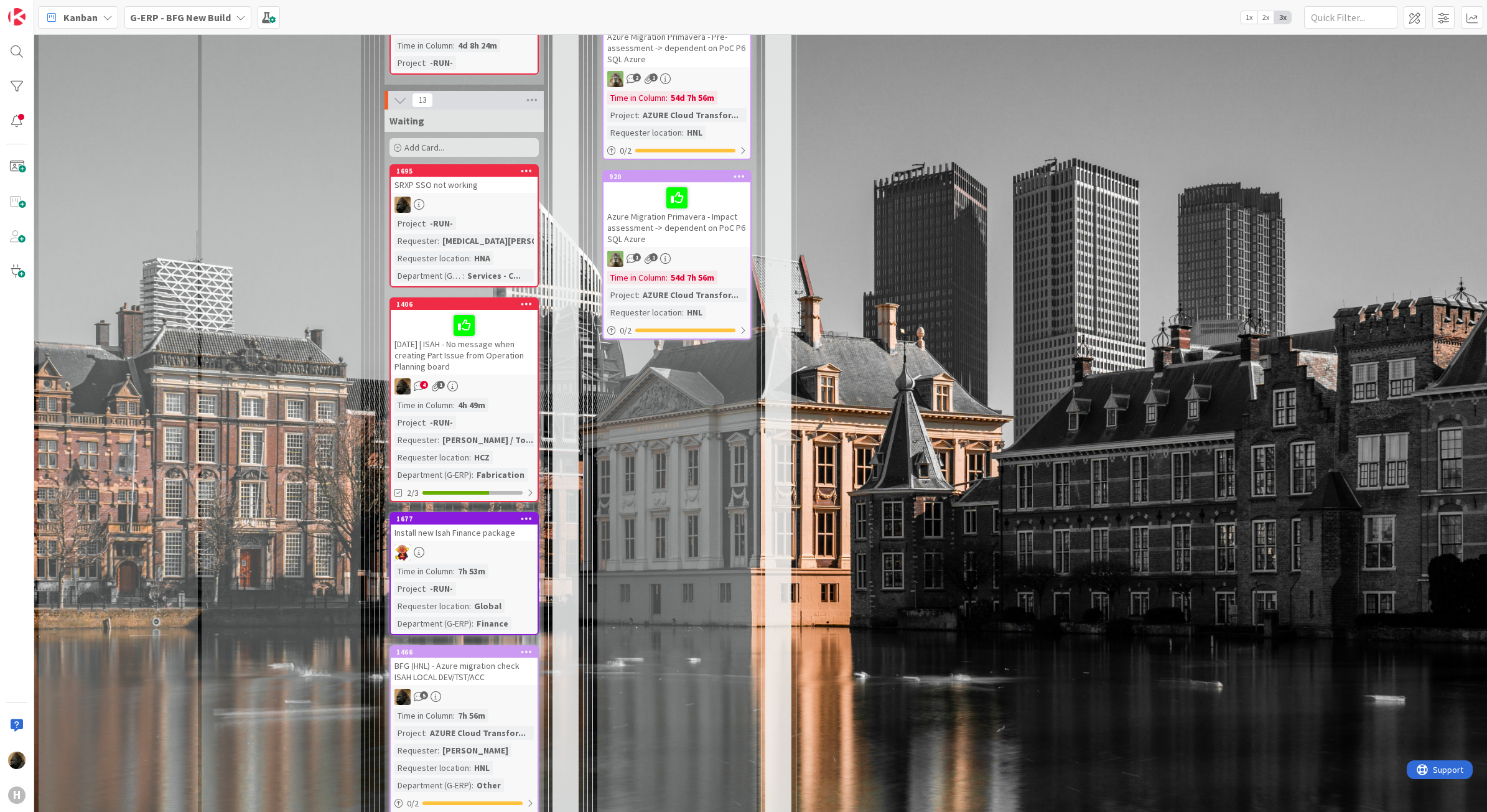
click at [451, 177] on div "SRXP SSO not working" at bounding box center [463, 184] width 147 height 16
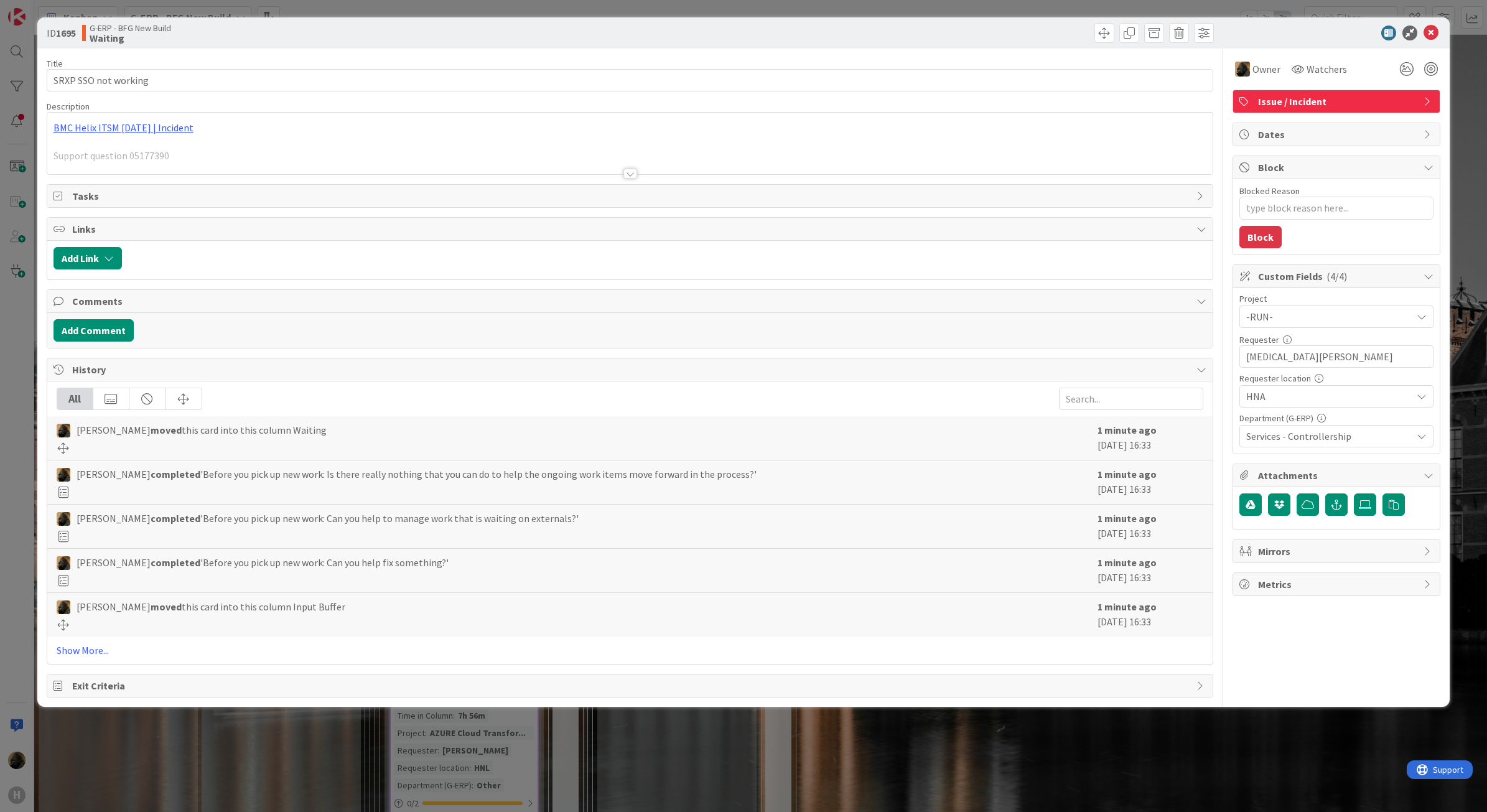
type textarea "x"
click at [111, 337] on button "Add Comment" at bounding box center [94, 331] width 80 height 23
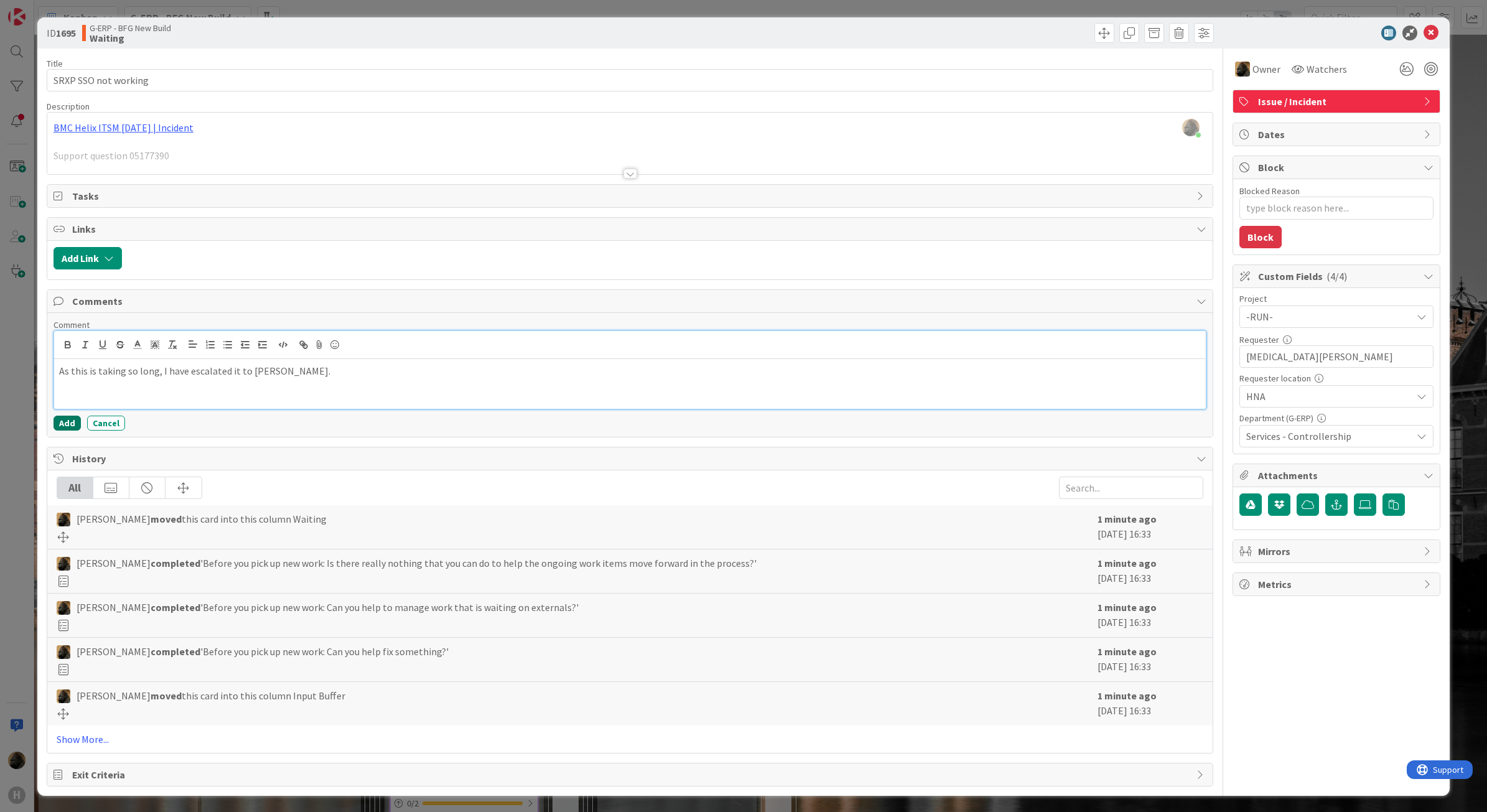
click at [65, 429] on button "Add" at bounding box center [67, 423] width 27 height 15
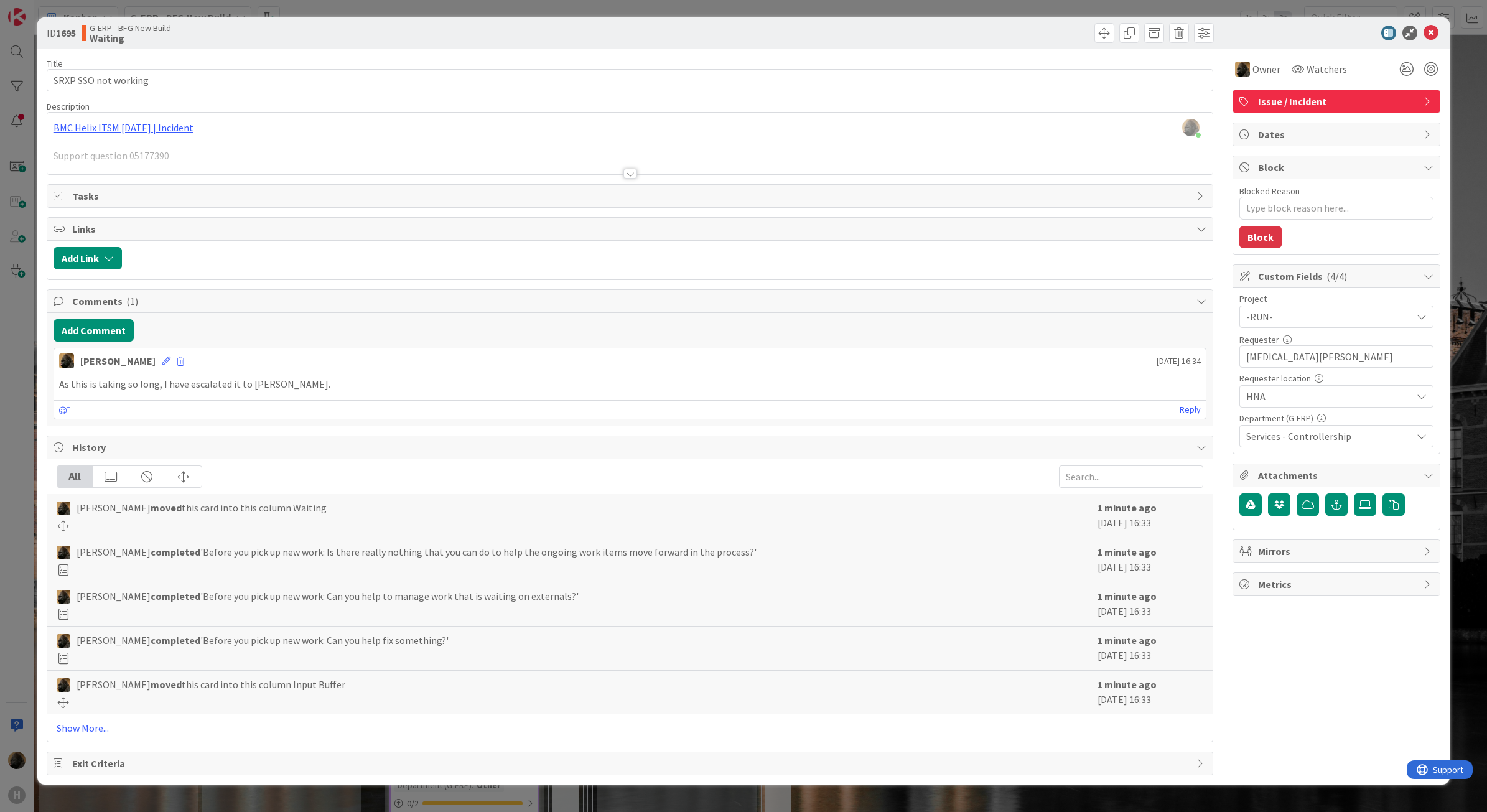
click at [19, 417] on div "ID 1695 G-ERP - BFG New Build Waiting Title 20 / 128 SRXP SSO not working Descr…" at bounding box center [743, 406] width 1487 height 812
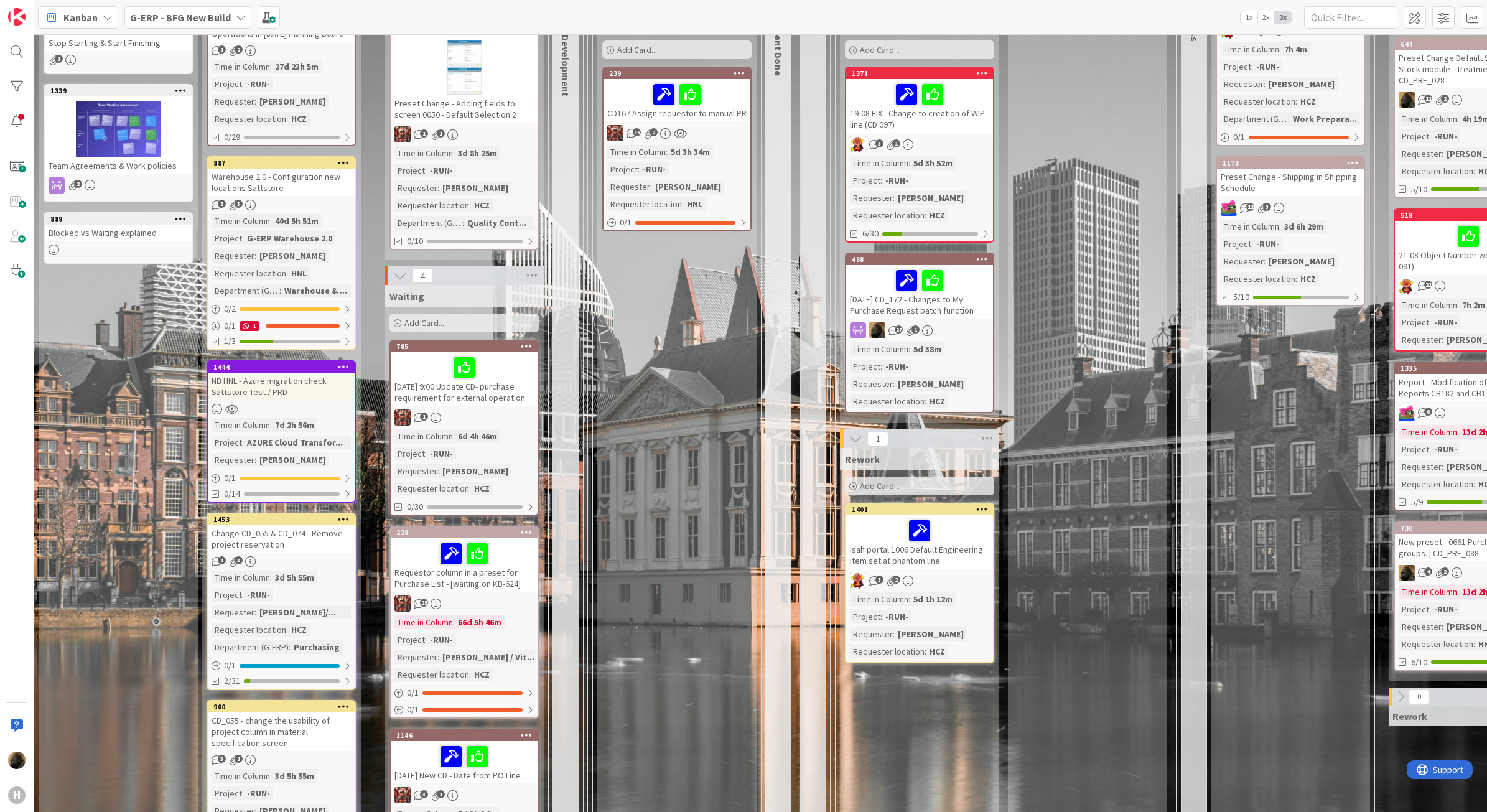
scroll to position [194, 0]
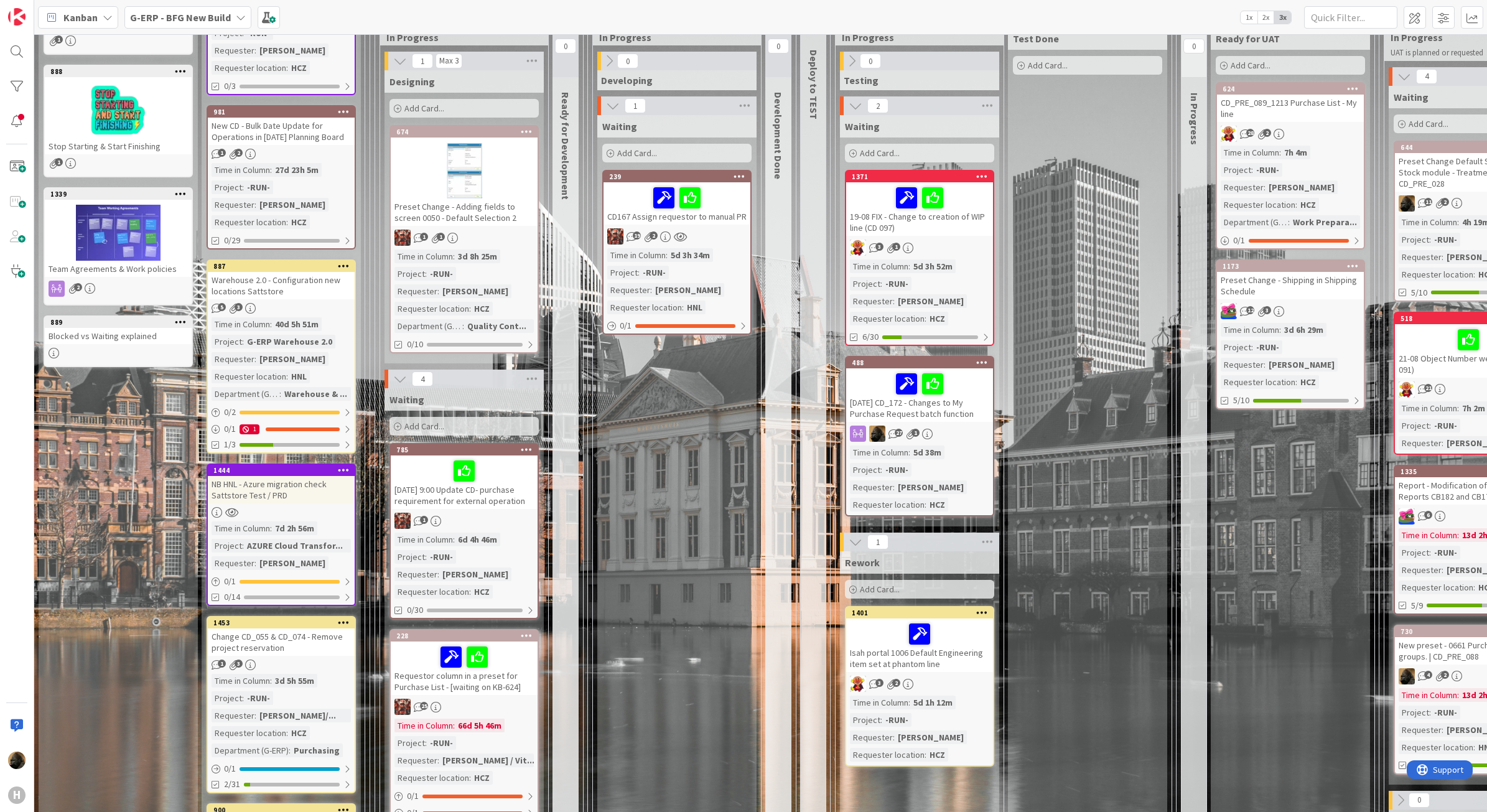
click at [962, 409] on div "[DATE] CD_172 - Changes to My Purchase Request batch function" at bounding box center [919, 395] width 147 height 54
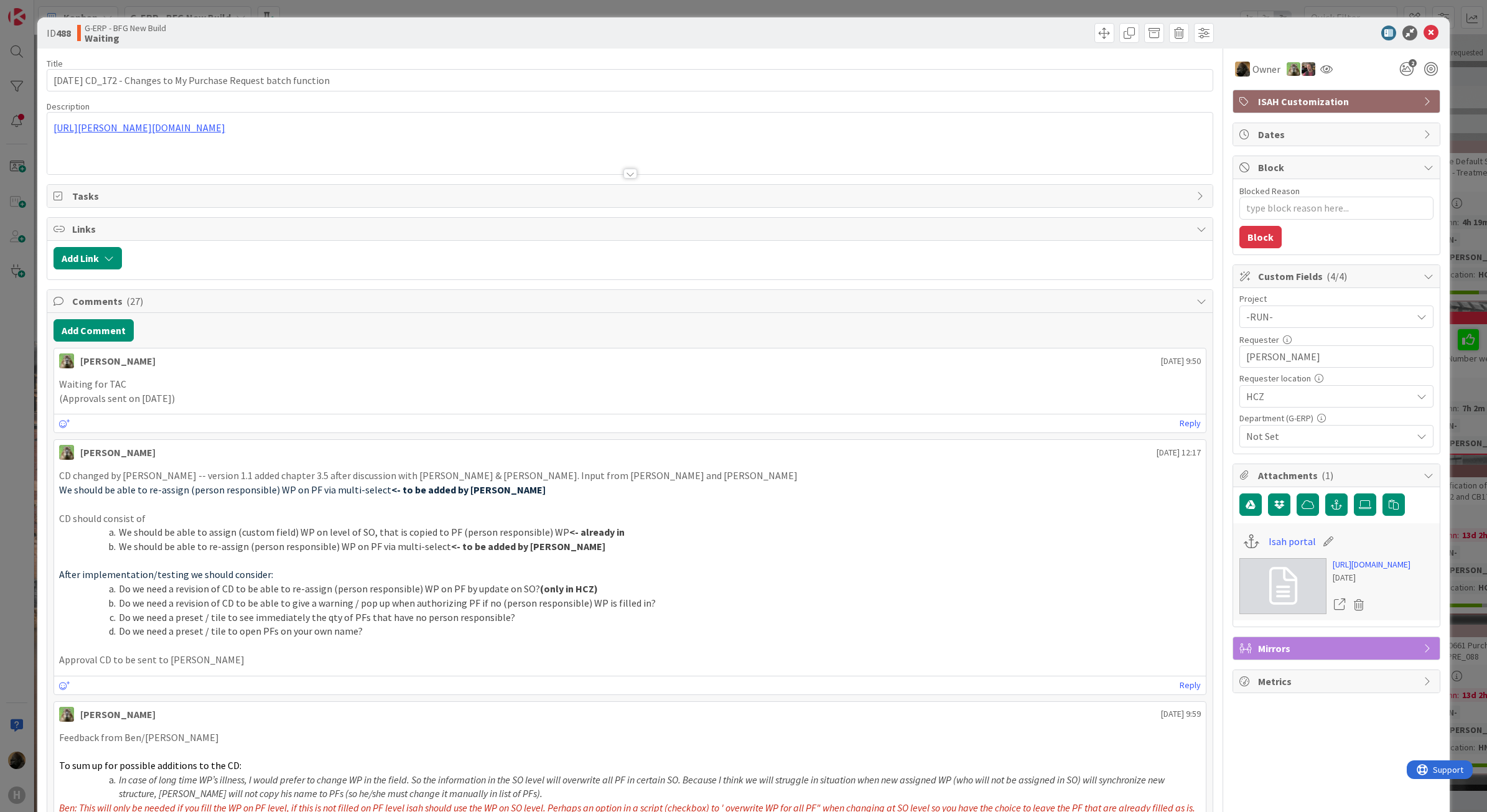
type textarea "x"
click at [19, 558] on div "ID 488 G-ERP - BFG New Build Waiting Title 65 / 128 [DATE] CD_172 - Changes to …" at bounding box center [743, 406] width 1487 height 812
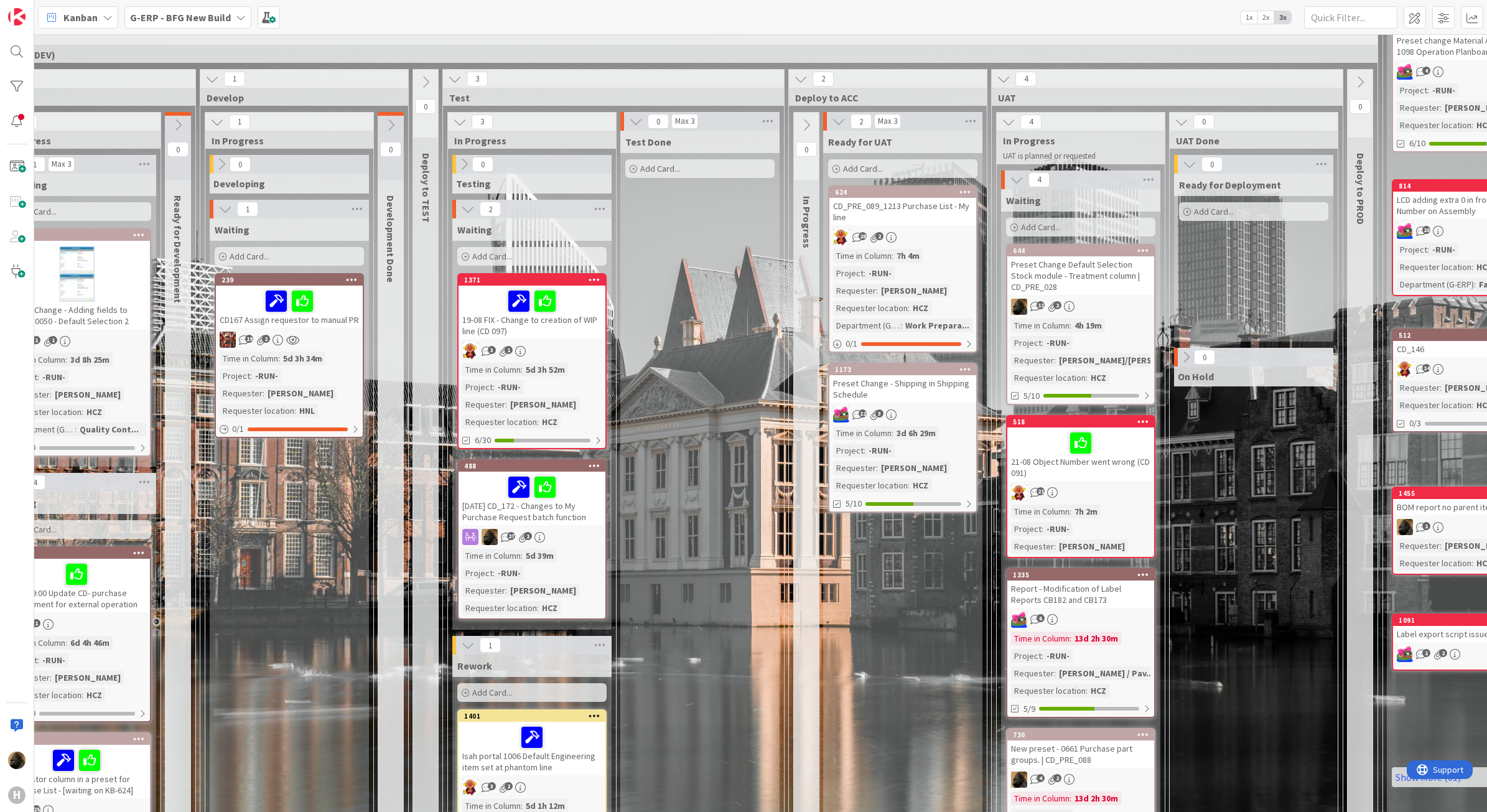
scroll to position [78, 388]
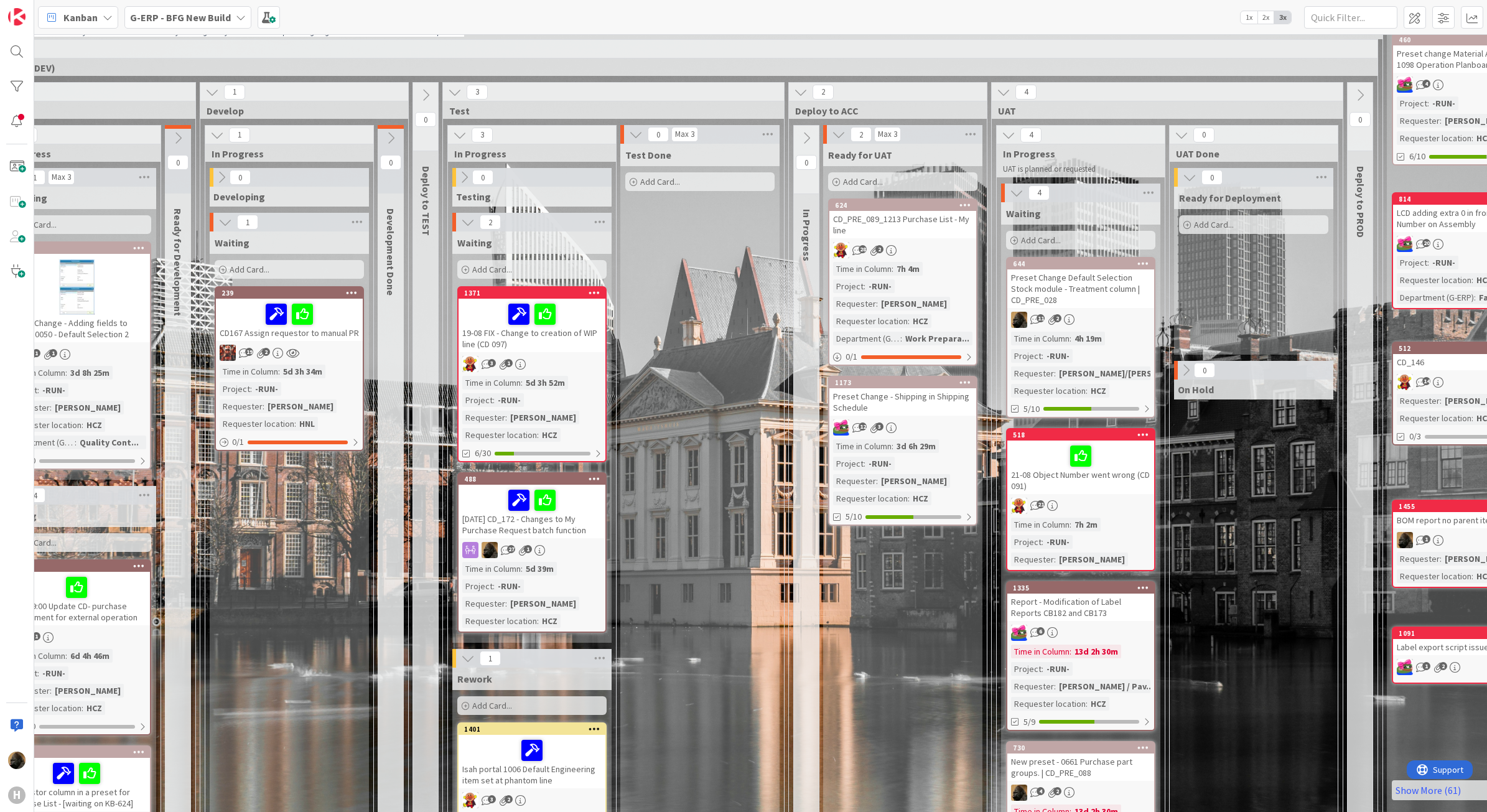
click at [358, 586] on div "Waiting Add Card... 239 CD167 Assign requestor to manual PR 19 2 Time in [GEOGR…" at bounding box center [289, 781] width 160 height 1099
